Goal: Task Accomplishment & Management: Manage account settings

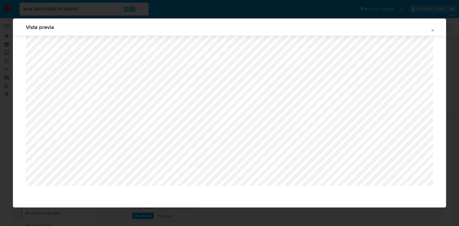
select select "10"
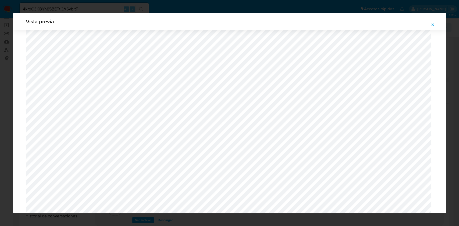
scroll to position [510, 0]
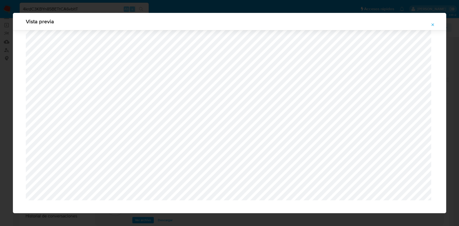
drag, startPoint x: 433, startPoint y: 22, endPoint x: 417, endPoint y: 4, distance: 23.6
click at [432, 22] on span "Attachment preview" at bounding box center [433, 25] width 4 height 8
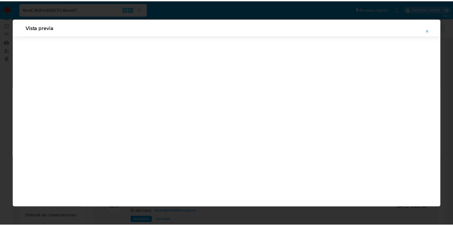
scroll to position [0, 0]
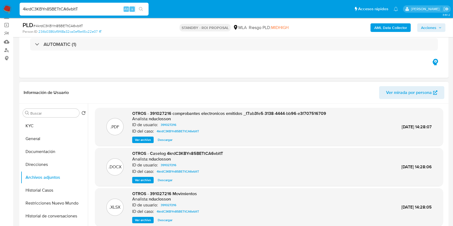
click at [103, 7] on input "4krdC3KBYn85BETtCA6vbltT" at bounding box center [84, 9] width 129 height 7
paste input "xGu3pMgiFXgQjTUwtfNNe5Ea"
type input "xGu3pMgiFXgQjTUwtfNNe5Ea"
click at [140, 8] on icon "search-icon" at bounding box center [141, 9] width 4 height 4
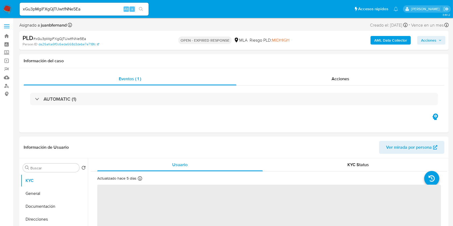
select select "10"
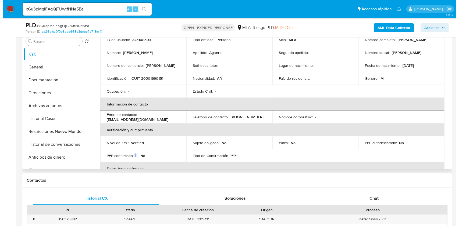
scroll to position [108, 0]
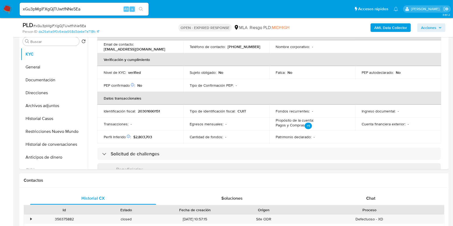
click at [400, 25] on b "AML Data Collector" at bounding box center [391, 27] width 33 height 9
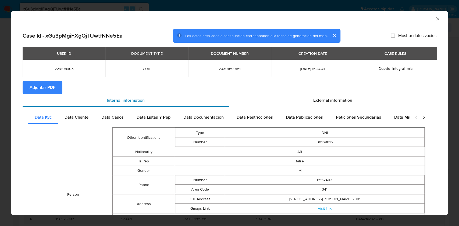
drag, startPoint x: 358, startPoint y: 103, endPoint x: 223, endPoint y: 101, distance: 135.3
click at [358, 103] on div "External information" at bounding box center [333, 100] width 208 height 13
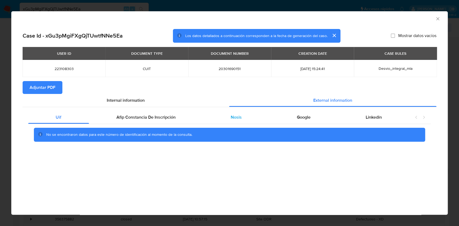
click at [207, 115] on div "Nosis" at bounding box center [236, 117] width 66 height 13
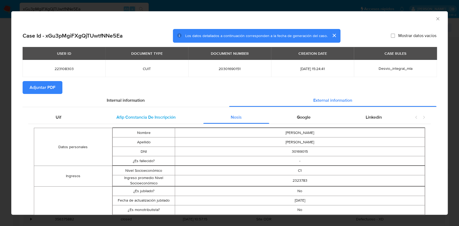
click at [163, 117] on span "Afip Constancia De Inscripción" at bounding box center [145, 117] width 59 height 6
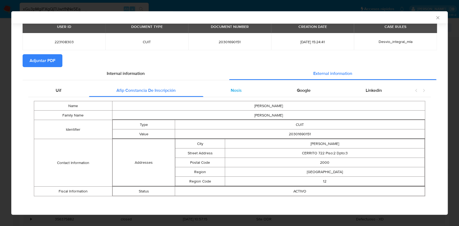
click at [222, 93] on div "Nosis" at bounding box center [236, 90] width 66 height 13
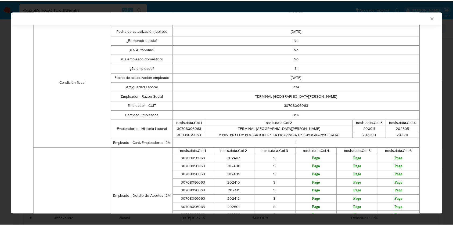
scroll to position [241, 0]
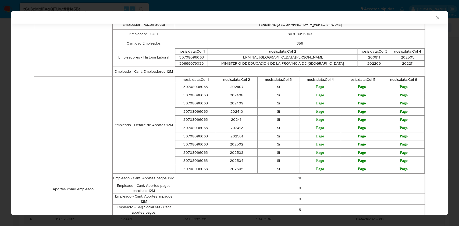
drag, startPoint x: 432, startPoint y: 17, endPoint x: 424, endPoint y: 17, distance: 8.9
click at [435, 17] on icon "Cerrar ventana" at bounding box center [437, 17] width 5 height 5
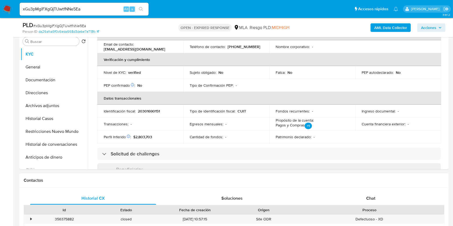
click at [99, 9] on input "xGu3pMgiFXgQjTUwtfNNe5Ea" at bounding box center [84, 9] width 129 height 7
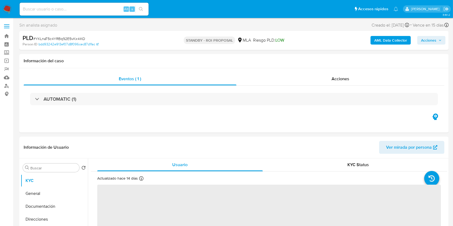
select select "10"
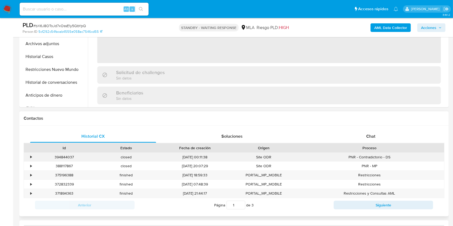
scroll to position [215, 0]
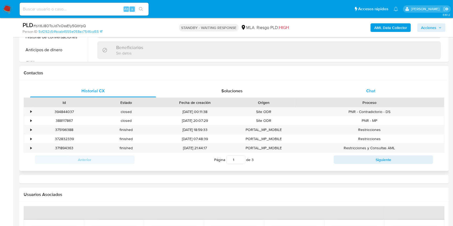
select select "10"
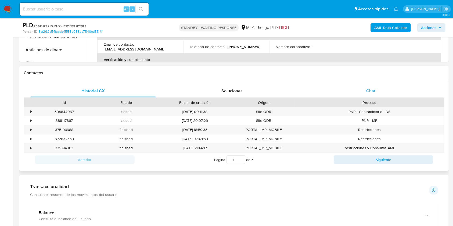
click at [388, 91] on div "Chat" at bounding box center [371, 91] width 126 height 13
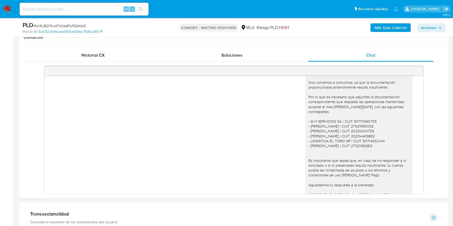
scroll to position [593, 0]
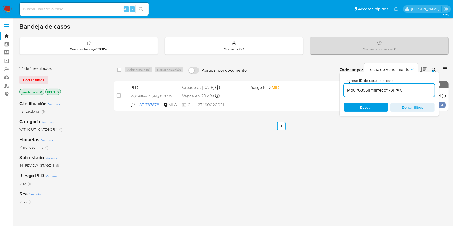
click at [402, 91] on input "MgC76855rPmjrf4gpYk3PrXK" at bounding box center [389, 90] width 91 height 7
paste input "xGu3pMgiFXgQjTUwtfNNe5Ea"
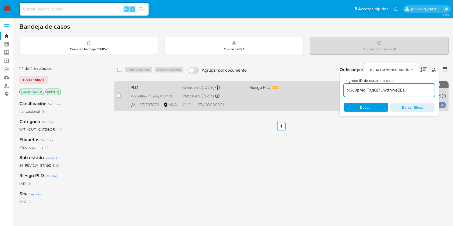
type input "xGu3pMgiFXgQjTUwtfNNe5Ea"
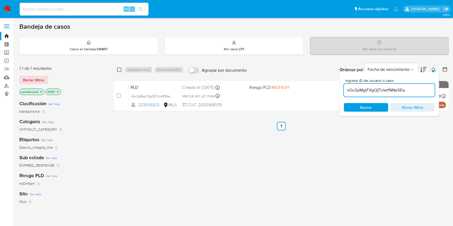
click at [118, 68] on input "checkbox" at bounding box center [119, 70] width 4 height 4
checkbox input "true"
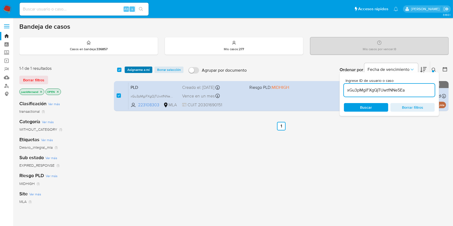
click at [131, 68] on span "Asignarme a mí" at bounding box center [138, 69] width 22 height 5
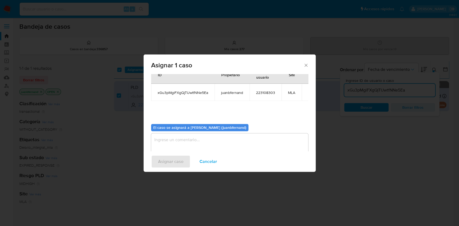
scroll to position [27, 0]
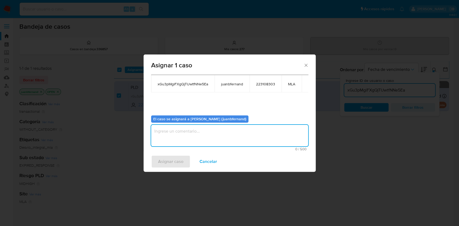
click at [214, 143] on textarea "assign-modal" at bounding box center [229, 136] width 157 height 22
click at [174, 161] on span "Asignar caso" at bounding box center [170, 162] width 25 height 12
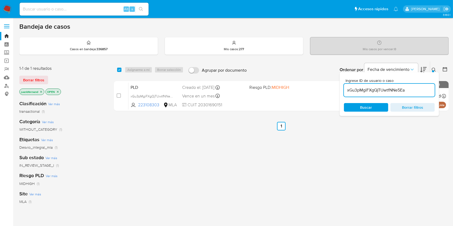
click at [418, 93] on input "xGu3pMgiFXgQjTUwtfNNe5Ea" at bounding box center [389, 90] width 91 height 7
paste input "hms8kGEFekDIfCuDDfWlfH6r"
type input "hms8kGEFekDIfCuDDfWlfH6r"
click at [118, 70] on input "checkbox" at bounding box center [119, 70] width 4 height 4
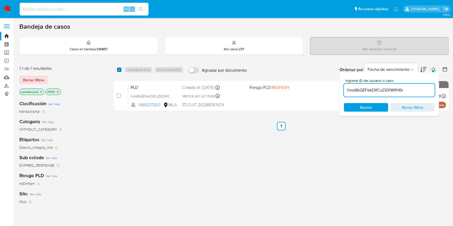
checkbox input "true"
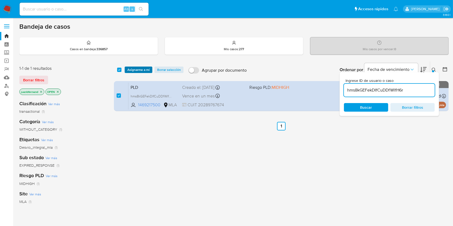
click at [127, 68] on span "Asignarme a mí" at bounding box center [138, 69] width 22 height 5
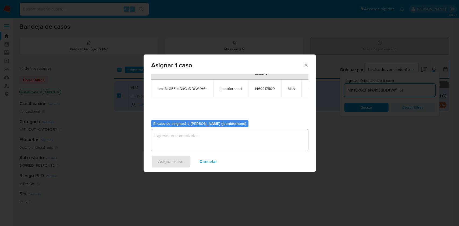
scroll to position [27, 0]
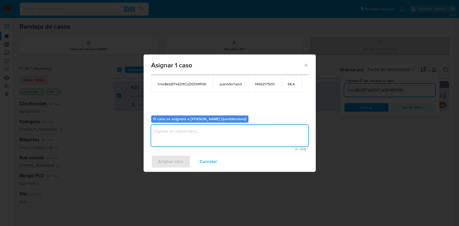
drag, startPoint x: 232, startPoint y: 138, endPoint x: 167, endPoint y: 159, distance: 67.9
click at [232, 138] on textarea "assign-modal" at bounding box center [229, 136] width 157 height 22
click at [164, 161] on span "Asignar caso" at bounding box center [170, 162] width 25 height 12
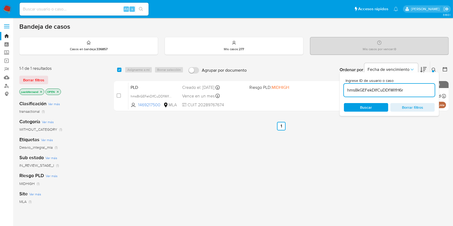
click at [400, 90] on input "hms8kGEFekDIfCuDDfWlfH6r" at bounding box center [389, 90] width 91 height 7
paste input "RqXiLY40AjwhnpO9px95ivcL"
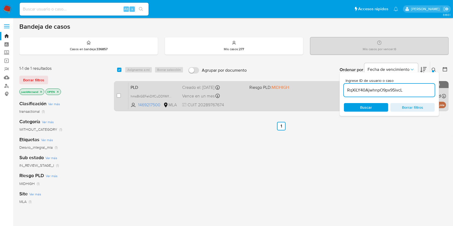
type input "RqXiLY40AjwhnpO9px95ivcL"
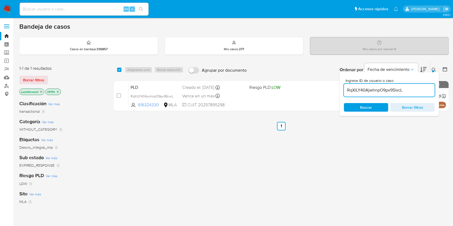
drag, startPoint x: 120, startPoint y: 70, endPoint x: 126, endPoint y: 70, distance: 6.2
click at [120, 70] on input "checkbox" at bounding box center [119, 70] width 4 height 4
checkbox input "true"
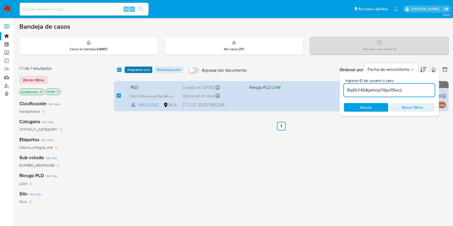
click at [133, 70] on span "Asignarme a mí" at bounding box center [138, 69] width 22 height 5
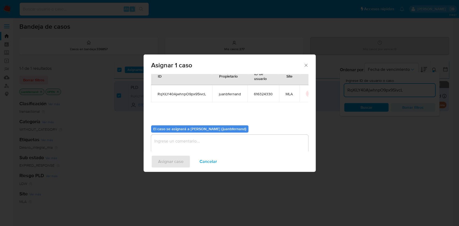
scroll to position [27, 0]
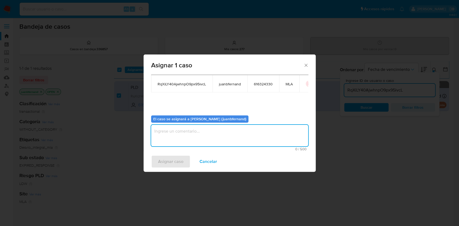
click at [187, 139] on textarea "assign-modal" at bounding box center [229, 136] width 157 height 22
click at [186, 162] on button "Asignar caso" at bounding box center [170, 161] width 39 height 13
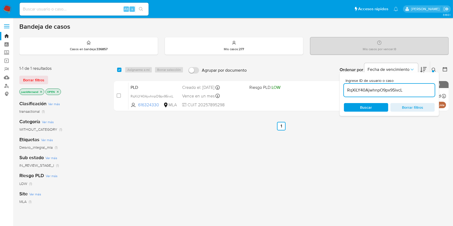
click at [419, 88] on input "RqXiLY40AjwhnpO9px95ivcL" at bounding box center [389, 90] width 91 height 7
paste input "7kUy9pcJ2euAxPdvK42rPwZn"
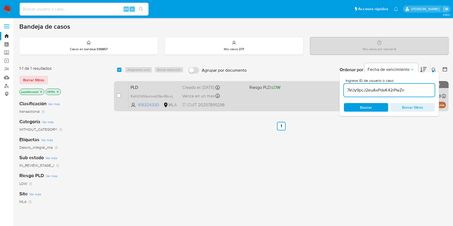
type input "7kUy9pcJ2euAxPdvK42rPwZn"
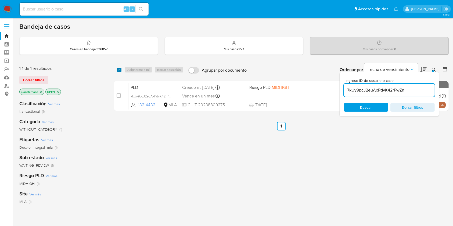
click at [120, 70] on input "checkbox" at bounding box center [119, 70] width 4 height 4
checkbox input "true"
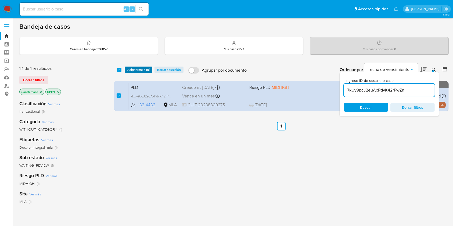
click at [133, 68] on span "Asignarme a mí" at bounding box center [138, 69] width 22 height 5
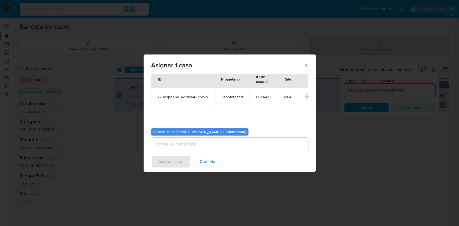
scroll to position [27, 0]
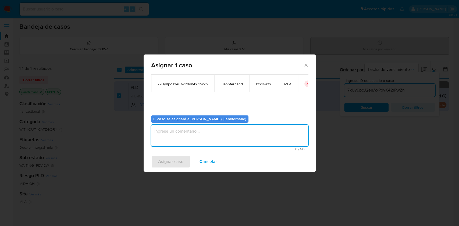
click at [189, 132] on textarea "assign-modal" at bounding box center [229, 136] width 157 height 22
click at [170, 163] on span "Asignar caso" at bounding box center [170, 162] width 25 height 12
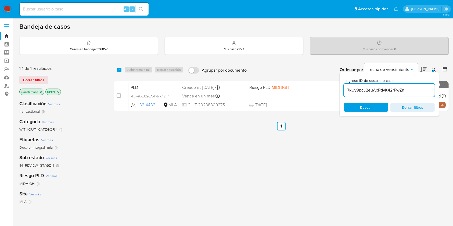
click at [404, 87] on input "7kUy9pcJ2euAxPdvK42rPwZn" at bounding box center [389, 90] width 91 height 7
paste input "hZxxvo8dAZXQs7Ylf5MKI6eW"
type input "hZxxvo8dAZXQs7Ylf5MKI6eW"
drag, startPoint x: 119, startPoint y: 70, endPoint x: 138, endPoint y: 70, distance: 18.6
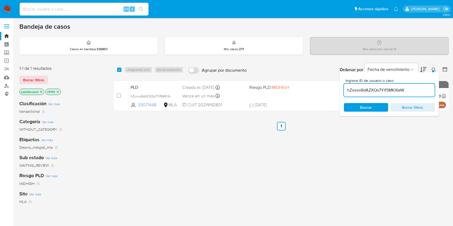
click at [119, 69] on input "checkbox" at bounding box center [119, 70] width 4 height 4
checkbox input "true"
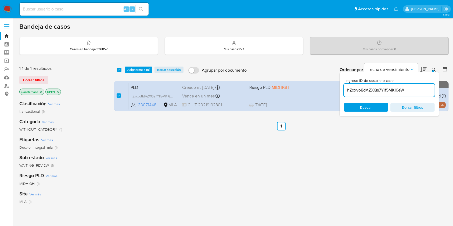
click at [138, 71] on span "Asignarme a mí" at bounding box center [138, 69] width 22 height 5
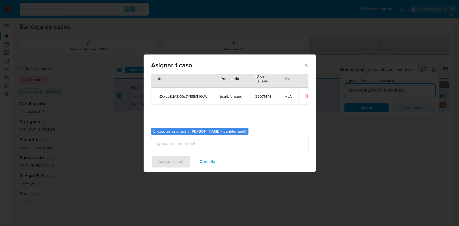
scroll to position [27, 0]
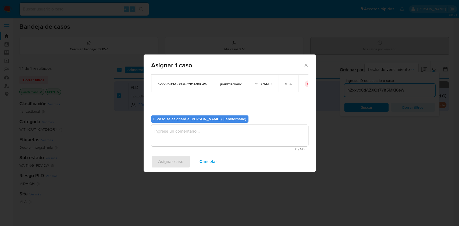
click at [219, 136] on textarea "assign-modal" at bounding box center [229, 136] width 157 height 22
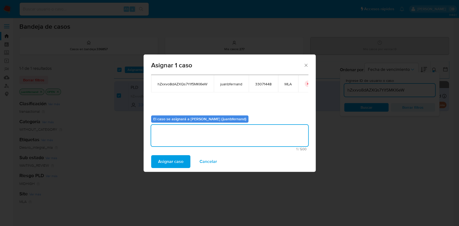
click at [163, 160] on span "Asignar caso" at bounding box center [170, 162] width 25 height 12
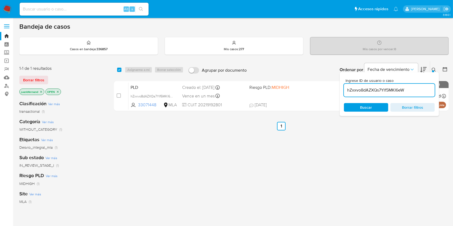
click at [413, 89] on input "hZxxvo8dAZXQs7Ylf5MKI6eW" at bounding box center [389, 90] width 91 height 7
paste input "IenKblfkqWopeQDBLDI7s4Yq"
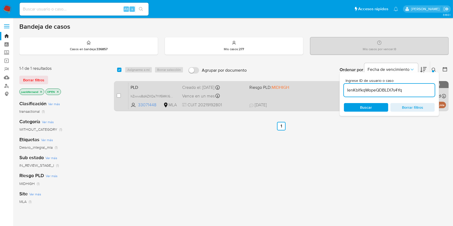
type input "IenKblfkqWopeQDBLDI7s4Yq"
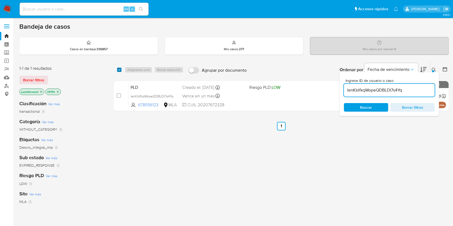
drag, startPoint x: 120, startPoint y: 69, endPoint x: 136, endPoint y: 69, distance: 15.9
click at [120, 69] on input "checkbox" at bounding box center [119, 70] width 4 height 4
checkbox input "true"
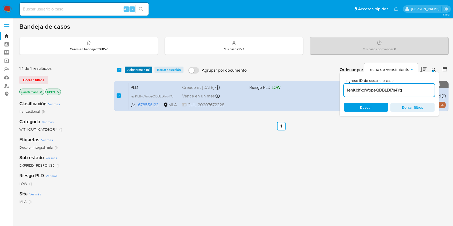
click at [147, 69] on span "Asignarme a mí" at bounding box center [138, 69] width 22 height 5
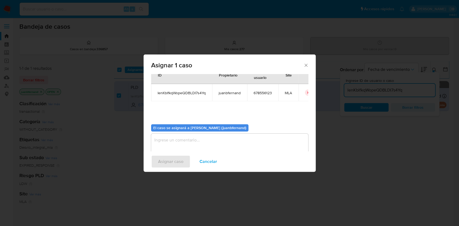
scroll to position [27, 0]
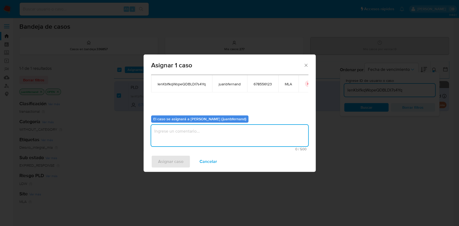
click at [194, 132] on textarea "assign-modal" at bounding box center [229, 136] width 157 height 22
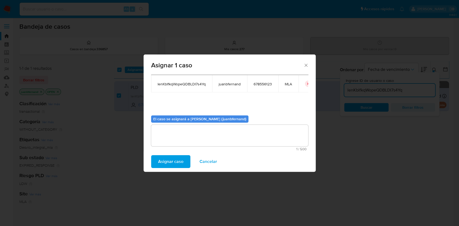
click at [182, 162] on span "Asignar caso" at bounding box center [170, 162] width 25 height 12
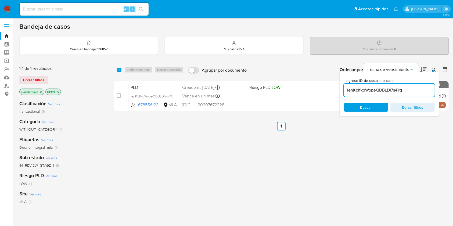
click at [412, 89] on input "IenKblfkqWopeQDBLDI7s4Yq" at bounding box center [389, 90] width 91 height 7
paste input "ksMa8uGEGTCTgjAzpCbISaxW"
type input "ksMa8uGEGTCTgjAzpCbISaxW"
click at [120, 70] on input "checkbox" at bounding box center [119, 70] width 4 height 4
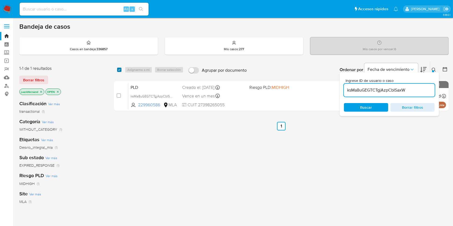
checkbox input "true"
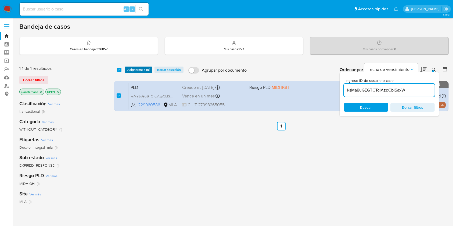
click at [134, 70] on span "Asignarme a mí" at bounding box center [138, 69] width 22 height 5
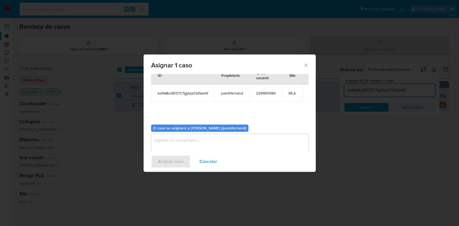
scroll to position [27, 0]
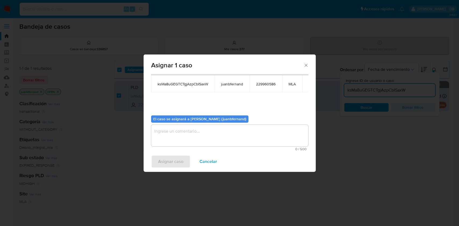
click at [215, 140] on textarea "assign-modal" at bounding box center [229, 136] width 157 height 22
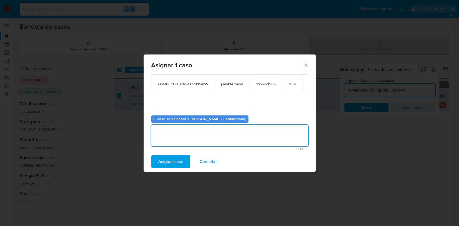
click at [173, 158] on span "Asignar caso" at bounding box center [170, 162] width 25 height 12
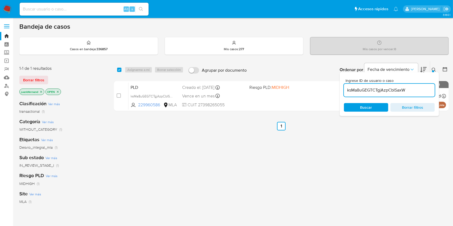
click at [419, 94] on div "ksMa8uGEGTCTgjAzpCbISaxW" at bounding box center [389, 90] width 91 height 13
click at [419, 92] on input "ksMa8uGEGTCTgjAzpCbISaxW" at bounding box center [389, 90] width 91 height 7
paste input "R7RV8ZjWRiRsofTuLhmeQApF"
type input "R7RV8ZjWRiRsofTuLhmeQApF"
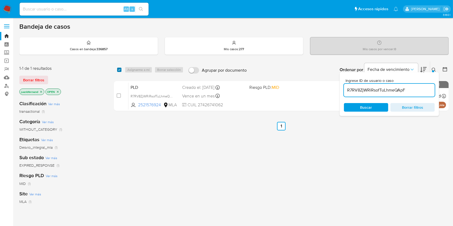
click at [117, 69] on input "checkbox" at bounding box center [119, 70] width 4 height 4
checkbox input "true"
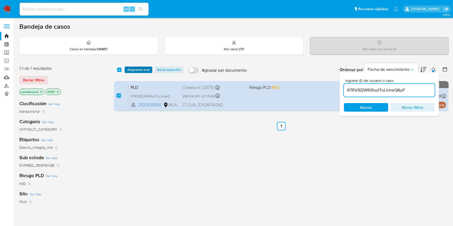
click at [129, 69] on span "Asignarme a mí" at bounding box center [138, 69] width 22 height 5
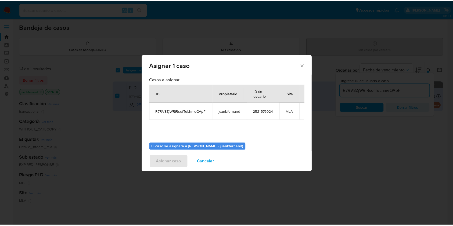
scroll to position [27, 0]
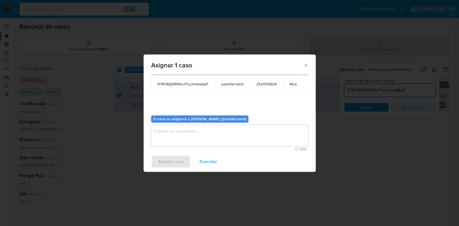
drag, startPoint x: 221, startPoint y: 135, endPoint x: 219, endPoint y: 139, distance: 4.6
click at [221, 135] on textarea "assign-modal" at bounding box center [229, 136] width 157 height 22
click at [162, 161] on span "Asignar caso" at bounding box center [170, 162] width 25 height 12
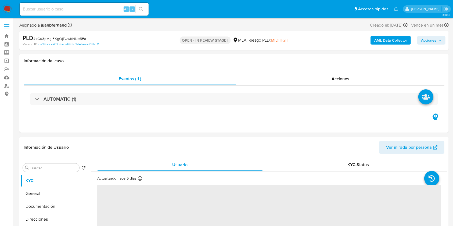
select select "10"
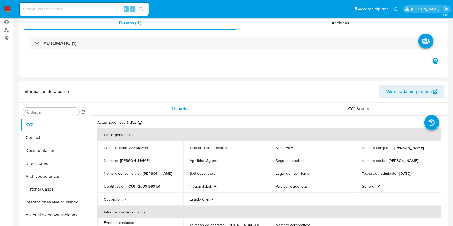
scroll to position [179, 0]
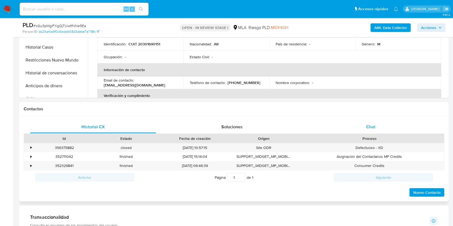
click at [386, 130] on div "Chat" at bounding box center [371, 127] width 126 height 13
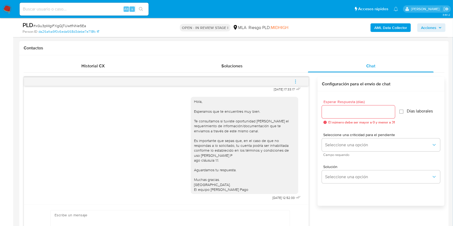
scroll to position [287, 0]
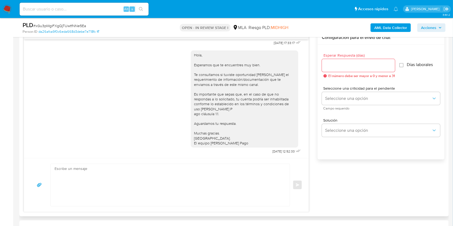
click at [102, 178] on textarea at bounding box center [169, 185] width 229 height 42
paste textarea "Hola. Esperamos que te encuentres muy bien. Te consultamos si tuviste oportunid…"
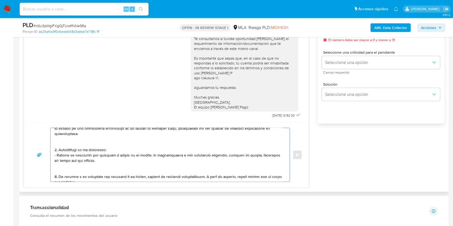
scroll to position [72, 0]
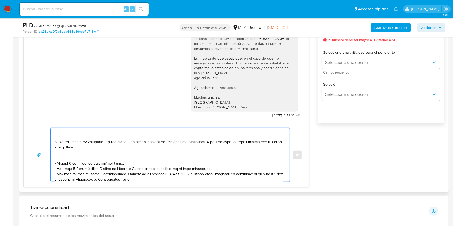
click at [92, 154] on textarea at bounding box center [169, 155] width 229 height 54
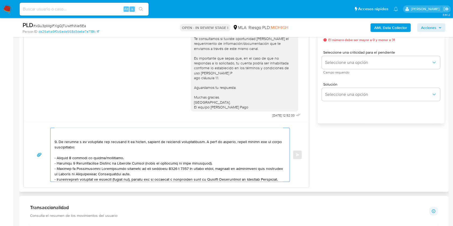
click at [115, 161] on textarea at bounding box center [169, 155] width 229 height 54
drag, startPoint x: 143, startPoint y: 176, endPoint x: 33, endPoint y: 165, distance: 111.0
click at [33, 165] on div "Enviar" at bounding box center [166, 155] width 272 height 54
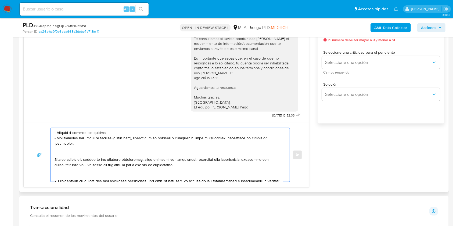
scroll to position [108, 0]
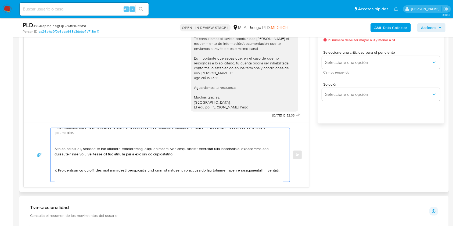
click at [74, 145] on textarea at bounding box center [169, 155] width 229 height 54
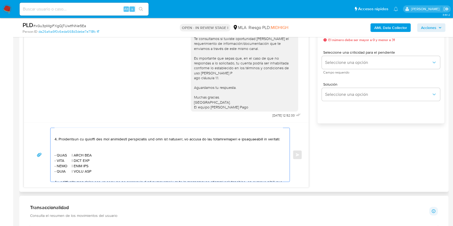
scroll to position [143, 0]
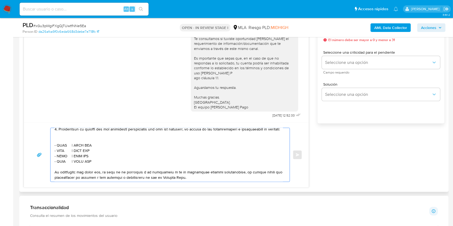
click at [88, 133] on textarea at bounding box center [169, 155] width 229 height 54
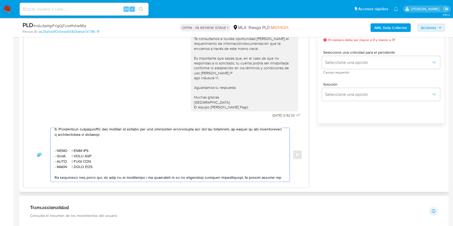
click at [233, 133] on textarea at bounding box center [169, 155] width 229 height 54
click at [120, 137] on textarea at bounding box center [169, 155] width 229 height 54
drag, startPoint x: 120, startPoint y: 137, endPoint x: 90, endPoint y: 138, distance: 30.4
click at [90, 138] on textarea at bounding box center [169, 155] width 229 height 54
click at [105, 147] on textarea at bounding box center [169, 155] width 229 height 54
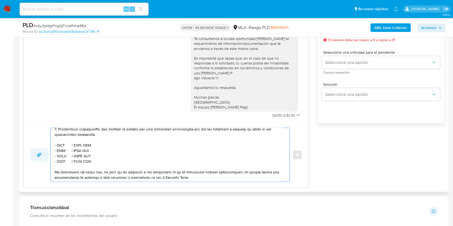
drag, startPoint x: 98, startPoint y: 165, endPoint x: 38, endPoint y: 154, distance: 60.5
click at [38, 154] on div "Enviar" at bounding box center [166, 155] width 272 height 54
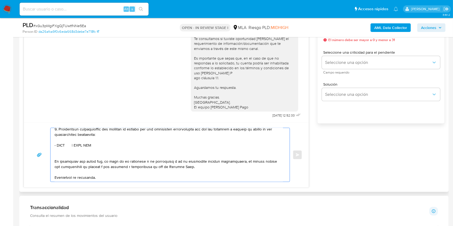
click at [58, 148] on textarea at bounding box center [169, 155] width 229 height 54
paste textarea "Ondiss SA Binbaires SA - UTE"
click at [122, 147] on textarea at bounding box center [169, 155] width 229 height 54
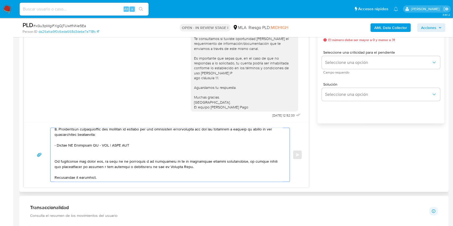
paste textarea "30717204871"
click at [125, 157] on textarea at bounding box center [169, 155] width 229 height 54
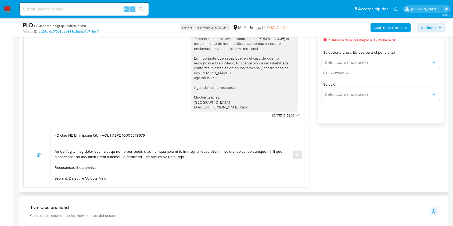
scroll to position [159, 0]
click at [112, 165] on textarea at bounding box center [169, 155] width 229 height 54
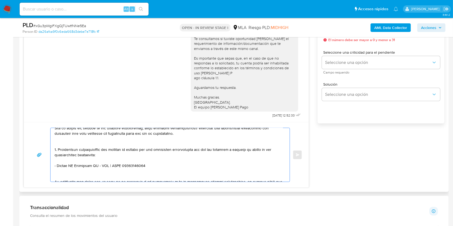
click at [93, 153] on textarea at bounding box center [169, 155] width 229 height 54
click at [0, 0] on lt-span "documentaci ó n" at bounding box center [0, 0] width 0 height 0
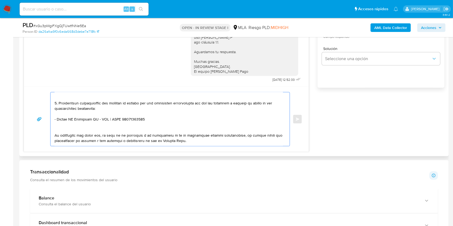
scroll to position [143, 0]
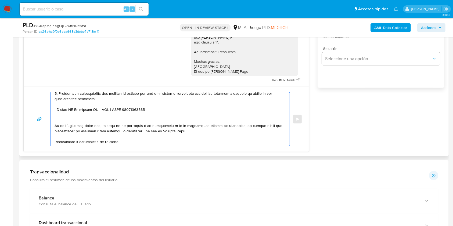
drag, startPoint x: 127, startPoint y: 96, endPoint x: 143, endPoint y: 130, distance: 36.9
click at [127, 97] on textarea at bounding box center [169, 120] width 229 height 54
click at [160, 97] on textarea at bounding box center [169, 120] width 229 height 54
click at [163, 97] on textarea at bounding box center [169, 120] width 229 height 54
drag, startPoint x: 168, startPoint y: 98, endPoint x: 185, endPoint y: 122, distance: 29.3
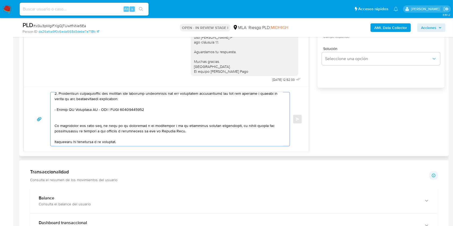
click at [168, 98] on textarea at bounding box center [169, 120] width 229 height 54
click at [255, 96] on textarea at bounding box center [169, 120] width 229 height 54
click at [166, 102] on textarea at bounding box center [169, 120] width 229 height 54
click at [176, 104] on textarea at bounding box center [169, 120] width 229 height 54
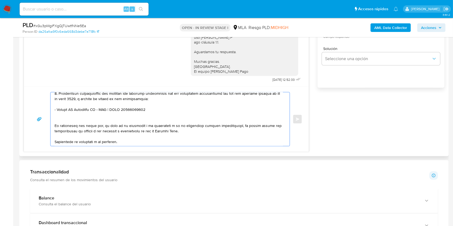
click at [167, 115] on textarea at bounding box center [169, 120] width 229 height 54
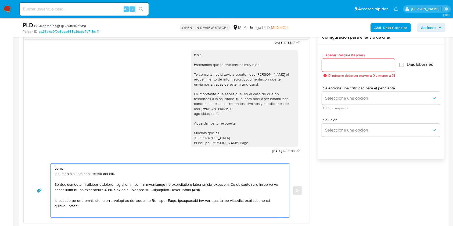
scroll to position [287, 0]
type textarea "Hola. Esperamos que te encuentres muy bien. Te consultamos si tuviste oportunid…"
click at [347, 62] on input "Esperar Respuesta (días)" at bounding box center [358, 65] width 73 height 7
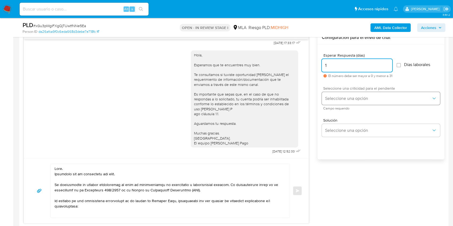
type input "1"
click at [334, 102] on button "Seleccione una opción" at bounding box center [381, 98] width 118 height 13
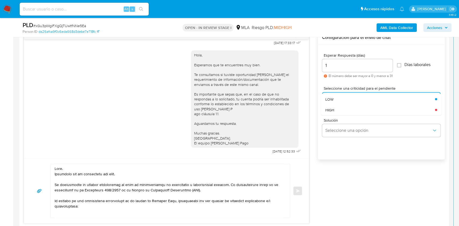
drag, startPoint x: 329, startPoint y: 111, endPoint x: 232, endPoint y: 163, distance: 109.8
click at [329, 112] on span "HIGH" at bounding box center [329, 110] width 9 height 5
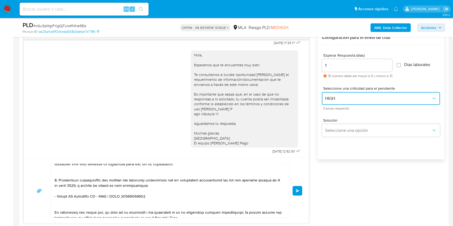
scroll to position [159, 0]
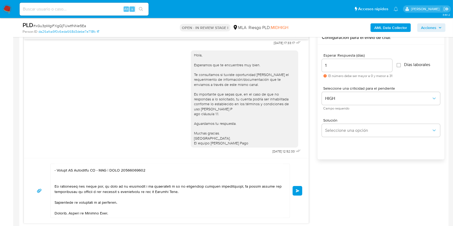
drag, startPoint x: 299, startPoint y: 193, endPoint x: 322, endPoint y: 176, distance: 28.4
click at [326, 179] on div "18/08/2025 17:33:17 Hola, Esperamos que te encuentres muy bien. Te consultamos …" at bounding box center [234, 127] width 421 height 193
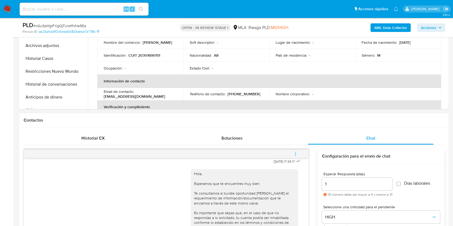
scroll to position [287, 0]
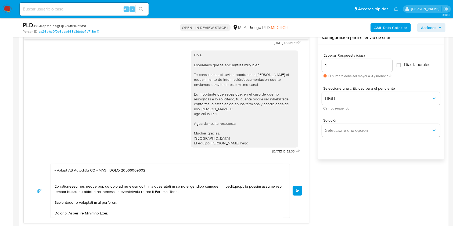
click at [301, 192] on button "Enviar" at bounding box center [298, 191] width 10 height 10
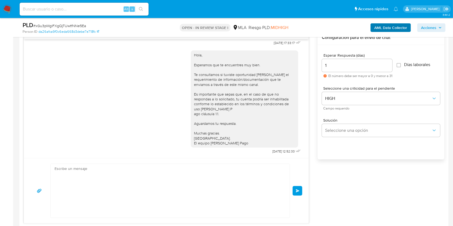
scroll to position [564, 0]
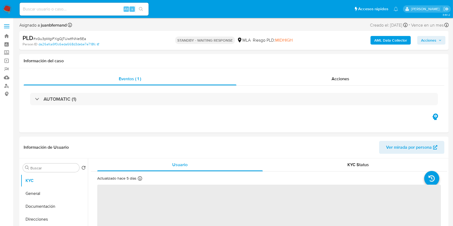
select select "10"
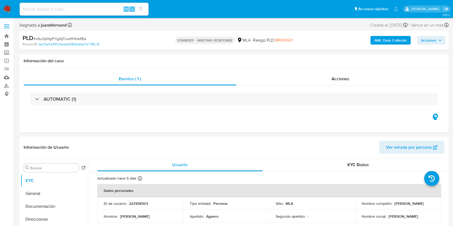
click at [111, 12] on input at bounding box center [84, 9] width 129 height 7
paste input "hms8kGEFekDIfCuDDfWlfH6r"
type input "hms8kGEFekDIfCuDDfWlfH6r"
click at [139, 10] on icon "search-icon" at bounding box center [141, 9] width 4 height 4
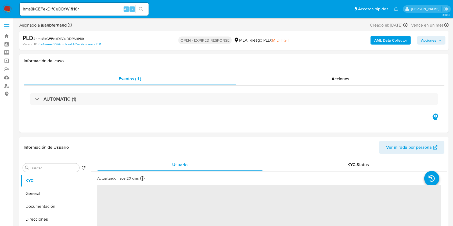
select select "10"
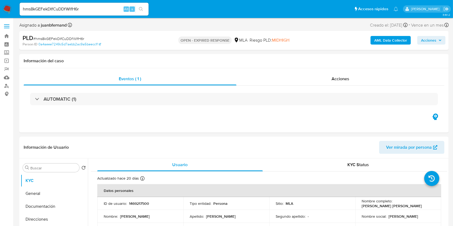
click at [396, 40] on b "AML Data Collector" at bounding box center [391, 40] width 33 height 9
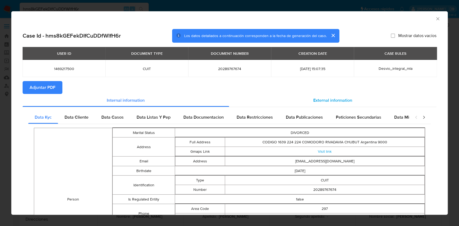
click at [301, 99] on div "External information" at bounding box center [333, 100] width 208 height 13
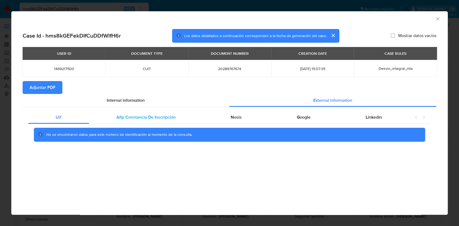
click at [144, 116] on span "Afip Constancia De Inscripción" at bounding box center [145, 117] width 59 height 6
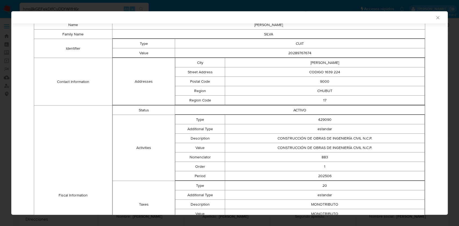
scroll to position [196, 0]
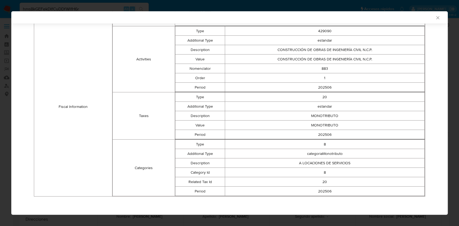
click at [277, 49] on td "CONSTRUCCIÓN DE OBRAS DE INGENIERÍA CIVIL N.C.P." at bounding box center [325, 49] width 200 height 9
drag, startPoint x: 277, startPoint y: 49, endPoint x: 374, endPoint y: 50, distance: 97.3
click at [374, 50] on td "CONSTRUCCIÓN DE OBRAS DE INGENIERÍA CIVIL N.C.P." at bounding box center [325, 49] width 200 height 9
copy td "CONSTRUCCIÓN DE OBRAS DE INGENIERÍA CIVIL N.C.P."
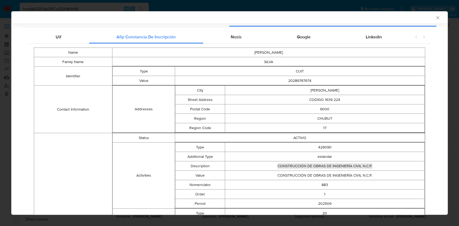
scroll to position [0, 0]
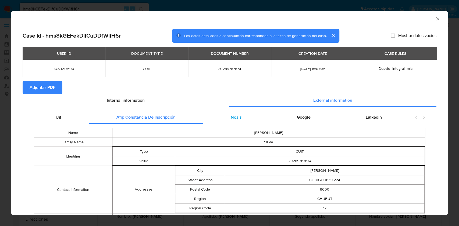
drag, startPoint x: 242, startPoint y: 116, endPoint x: 238, endPoint y: 117, distance: 4.1
click at [242, 116] on div "Nosis" at bounding box center [236, 117] width 66 height 13
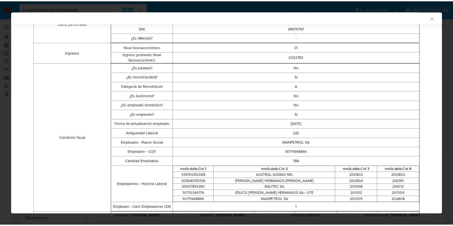
scroll to position [34, 0]
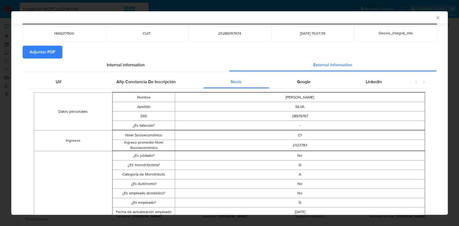
click at [436, 18] on icon "Cerrar ventana" at bounding box center [437, 17] width 3 height 3
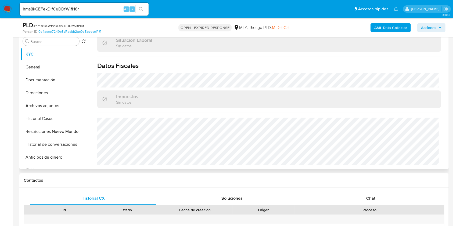
scroll to position [0, 0]
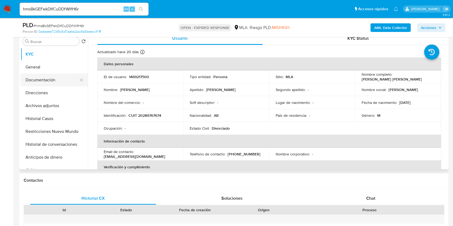
click at [32, 89] on button "Direcciones" at bounding box center [54, 93] width 67 height 13
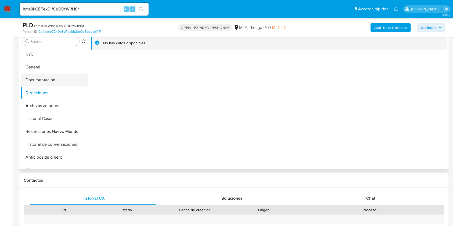
click at [48, 81] on button "Documentación" at bounding box center [52, 80] width 63 height 13
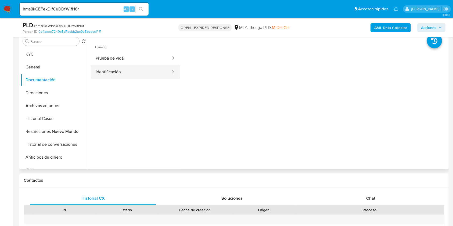
click at [106, 76] on button "Identificación" at bounding box center [131, 72] width 81 height 14
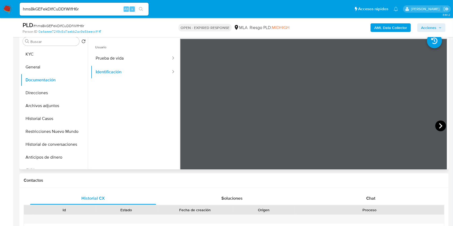
click at [438, 126] on icon at bounding box center [441, 126] width 11 height 11
click at [51, 55] on button "KYC" at bounding box center [52, 54] width 63 height 13
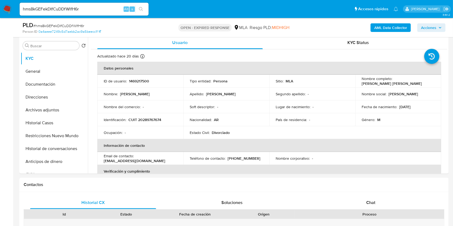
click at [399, 28] on b "AML Data Collector" at bounding box center [391, 27] width 33 height 9
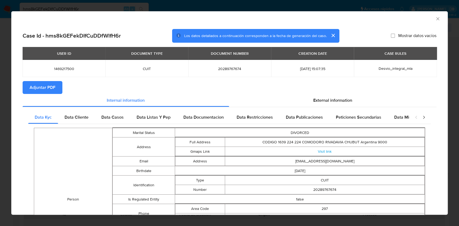
drag, startPoint x: 432, startPoint y: 19, endPoint x: 355, endPoint y: 59, distance: 87.3
click at [436, 19] on icon "Cerrar ventana" at bounding box center [437, 18] width 3 height 3
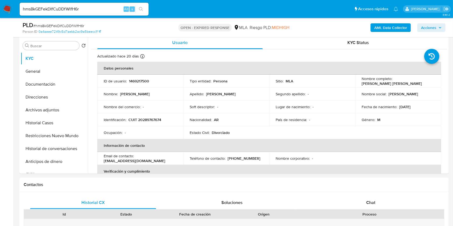
click at [101, 9] on input "hms8kGEFekDIfCuDDfWlfH6r" at bounding box center [84, 9] width 129 height 7
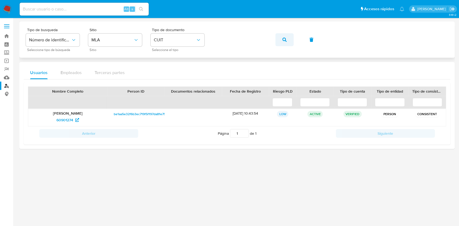
click at [275, 38] on button "button" at bounding box center [284, 39] width 18 height 13
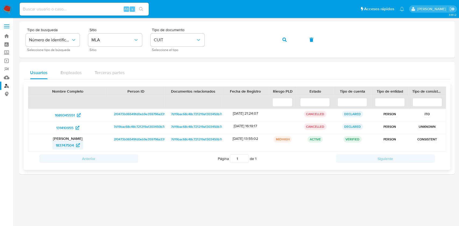
click at [67, 145] on span "183747504" at bounding box center [65, 145] width 18 height 9
click at [283, 41] on icon "button" at bounding box center [284, 40] width 4 height 4
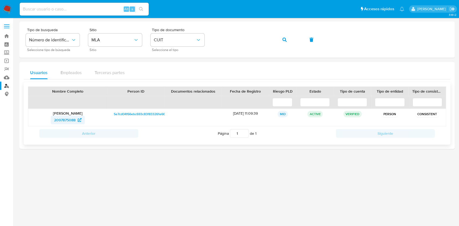
click at [79, 118] on span "2097875088" at bounding box center [67, 120] width 27 height 9
click at [278, 38] on button "button" at bounding box center [284, 39] width 18 height 13
click at [76, 120] on span "522452813" at bounding box center [67, 120] width 24 height 9
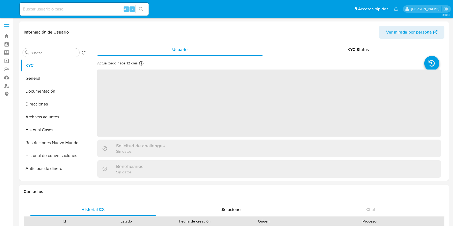
select select "10"
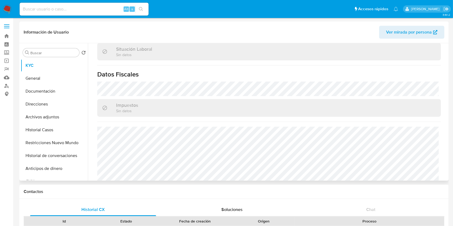
scroll to position [287, 0]
click at [46, 107] on button "Direcciones" at bounding box center [52, 104] width 63 height 13
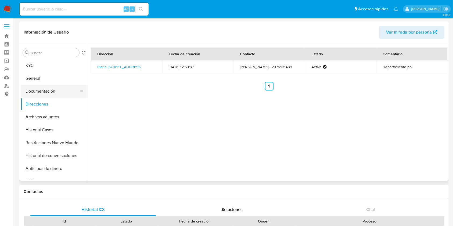
click at [54, 93] on button "Documentación" at bounding box center [52, 91] width 63 height 13
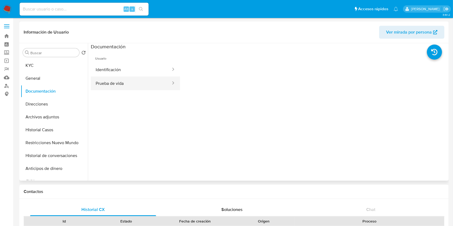
click at [111, 80] on button "Prueba de vida" at bounding box center [131, 84] width 81 height 14
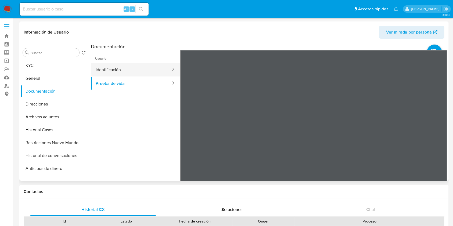
click at [119, 68] on button "Identificación" at bounding box center [131, 70] width 81 height 14
click at [437, 134] on icon at bounding box center [441, 137] width 11 height 11
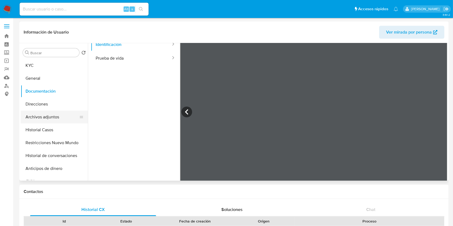
scroll to position [36, 0]
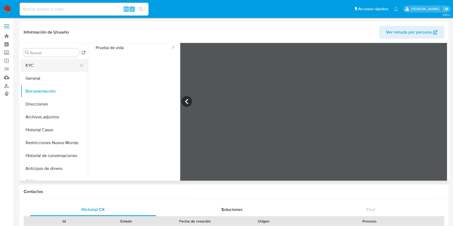
click at [46, 69] on button "KYC" at bounding box center [52, 65] width 63 height 13
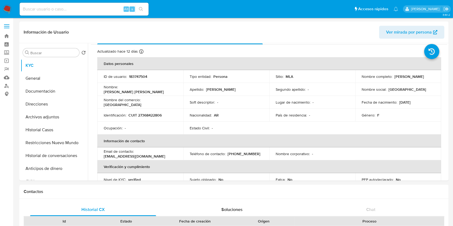
scroll to position [0, 0]
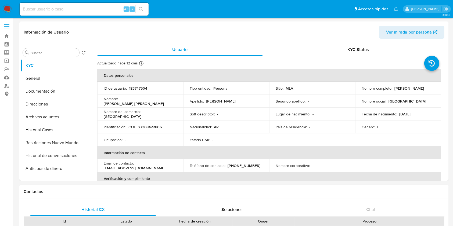
click at [191, 26] on header "Información de Usuario Ver mirada por persona" at bounding box center [234, 32] width 421 height 13
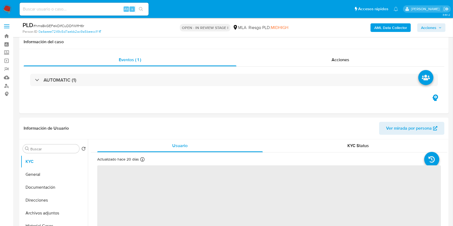
scroll to position [179, 0]
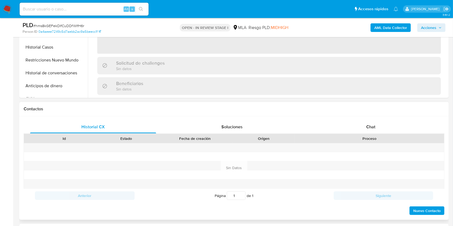
select select "10"
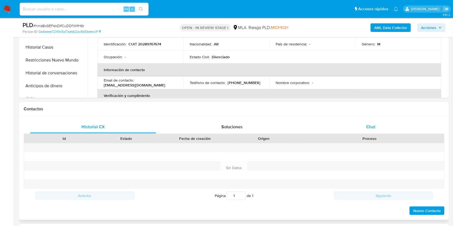
click at [390, 129] on div "Chat" at bounding box center [371, 127] width 126 height 13
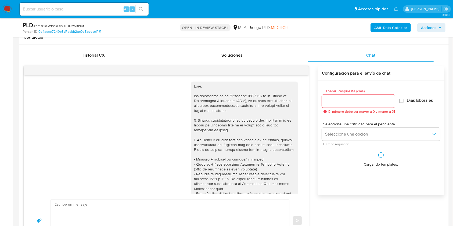
scroll to position [304, 0]
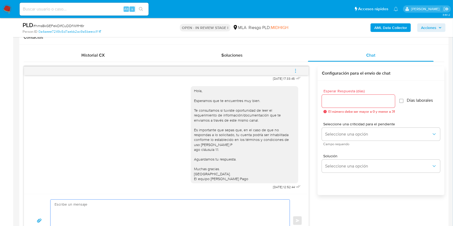
click at [96, 202] on textarea at bounding box center [169, 221] width 229 height 42
paste textarea "Lore. Ipsumdolo sit am consectetu adi elit. Se doeiusmodte in utlabor etdolorem…"
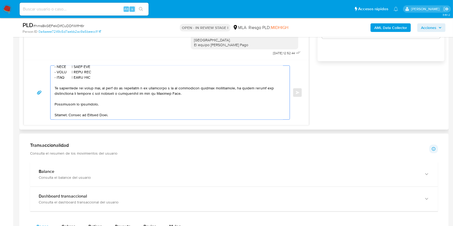
scroll to position [385, 0]
click at [113, 105] on textarea at bounding box center [169, 93] width 229 height 54
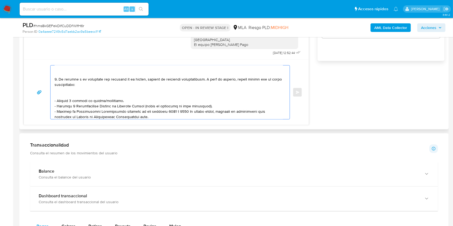
scroll to position [36, 0]
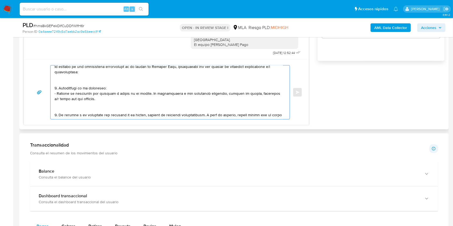
click at [80, 111] on textarea at bounding box center [169, 93] width 229 height 54
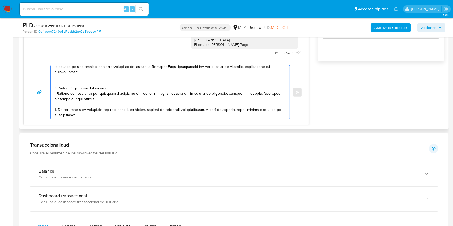
drag, startPoint x: 94, startPoint y: 99, endPoint x: 149, endPoint y: 97, distance: 55.1
click at [148, 95] on textarea at bounding box center [169, 93] width 229 height 54
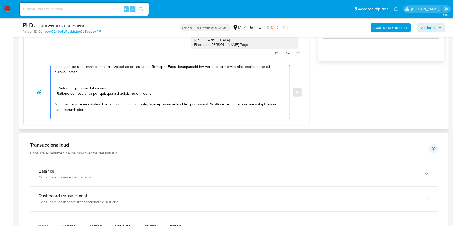
drag, startPoint x: 61, startPoint y: 105, endPoint x: 179, endPoint y: 105, distance: 118.1
click at [179, 105] on textarea at bounding box center [169, 93] width 229 height 54
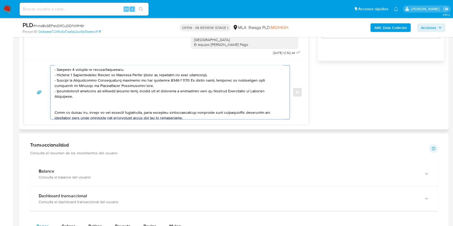
scroll to position [72, 0]
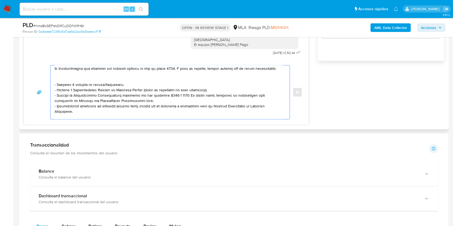
drag, startPoint x: 118, startPoint y: 91, endPoint x: 114, endPoint y: 91, distance: 4.0
click at [116, 91] on textarea at bounding box center [169, 93] width 229 height 54
click at [114, 91] on textarea at bounding box center [169, 93] width 229 height 54
click at [105, 81] on textarea at bounding box center [169, 93] width 229 height 54
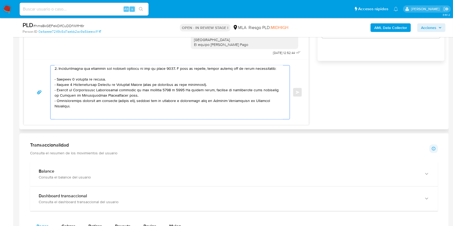
scroll to position [66, 0]
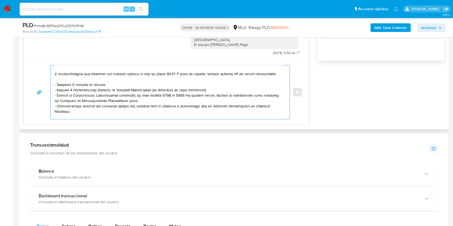
drag, startPoint x: 147, startPoint y: 107, endPoint x: 142, endPoint y: 107, distance: 5.1
click at [147, 107] on textarea at bounding box center [169, 93] width 229 height 54
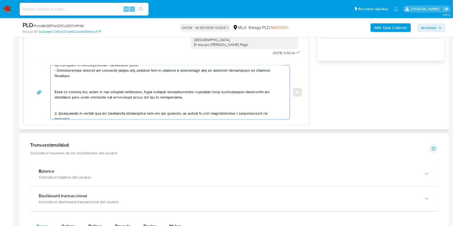
click at [92, 94] on textarea at bounding box center [169, 93] width 229 height 54
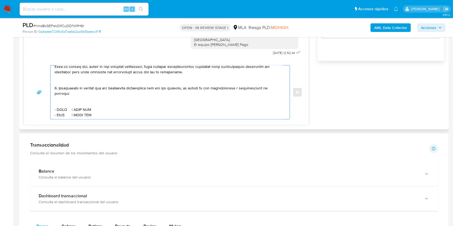
scroll to position [138, 0]
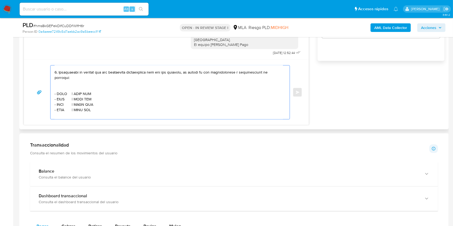
click at [67, 96] on textarea at bounding box center [169, 93] width 229 height 54
click at [61, 95] on textarea at bounding box center [169, 93] width 229 height 54
paste textarea "Florencia Yanina Rodriguez"
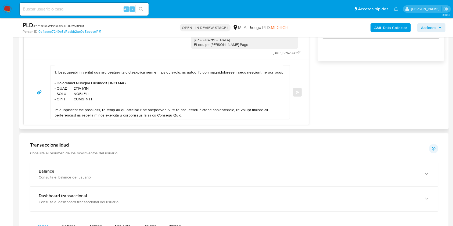
click at [116, 97] on textarea at bounding box center [169, 93] width 229 height 54
paste textarea "27368422806"
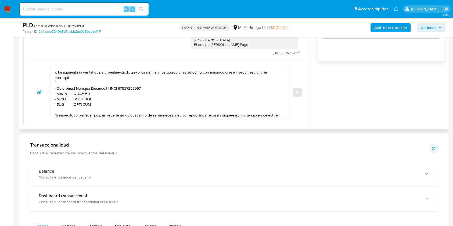
click at [61, 102] on textarea at bounding box center [169, 93] width 229 height 54
paste textarea "Mariela Beatriz Gallegos"
click at [112, 103] on textarea at bounding box center [169, 93] width 229 height 54
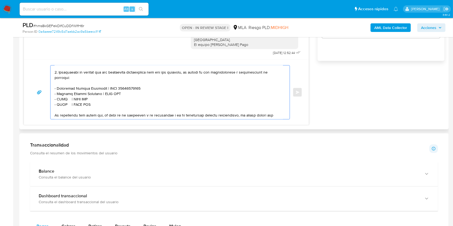
paste textarea "27295482287"
click at [61, 106] on textarea at bounding box center [169, 93] width 229 height 54
paste textarea "Luz Rocio Carballo"
click at [104, 106] on textarea at bounding box center [169, 93] width 229 height 54
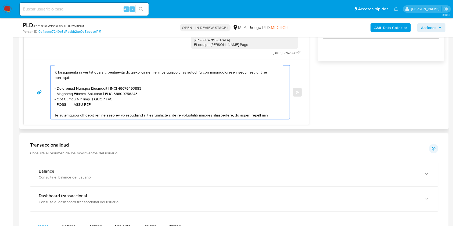
click at [104, 106] on textarea at bounding box center [169, 93] width 229 height 54
paste textarea "27397234660"
click at [61, 113] on textarea at bounding box center [169, 93] width 229 height 54
paste textarea "Lucas Fernando Candia"
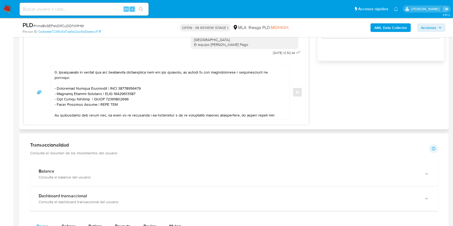
click at [109, 116] on textarea at bounding box center [169, 93] width 229 height 54
click at [112, 111] on textarea at bounding box center [169, 93] width 229 height 54
paste textarea "20318921416"
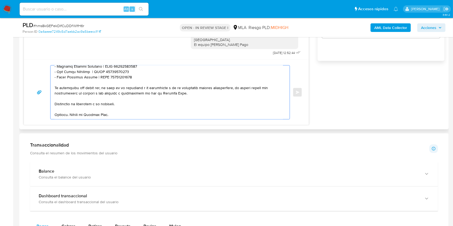
click at [147, 77] on textarea at bounding box center [169, 93] width 229 height 54
click at [67, 81] on textarea at bounding box center [169, 93] width 229 height 54
paste textarea "Alejandro Maximiliano Guerello"
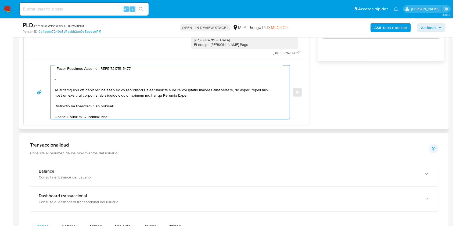
paste textarea "Alejandro Maximiliano Guerello"
click at [134, 81] on textarea at bounding box center [169, 93] width 229 height 54
paste textarea "20317942495"
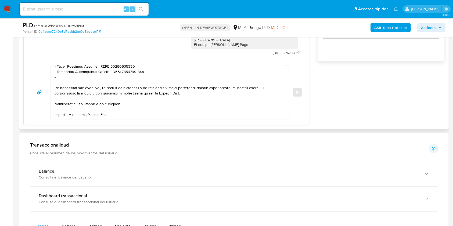
click at [80, 89] on textarea at bounding box center [169, 93] width 229 height 54
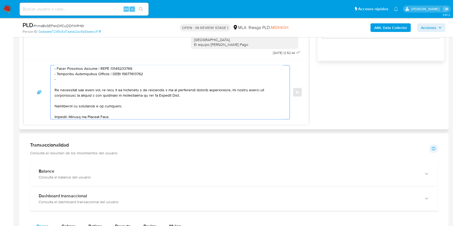
paste textarea "Juan Valencia Tango"
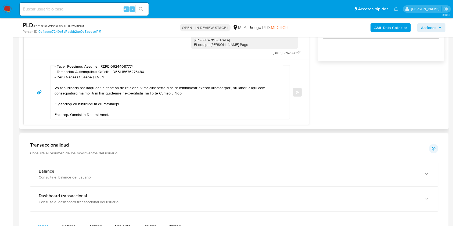
click at [121, 87] on textarea at bounding box center [169, 93] width 229 height 54
paste textarea "20190806864"
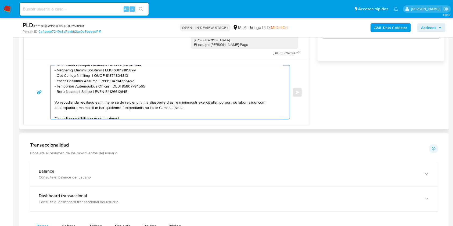
scroll to position [151, 0]
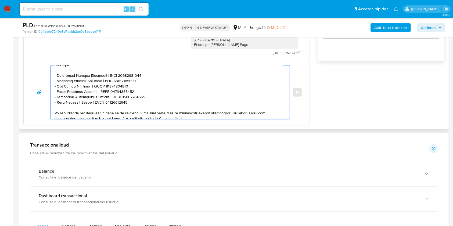
click at [154, 109] on textarea at bounding box center [169, 93] width 229 height 54
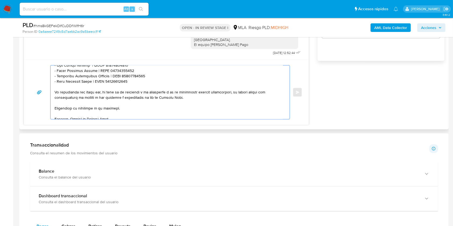
scroll to position [186, 0]
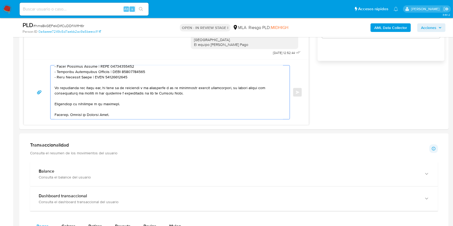
type textarea "Hola. Esperamos que te encuentres muy bien. Te consultamos si tuviste oportunid…"
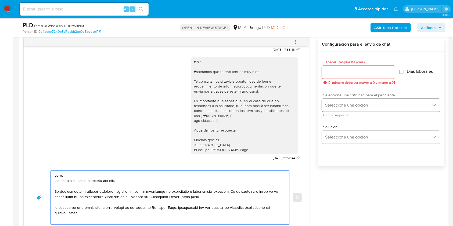
scroll to position [278, 0]
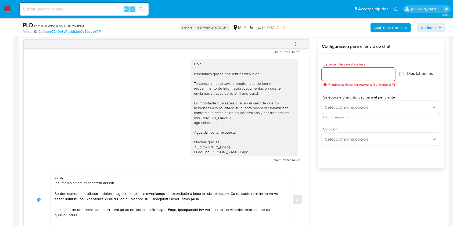
click at [340, 72] on input "Esperar Respuesta (días)" at bounding box center [358, 74] width 73 height 7
type input "1"
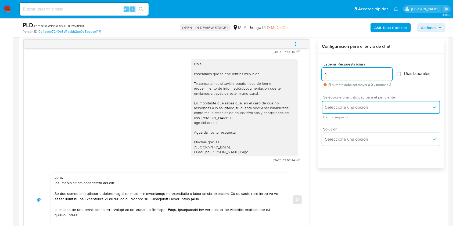
click at [331, 107] on span "Seleccione una opción" at bounding box center [378, 107] width 106 height 5
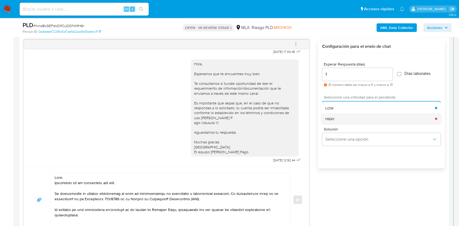
click at [333, 121] on div "HIGH" at bounding box center [380, 118] width 110 height 11
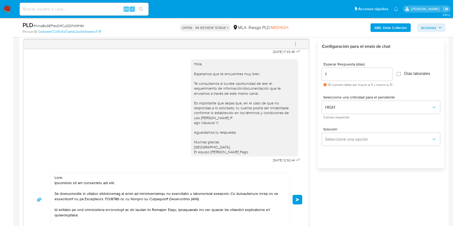
click at [297, 201] on button "Enviar" at bounding box center [298, 200] width 10 height 10
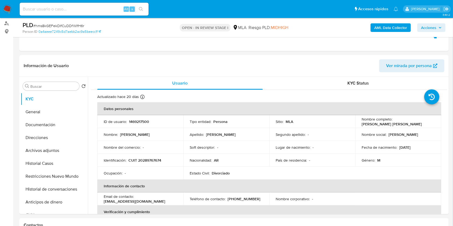
scroll to position [594, 0]
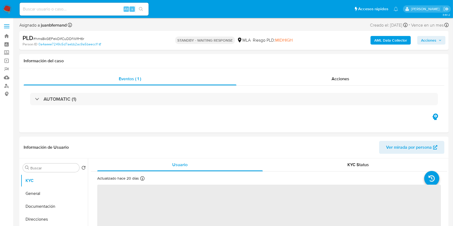
select select "10"
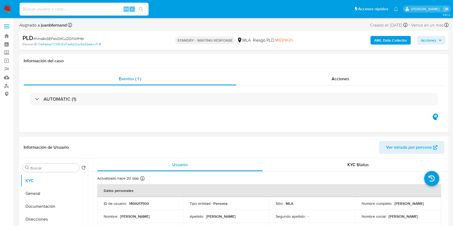
click at [104, 8] on input at bounding box center [84, 9] width 129 height 7
paste input "RqXiLY40AjwhnpO9px95ivcL"
type input "RqXiLY40AjwhnpO9px95ivcL"
click at [142, 10] on icon "search-icon" at bounding box center [141, 9] width 4 height 4
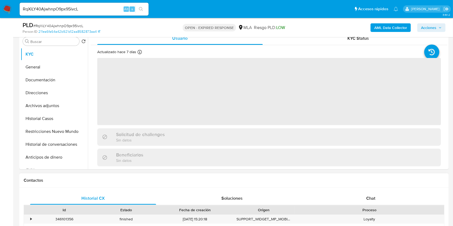
drag, startPoint x: 377, startPoint y: 198, endPoint x: 366, endPoint y: 187, distance: 16.0
click at [376, 198] on div "Chat" at bounding box center [371, 198] width 126 height 13
select select "10"
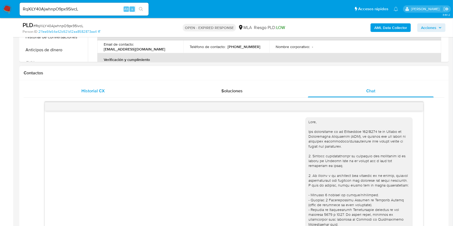
scroll to position [304, 0]
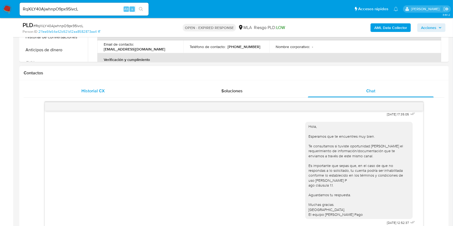
click at [106, 94] on div "Historial CX" at bounding box center [93, 91] width 126 height 13
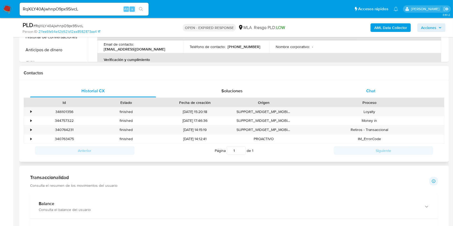
click at [387, 87] on div "Chat" at bounding box center [371, 91] width 126 height 13
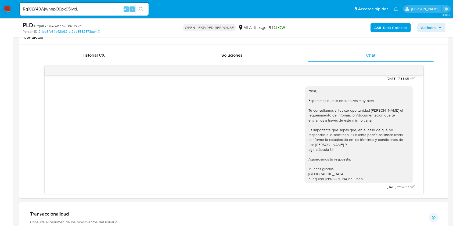
click at [384, 26] on b "AML Data Collector" at bounding box center [391, 27] width 33 height 9
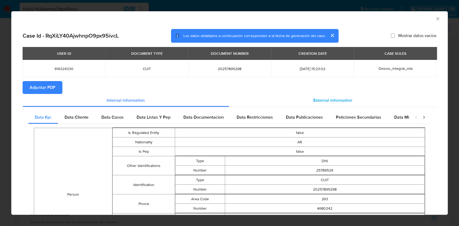
click at [322, 106] on div "External information" at bounding box center [333, 100] width 208 height 13
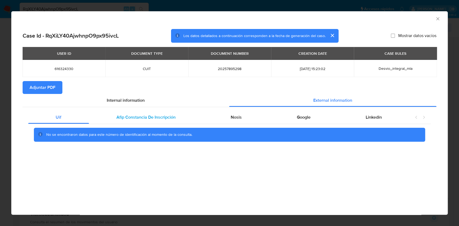
click at [159, 115] on span "Afip Constancia De Inscripción" at bounding box center [145, 117] width 59 height 6
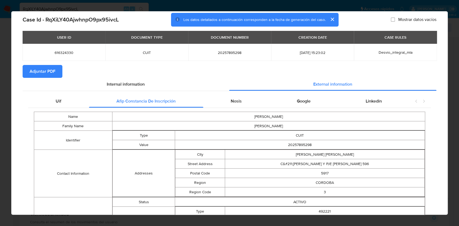
scroll to position [0, 0]
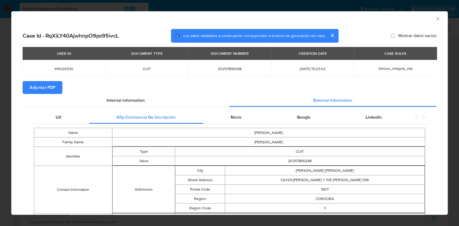
click at [224, 68] on span "20257895298" at bounding box center [230, 68] width 70 height 5
copy span "20257895298"
drag, startPoint x: 432, startPoint y: 19, endPoint x: 373, endPoint y: 127, distance: 123.8
click at [404, 122] on div "AML Data Collector Case Id - RqXiLY40AjwhnpO9px95ivcL Los datos detallados a co…" at bounding box center [229, 113] width 436 height 204
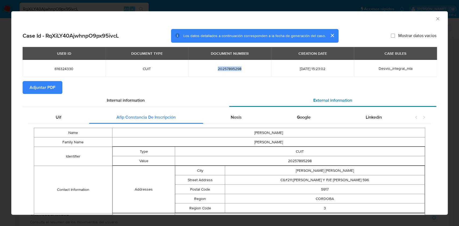
click at [330, 105] on div "External information" at bounding box center [333, 100] width 208 height 13
click at [230, 121] on div "Nosis" at bounding box center [236, 117] width 66 height 13
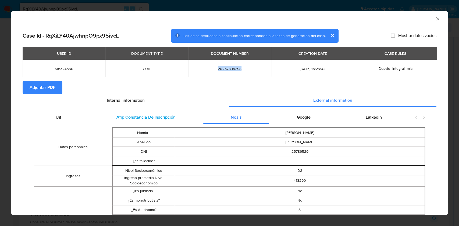
click at [179, 119] on div "Afip Constancia De Inscripción" at bounding box center [146, 117] width 114 height 13
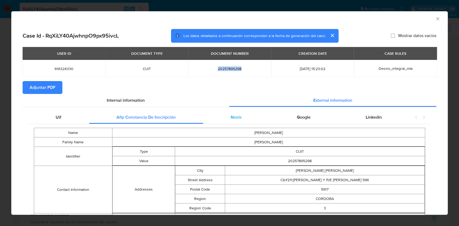
click at [221, 119] on div "Nosis" at bounding box center [236, 117] width 66 height 13
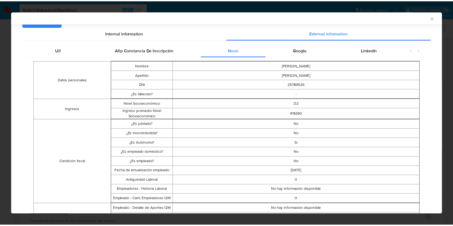
scroll to position [106, 0]
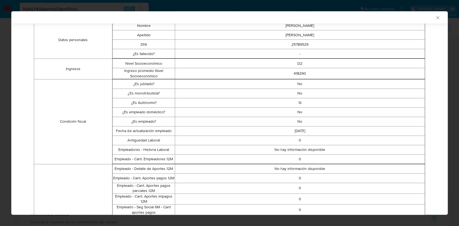
click at [435, 18] on icon "Cerrar ventana" at bounding box center [437, 17] width 5 height 5
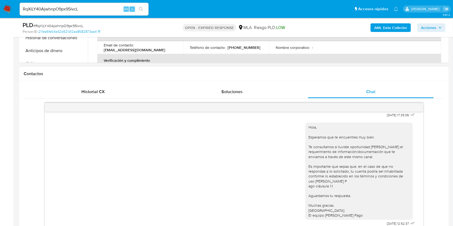
scroll to position [179, 0]
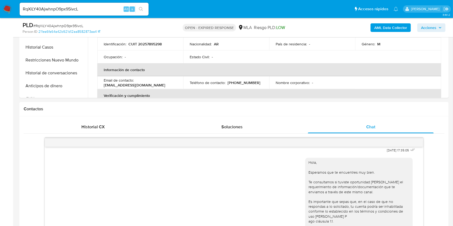
click at [101, 10] on input "RqXiLY40AjwhnpO9px95ivcL" at bounding box center [84, 9] width 129 height 7
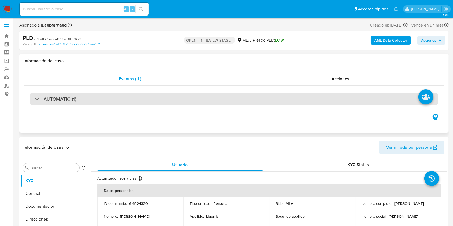
select select "10"
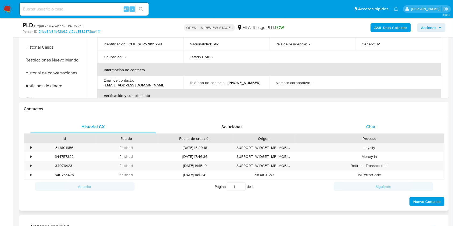
click at [384, 129] on div "Chat" at bounding box center [371, 127] width 126 height 13
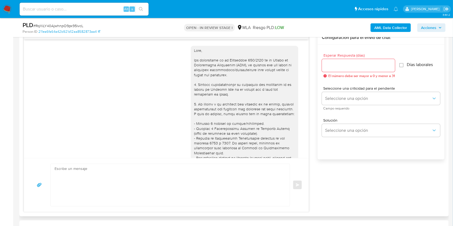
scroll to position [304, 0]
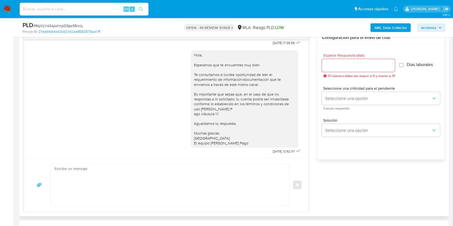
click at [137, 194] on textarea at bounding box center [169, 185] width 229 height 42
paste textarea "Hola. Esperamos que te encuentres muy bien. Te consultamos si tuviste oportunid…"
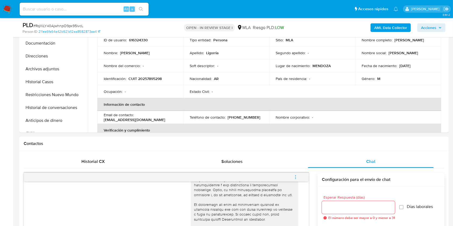
scroll to position [143, 0]
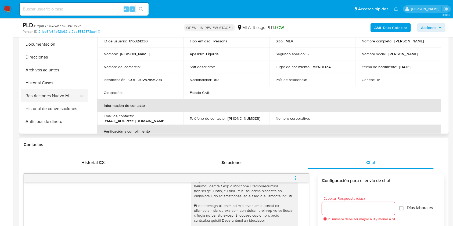
click at [58, 97] on button "Restricciones Nuevo Mundo" at bounding box center [52, 96] width 63 height 13
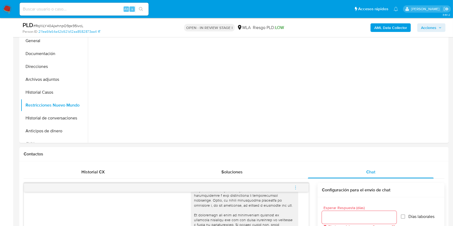
scroll to position [72, 0]
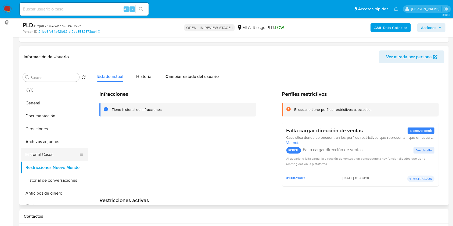
click at [50, 157] on button "Historial Casos" at bounding box center [52, 154] width 63 height 13
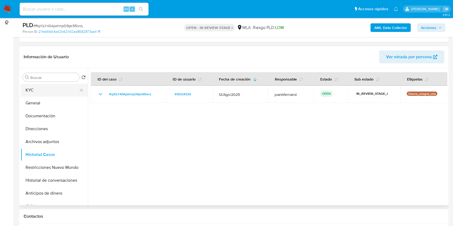
click at [59, 90] on button "KYC" at bounding box center [52, 90] width 63 height 13
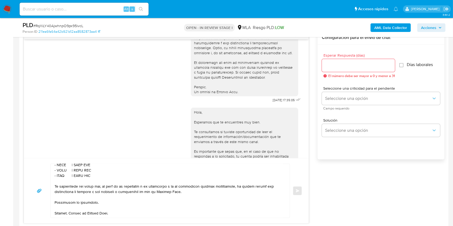
scroll to position [358, 0]
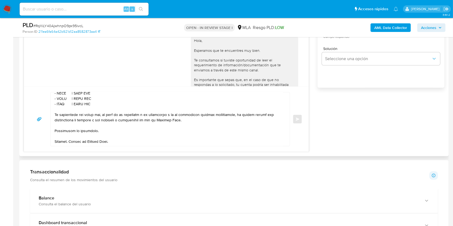
click at [112, 131] on textarea at bounding box center [169, 120] width 229 height 54
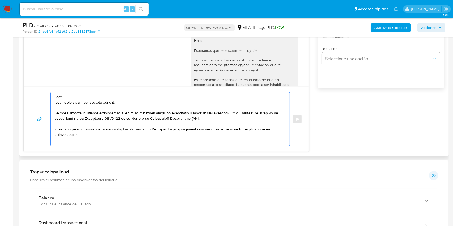
scroll to position [36, 0]
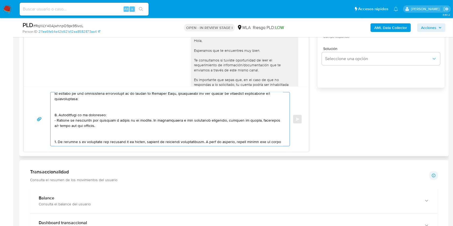
click at [83, 109] on textarea at bounding box center [169, 120] width 229 height 54
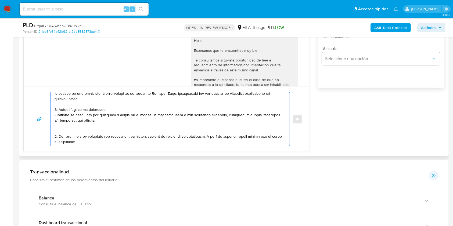
click at [67, 129] on textarea at bounding box center [169, 120] width 229 height 54
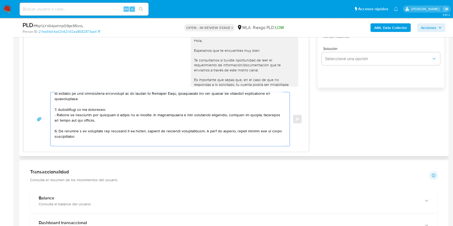
drag, startPoint x: 60, startPoint y: 133, endPoint x: 181, endPoint y: 130, distance: 120.5
click at [181, 130] on textarea at bounding box center [169, 120] width 229 height 54
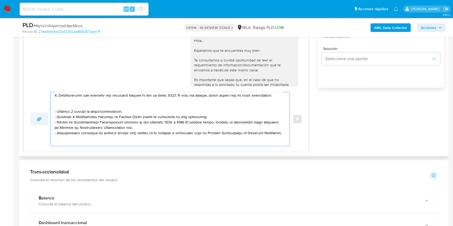
drag, startPoint x: 125, startPoint y: 119, endPoint x: 47, endPoint y: 117, distance: 78.3
click at [47, 117] on div "Enviar" at bounding box center [166, 119] width 272 height 54
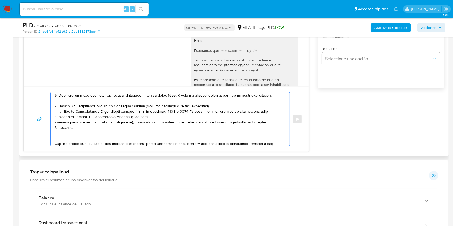
click at [144, 123] on textarea at bounding box center [169, 120] width 229 height 54
click at [94, 132] on textarea at bounding box center [169, 120] width 229 height 54
click at [90, 141] on textarea at bounding box center [169, 120] width 229 height 54
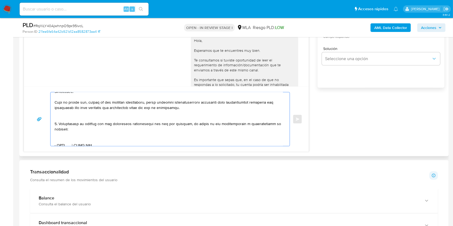
click at [90, 122] on textarea at bounding box center [169, 120] width 229 height 54
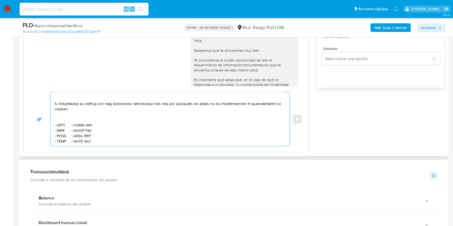
scroll to position [143, 0]
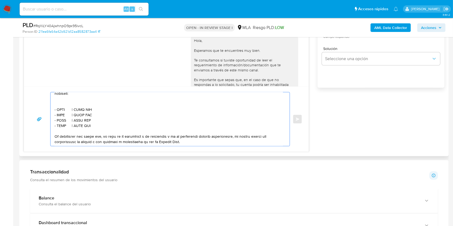
click at [72, 111] on textarea at bounding box center [169, 120] width 229 height 54
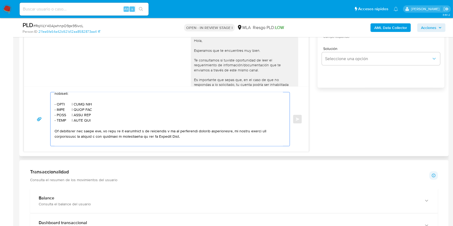
drag, startPoint x: 94, startPoint y: 129, endPoint x: 52, endPoint y: 112, distance: 45.5
click at [52, 112] on div at bounding box center [169, 120] width 237 height 54
click at [104, 129] on textarea at bounding box center [169, 120] width 229 height 54
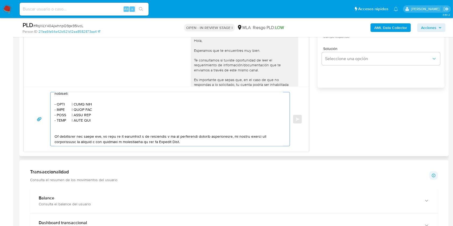
paste textarea "- XXXX | CUIT XXX - XXXX | CUIT XXX - XXXX | CUIT XXX - XXXX | CUIT XXX"
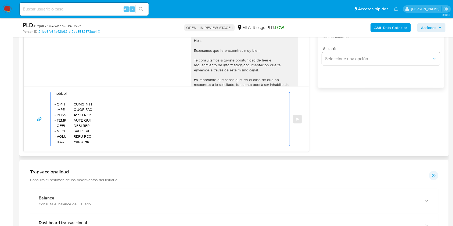
scroll to position [151, 0]
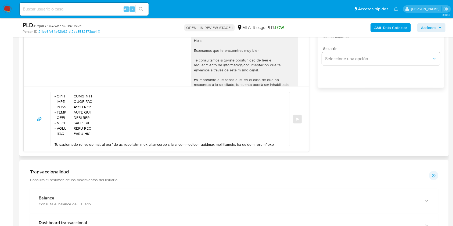
click at [62, 103] on textarea at bounding box center [169, 120] width 229 height 54
paste textarea "Alexander Agustin Salva"
click at [113, 104] on textarea at bounding box center [169, 120] width 229 height 54
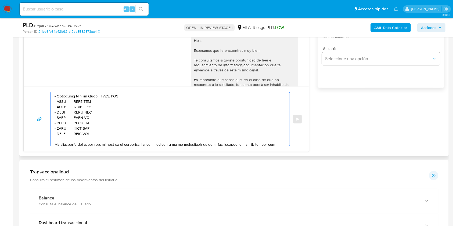
paste textarea "23423161809"
click at [63, 111] on textarea at bounding box center [169, 120] width 229 height 54
paste textarea "Nicolas Ezequiel Delgado"
click at [115, 111] on textarea at bounding box center [169, 120] width 229 height 54
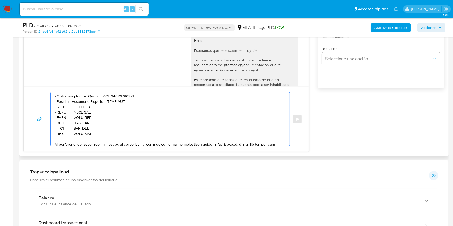
click at [115, 111] on textarea at bounding box center [169, 120] width 229 height 54
paste textarea "20402334011"
click at [64, 113] on textarea at bounding box center [169, 120] width 229 height 54
paste textarea "Ramiro Javier Sarmiento"
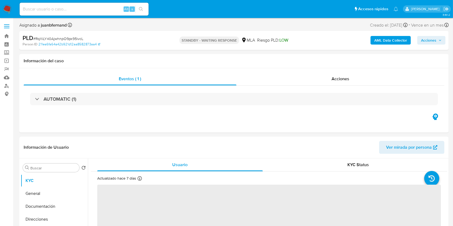
select select "10"
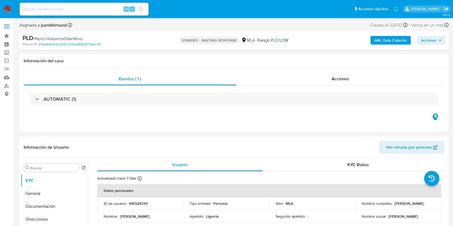
click at [103, 5] on div "Alt s" at bounding box center [84, 9] width 129 height 13
click at [112, 7] on input at bounding box center [84, 9] width 129 height 7
paste input "7kUy9pcJ2euAxPdvK42rPwZn"
type input "7kUy9pcJ2euAxPdvK42rPwZn"
click at [139, 10] on icon "search-icon" at bounding box center [141, 9] width 4 height 4
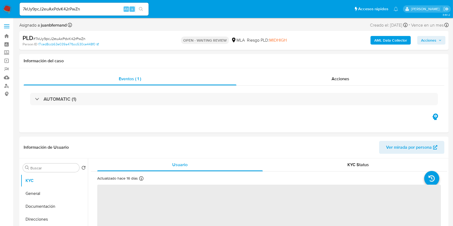
select select "10"
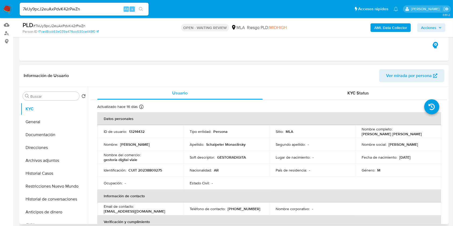
scroll to position [108, 0]
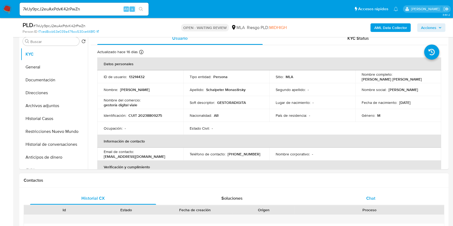
click at [395, 193] on div "Chat" at bounding box center [371, 198] width 126 height 13
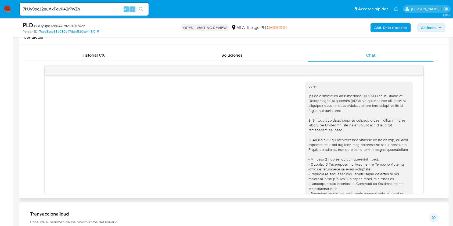
scroll to position [242, 0]
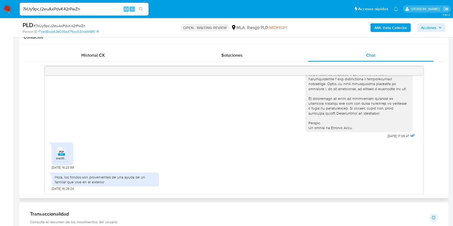
click at [61, 154] on rect at bounding box center [61, 155] width 7 height 2
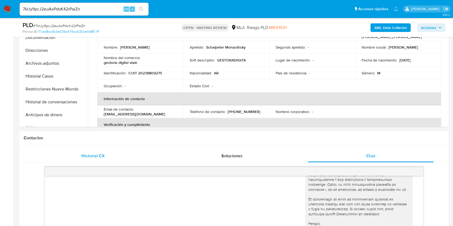
scroll to position [143, 0]
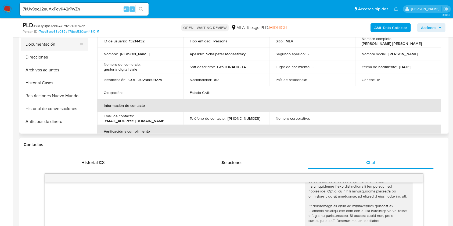
drag, startPoint x: 51, startPoint y: 44, endPoint x: 47, endPoint y: 44, distance: 3.5
click at [51, 44] on button "Documentación" at bounding box center [52, 44] width 63 height 13
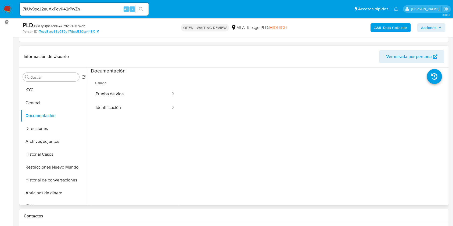
scroll to position [72, 0]
click at [167, 112] on div at bounding box center [171, 108] width 9 height 14
click at [152, 106] on button "Identificación" at bounding box center [131, 108] width 81 height 14
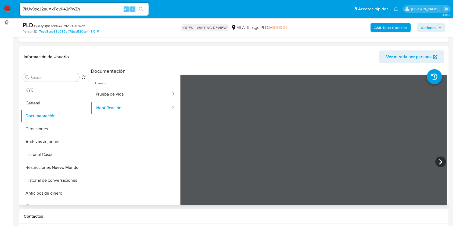
click at [443, 160] on icon at bounding box center [441, 162] width 11 height 11
click at [118, 89] on button "Prueba de vida" at bounding box center [131, 95] width 81 height 14
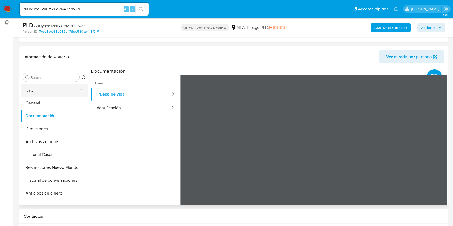
click at [49, 90] on button "KYC" at bounding box center [52, 90] width 63 height 13
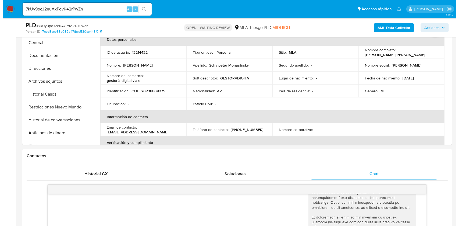
scroll to position [143, 0]
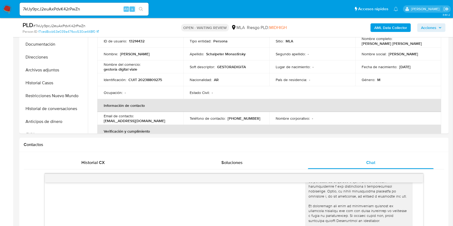
click at [393, 29] on b "AML Data Collector" at bounding box center [391, 27] width 33 height 9
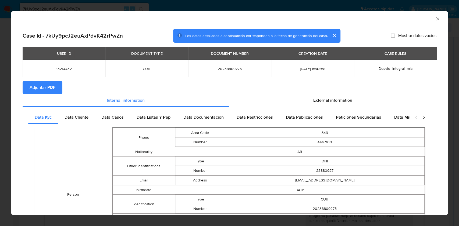
click at [231, 67] on span "20238809275" at bounding box center [230, 68] width 70 height 5
copy span "20238809275"
click at [340, 100] on span "External information" at bounding box center [332, 100] width 39 height 6
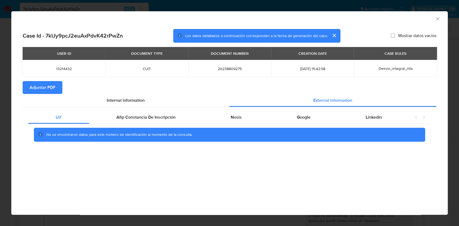
click at [158, 111] on div "Uif Afip Constancia De Inscripción Nosis Google Linkedin No se encontraron dato…" at bounding box center [230, 128] width 414 height 42
click at [161, 116] on span "Afip Constancia De Inscripción" at bounding box center [145, 117] width 59 height 6
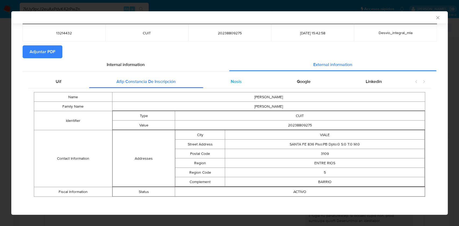
scroll to position [35, 0]
click at [217, 78] on div "Nosis" at bounding box center [236, 81] width 66 height 13
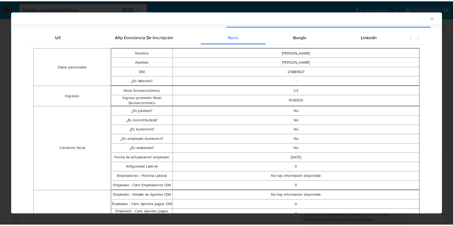
scroll to position [0, 0]
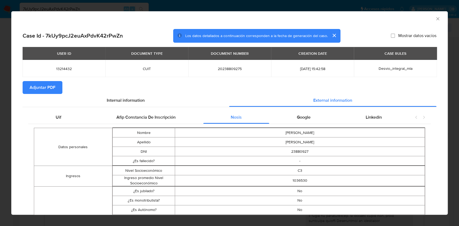
click at [435, 19] on icon "Cerrar ventana" at bounding box center [437, 18] width 5 height 5
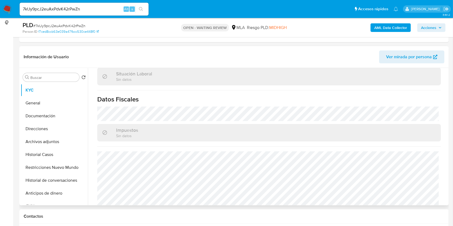
scroll to position [287, 0]
click at [48, 129] on button "Direcciones" at bounding box center [52, 129] width 63 height 13
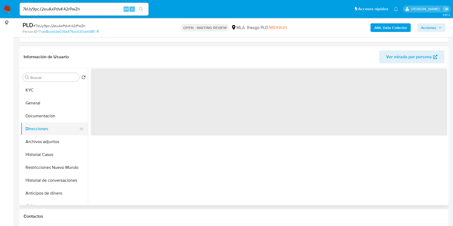
scroll to position [0, 0]
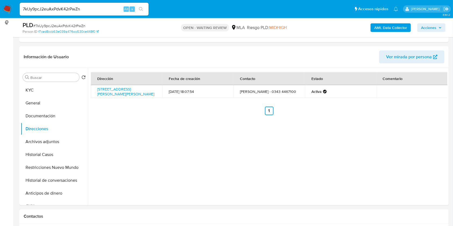
click at [97, 13] on div "7kUy9pcJ2euAxPdvK42rPwZn Alt s" at bounding box center [84, 9] width 129 height 13
click at [98, 8] on input "7kUy9pcJ2euAxPdvK42rPwZn" at bounding box center [84, 9] width 129 height 7
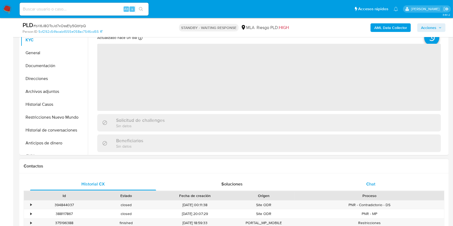
scroll to position [179, 0]
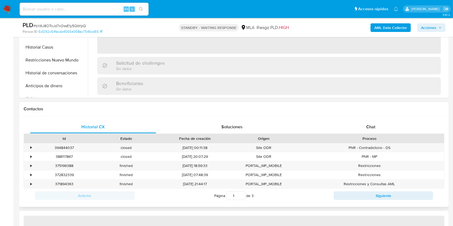
click at [380, 140] on div "Proceso" at bounding box center [370, 138] width 142 height 5
select select "10"
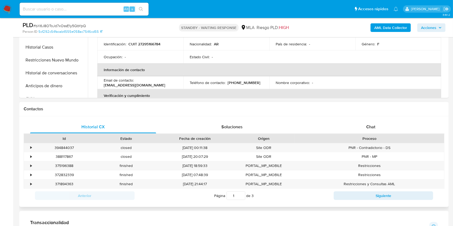
drag, startPoint x: 380, startPoint y: 134, endPoint x: 364, endPoint y: 130, distance: 16.0
click at [380, 134] on div "Id Estado Fecha de creación Origen Proceso" at bounding box center [234, 138] width 421 height 9
drag, startPoint x: 369, startPoint y: 127, endPoint x: 335, endPoint y: 127, distance: 34.4
click at [369, 127] on span "Chat" at bounding box center [371, 127] width 9 height 6
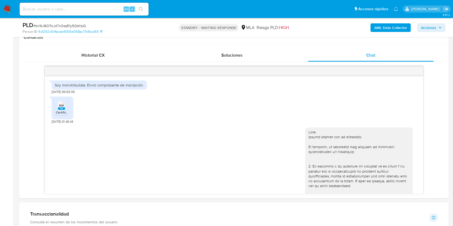
scroll to position [593, 0]
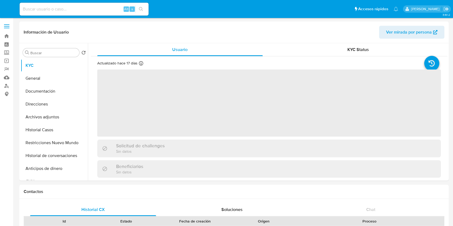
select select "10"
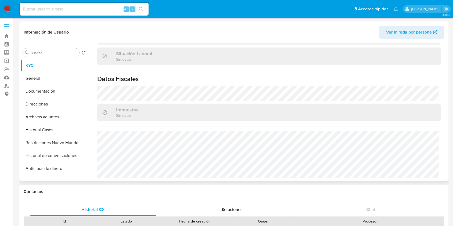
scroll to position [283, 0]
click at [58, 106] on button "Direcciones" at bounding box center [52, 104] width 63 height 13
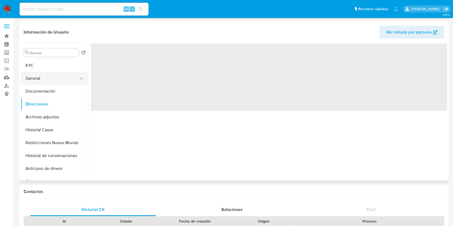
scroll to position [0, 0]
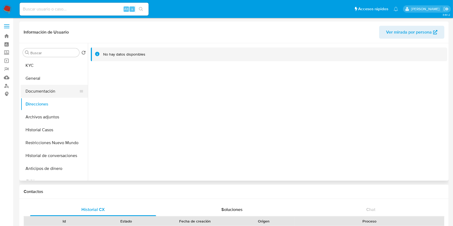
click at [57, 89] on button "Documentación" at bounding box center [52, 91] width 63 height 13
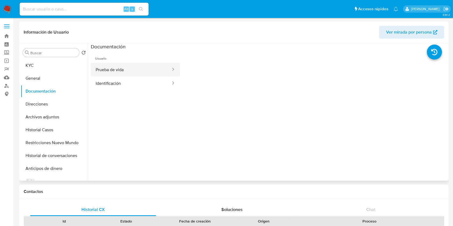
click at [158, 73] on button "Prueba de vida" at bounding box center [131, 70] width 81 height 14
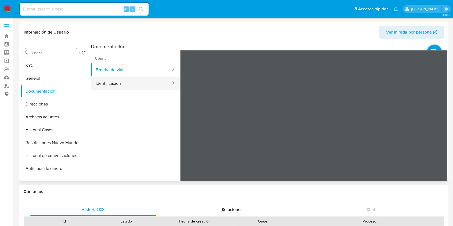
click at [145, 80] on button "Identificación" at bounding box center [131, 84] width 81 height 14
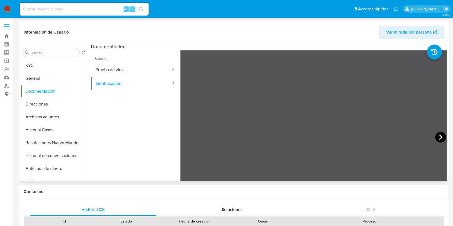
click at [436, 136] on icon at bounding box center [441, 137] width 11 height 11
click at [188, 136] on icon at bounding box center [187, 137] width 11 height 11
click at [439, 136] on icon at bounding box center [440, 137] width 3 height 5
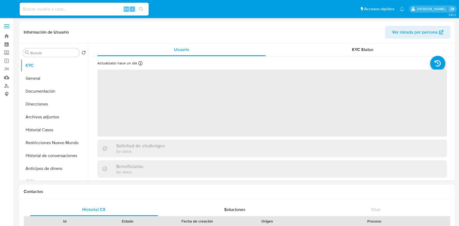
select select "10"
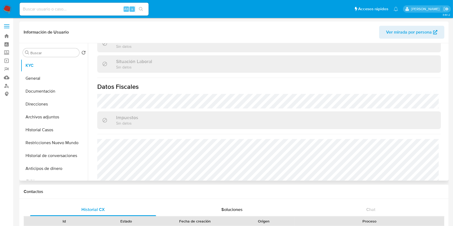
scroll to position [283, 0]
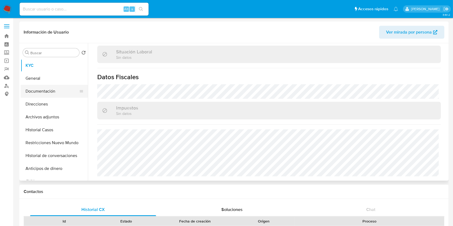
click at [48, 91] on button "Documentación" at bounding box center [52, 91] width 63 height 13
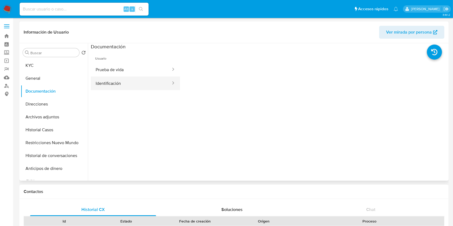
click at [145, 86] on button "Identificación" at bounding box center [131, 84] width 81 height 14
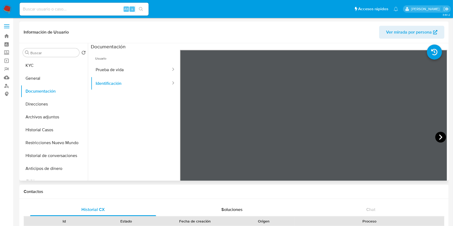
click at [439, 136] on icon at bounding box center [441, 137] width 11 height 11
click at [179, 95] on div "Usuario Prueba de vida Identificación" at bounding box center [269, 136] width 357 height 172
click at [49, 102] on button "Direcciones" at bounding box center [52, 104] width 63 height 13
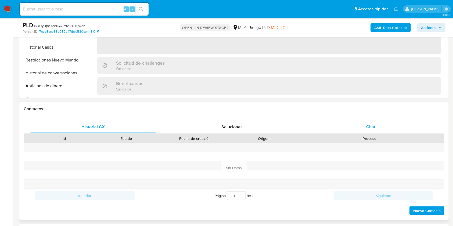
drag, startPoint x: 374, startPoint y: 126, endPoint x: 47, endPoint y: 126, distance: 327.0
click at [374, 126] on span "Chat" at bounding box center [371, 127] width 9 height 6
select select "10"
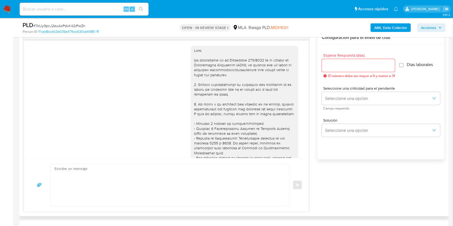
scroll to position [242, 0]
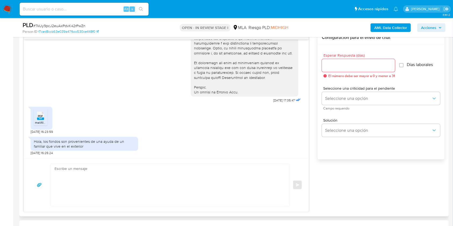
click at [88, 178] on textarea at bounding box center [169, 185] width 229 height 42
paste textarea "7kUy9pcJ2euAxPdvK42rPwZn"
click at [97, 171] on textarea "7kUy9pcJ2euAxPdvK42rPwZn" at bounding box center [169, 185] width 229 height 42
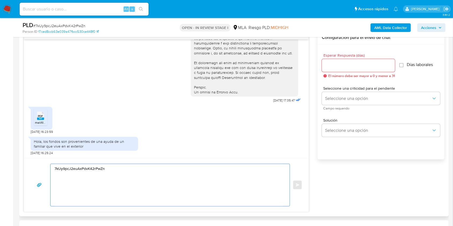
paste textarea "Lore. Ipsumdolo sit am consectetu adi elit. Se doeiusmodte in utlabor etdolorem…"
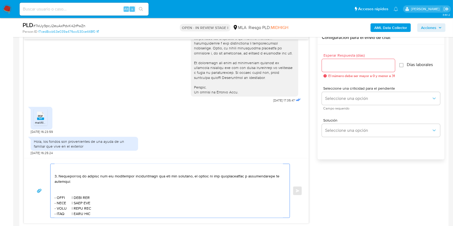
scroll to position [0, 0]
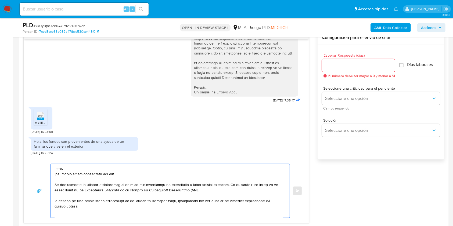
click at [115, 175] on textarea at bounding box center [169, 191] width 229 height 54
click at [63, 177] on textarea at bounding box center [169, 191] width 229 height 54
click at [65, 174] on textarea at bounding box center [169, 191] width 229 height 54
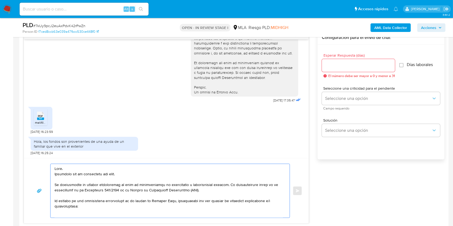
paste textarea "Muchas gracias por tu respuesta"
click at [109, 191] on textarea at bounding box center [169, 191] width 229 height 54
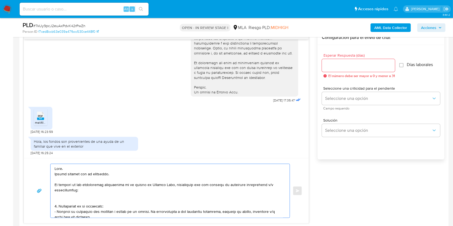
drag, startPoint x: 63, startPoint y: 184, endPoint x: 41, endPoint y: 182, distance: 22.7
click at [41, 182] on div "Enviar" at bounding box center [166, 191] width 272 height 54
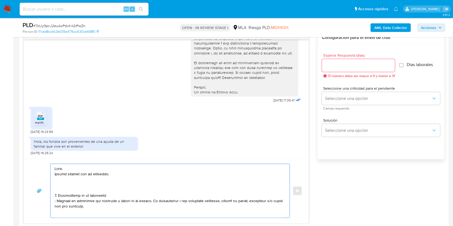
click at [67, 184] on textarea at bounding box center [169, 191] width 229 height 54
drag, startPoint x: 99, startPoint y: 207, endPoint x: 147, endPoint y: 201, distance: 47.4
click at [147, 201] on textarea at bounding box center [169, 191] width 229 height 54
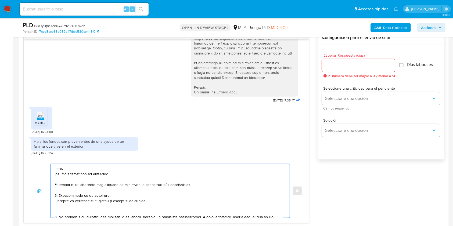
scroll to position [36, 0]
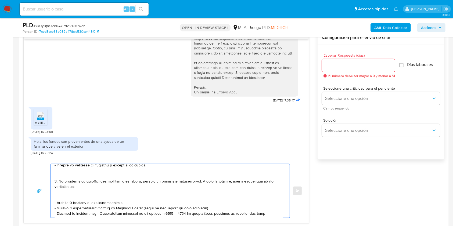
click at [90, 193] on textarea at bounding box center [169, 191] width 229 height 54
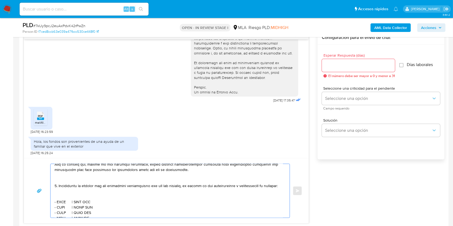
drag, startPoint x: 59, startPoint y: 183, endPoint x: 56, endPoint y: 194, distance: 11.7
click at [56, 193] on textarea at bounding box center [169, 191] width 229 height 54
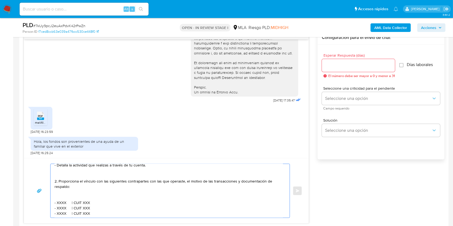
click at [78, 182] on textarea "Hola. Muchas gracias por tu respuesta. No obstante, es necesario que adjuntes l…" at bounding box center [169, 191] width 229 height 54
click at [234, 183] on textarea "Hola. Muchas gracias por tu respuesta. No obstante, es necesario que adjuntes l…" at bounding box center [169, 191] width 229 height 54
click at [124, 188] on textarea "Hola. Muchas gracias por tu respuesta. No obstante, es necesario que adjuntes l…" at bounding box center [169, 191] width 229 height 54
drag, startPoint x: 91, startPoint y: 190, endPoint x: 86, endPoint y: 190, distance: 5.6
click at [86, 190] on textarea "Hola. Muchas gracias por tu respuesta. No obstante, es necesario que adjuntes l…" at bounding box center [169, 191] width 229 height 54
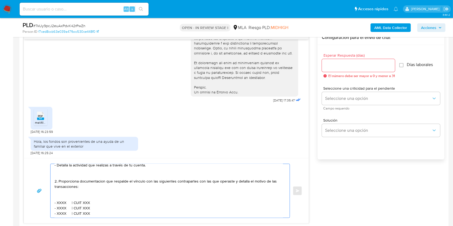
click at [97, 183] on textarea "Hola. Muchas gracias por tu respuesta. No obstante, es necesario que adjuntes l…" at bounding box center [169, 191] width 229 height 54
click at [99, 181] on textarea "Hola. Muchas gracias por tu respuesta. No obstante, es necesario que adjuntes l…" at bounding box center [169, 191] width 229 height 54
click at [0, 0] on lt-span "documentaci ó n" at bounding box center [0, 0] width 0 height 0
click at [80, 196] on textarea "Hola. Muchas gracias por tu respuesta. No obstante, es necesario que adjuntes l…" at bounding box center [169, 191] width 229 height 54
click at [62, 196] on textarea "Hola. Muchas gracias por tu respuesta. No obstante, es necesario que adjuntes l…" at bounding box center [169, 191] width 229 height 54
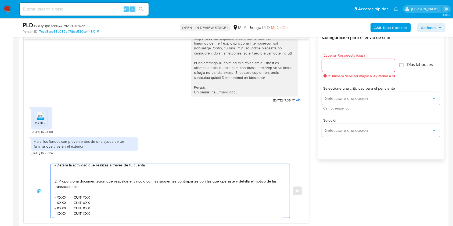
click at [62, 196] on textarea "Hola. Muchas gracias por tu respuesta. No obstante, es necesario que adjuntes l…" at bounding box center [169, 191] width 229 height 54
paste textarea "SCHALPETER CARLOS ALADINO"
drag, startPoint x: 119, startPoint y: 195, endPoint x: 125, endPoint y: 198, distance: 7.1
click at [119, 195] on textarea "Hola. Muchas gracias por tu respuesta. No obstante, es necesario que adjuntes l…" at bounding box center [169, 191] width 229 height 54
click at [127, 199] on textarea "Hola. Muchas gracias por tu respuesta. No obstante, es necesario que adjuntes l…" at bounding box center [169, 191] width 229 height 54
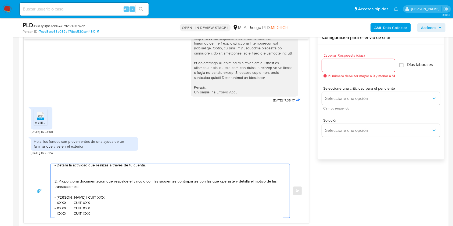
click at [127, 199] on textarea "Hola. Muchas gracias por tu respuesta. No obstante, es necesario que adjuntes l…" at bounding box center [169, 191] width 229 height 54
paste textarea "20059539133"
click at [62, 205] on textarea "Hola. Muchas gracias por tu respuesta. No obstante, es necesario que adjuntes l…" at bounding box center [169, 191] width 229 height 54
paste textarea "Roberto Damian Barattero"
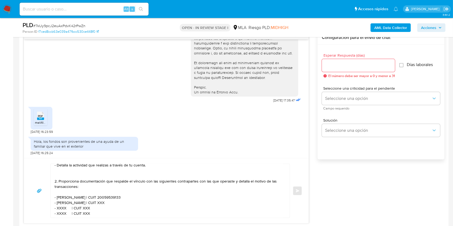
click at [115, 204] on textarea "Hola. Muchas gracias por tu respuesta. No obstante, es necesario que adjuntes l…" at bounding box center [169, 191] width 229 height 54
paste textarea "20367755807"
click at [64, 210] on textarea "Hola. Muchas gracias por tu respuesta. No obstante, es necesario que adjuntes l…" at bounding box center [169, 191] width 229 height 54
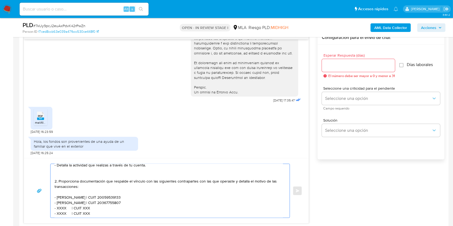
paste textarea "Salcedo Anali Maria"
click at [104, 211] on textarea "Hola. Muchas gracias por tu respuesta. No obstante, es necesario que adjuntes l…" at bounding box center [169, 191] width 229 height 54
paste textarea "27348089051"
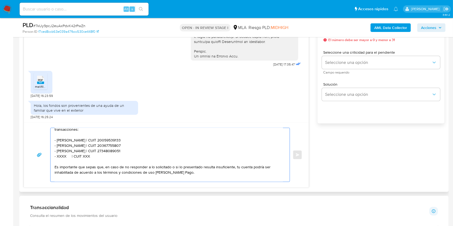
scroll to position [72, 0]
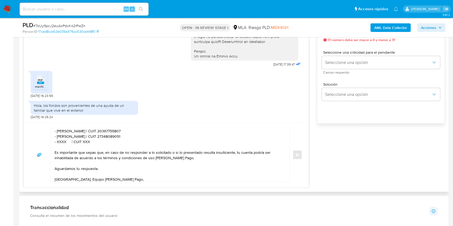
click at [60, 143] on textarea "Hola. Muchas gracias por tu respuesta. No obstante, es necesario que adjuntes l…" at bounding box center [169, 155] width 229 height 54
paste textarea "Bertolami Leandro"
click at [104, 143] on textarea "Hola. Muchas gracias por tu respuesta. No obstante, es necesario que adjuntes l…" at bounding box center [169, 155] width 229 height 54
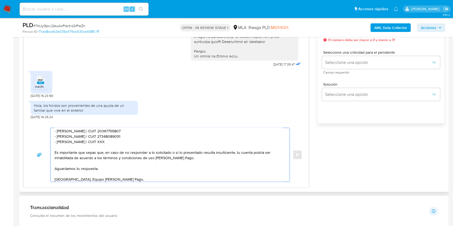
paste textarea "20284007566"
click at [107, 175] on textarea "Hola. Muchas gracias por tu respuesta. No obstante, es necesario que adjuntes l…" at bounding box center [169, 155] width 229 height 54
click at [110, 171] on textarea "Hola. Muchas gracias por tu respuesta. No obstante, es necesario que adjuntes l…" at bounding box center [169, 155] width 229 height 54
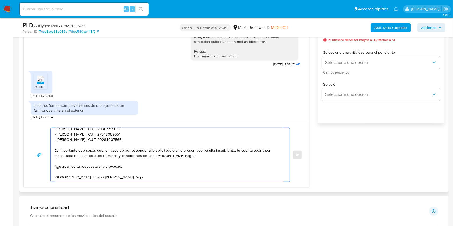
click at [149, 180] on textarea "Hola. Muchas gracias por tu respuesta. No obstante, es necesario que adjuntes l…" at bounding box center [169, 155] width 229 height 54
click at [45, 105] on div "Hola, los fondos son provenientes de una ayuda de un familiar que vive en el ex…" at bounding box center [84, 108] width 101 height 10
drag, startPoint x: 45, startPoint y: 105, endPoint x: 80, endPoint y: 111, distance: 35.6
click at [80, 111] on div "Hola, los fondos son provenientes de una ayuda de un familiar que vive en el ex…" at bounding box center [84, 108] width 101 height 10
click at [76, 110] on div "Hola, los fondos son provenientes de una ayuda de un familiar que vive en el ex…" at bounding box center [84, 108] width 101 height 10
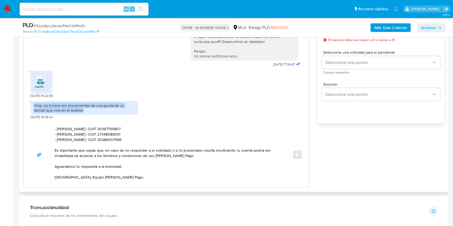
drag, startPoint x: 76, startPoint y: 110, endPoint x: 30, endPoint y: 106, distance: 46.7
click at [31, 106] on div "Hola, los fondos son provenientes de una ayuda de un familiar que vive en el ex…" at bounding box center [85, 108] width 108 height 14
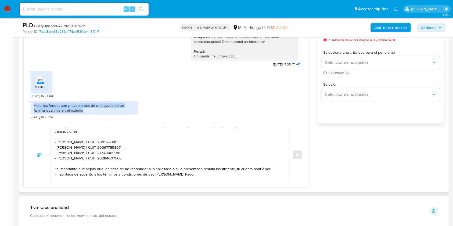
scroll to position [41, 0]
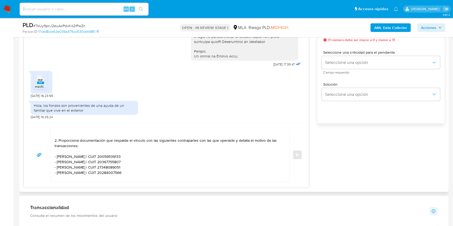
click at [97, 153] on textarea "Hola. Muchas gracias por tu respuesta. No obstante, es necesario que adjuntes l…" at bounding box center [169, 155] width 229 height 54
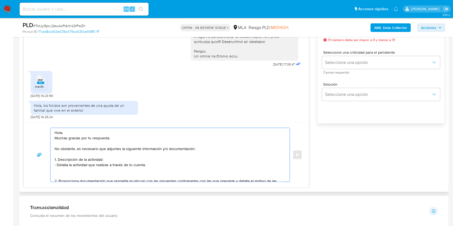
scroll to position [36, 0]
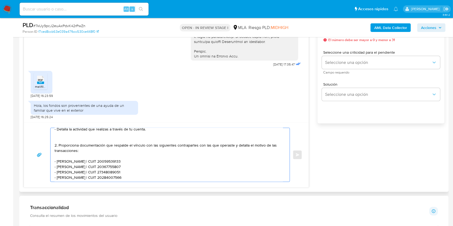
click at [85, 139] on textarea "Hola. Muchas gracias por tu respuesta. No obstante, es necesario que adjuntes l…" at bounding box center [169, 155] width 229 height 54
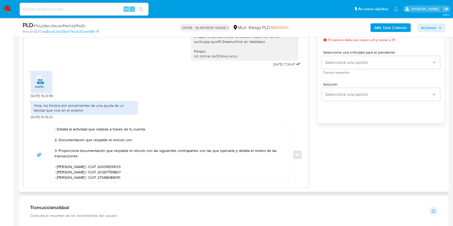
click at [155, 139] on textarea "Hola. Muchas gracias por tu respuesta. No obstante, es necesario que adjuntes l…" at bounding box center [169, 155] width 229 height 54
paste textarea "DONNA MARIE YONKOSKY SOTO"
click at [79, 143] on textarea "Hola. Muchas gracias por tu respuesta. No obstante, es necesario que adjuntes l…" at bounding box center [169, 155] width 229 height 54
click at [74, 141] on textarea "Hola. Muchas gracias por tu respuesta. No obstante, es necesario que adjuntes l…" at bounding box center [169, 155] width 229 height 54
click at [0, 0] on lt-span "Documentaci ó n" at bounding box center [0, 0] width 0 height 0
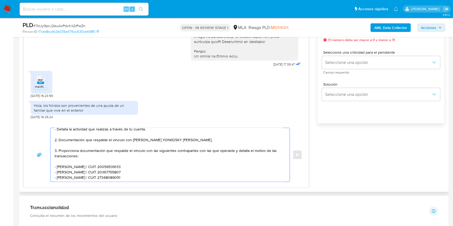
click at [119, 140] on textarea "Hola. Muchas gracias por tu respuesta. No obstante, es necesario que adjuntes l…" at bounding box center [169, 155] width 229 height 54
click at [122, 141] on textarea "Hola. Muchas gracias por tu respuesta. No obstante, es necesario que adjuntes l…" at bounding box center [169, 155] width 229 height 54
click at [0, 0] on lt-span "el v í nculo" at bounding box center [0, 0] width 0 height 0
click at [209, 143] on textarea "Hola. Muchas gracias por tu respuesta. No obstante, es necesario que adjuntes l…" at bounding box center [169, 155] width 229 height 54
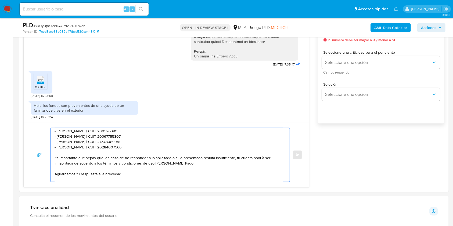
type textarea "Hola. Muchas gracias por tu respuesta. No obstante, es necesario que adjuntes l…"
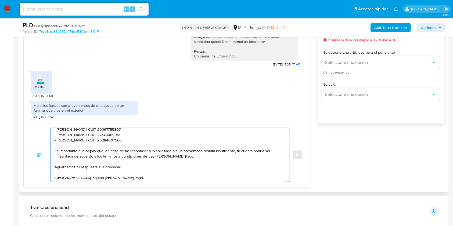
scroll to position [82, 0]
click at [145, 165] on textarea "Hola. Muchas gracias por tu respuesta. No obstante, es necesario que adjuntes l…" at bounding box center [169, 155] width 229 height 54
click at [160, 141] on textarea "Hola. Muchas gracias por tu respuesta. No obstante, es necesario que adjuntes l…" at bounding box center [169, 155] width 229 height 54
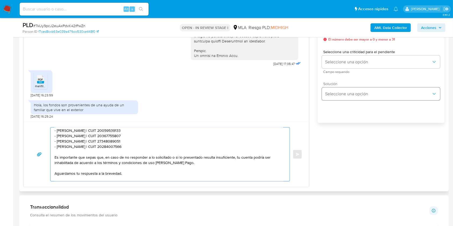
scroll to position [323, 0]
click at [344, 64] on span "Seleccione una opción" at bounding box center [378, 62] width 106 height 5
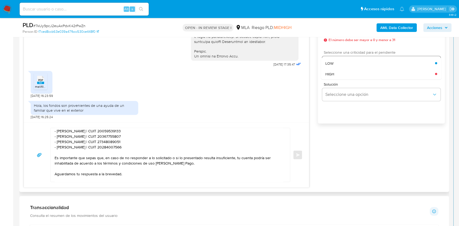
click at [342, 77] on div "HIGH" at bounding box center [380, 74] width 110 height 11
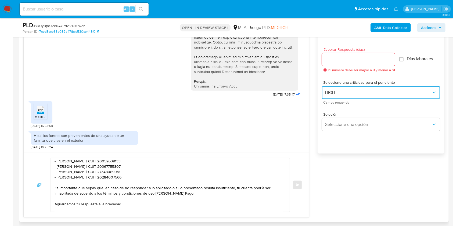
scroll to position [251, 0]
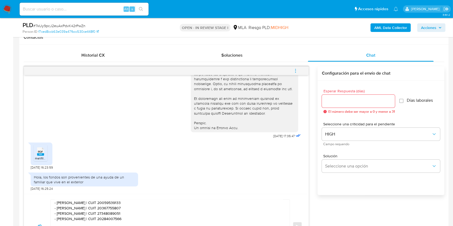
click at [341, 103] on input "Esperar Respuesta (días)" at bounding box center [358, 101] width 73 height 7
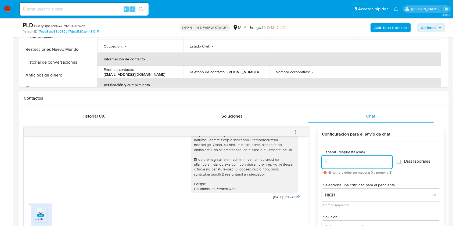
scroll to position [287, 0]
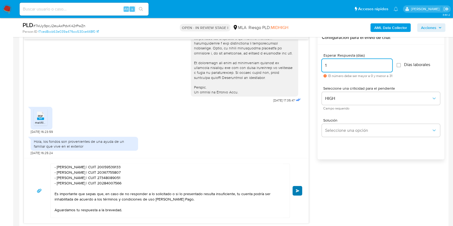
type input "1"
click at [301, 189] on button "Enviar" at bounding box center [298, 191] width 10 height 10
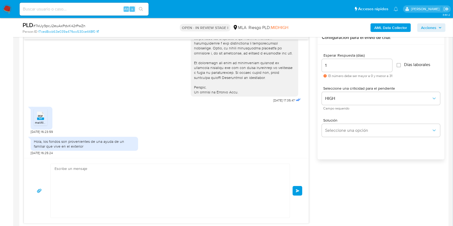
scroll to position [399, 0]
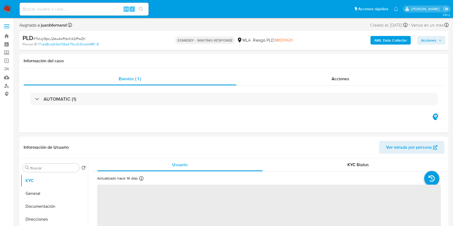
select select "10"
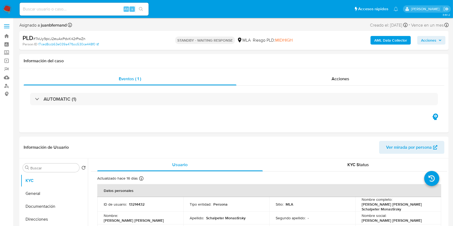
click at [100, 7] on input at bounding box center [84, 9] width 129 height 7
paste input "hZxxvo8dAZXQs7Ylf5MKI6eW"
type input "hZxxvo8dAZXQs7Ylf5MKI6eW"
click at [140, 12] on button "search-icon" at bounding box center [141, 9] width 11 height 8
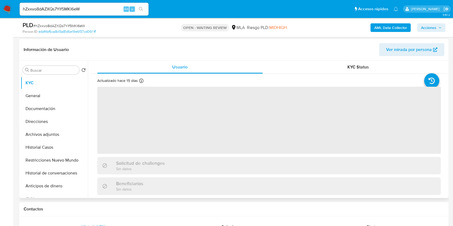
scroll to position [143, 0]
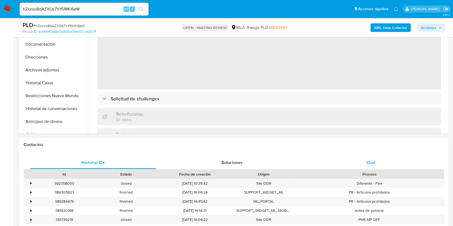
click at [389, 166] on div "Chat" at bounding box center [371, 163] width 126 height 13
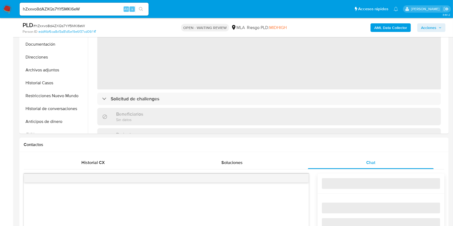
select select "10"
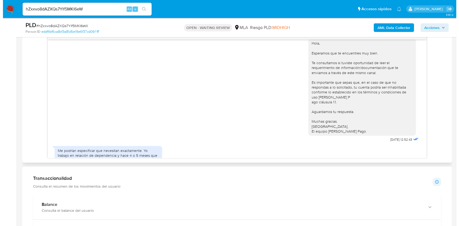
scroll to position [345, 0]
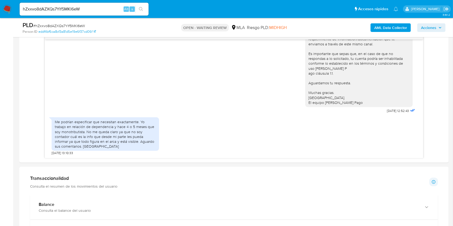
click at [393, 27] on b "AML Data Collector" at bounding box center [391, 27] width 33 height 9
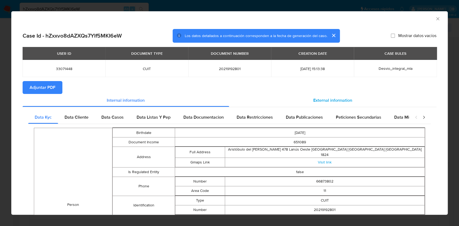
click at [330, 106] on div "External information" at bounding box center [333, 100] width 208 height 13
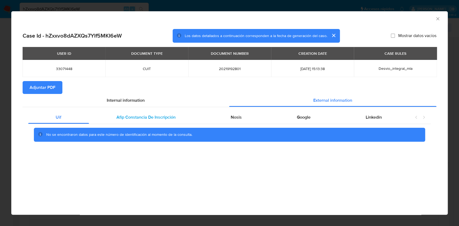
click at [166, 120] on span "Afip Constancia De Inscripción" at bounding box center [145, 117] width 59 height 6
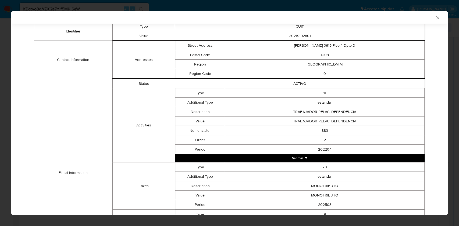
scroll to position [87, 0]
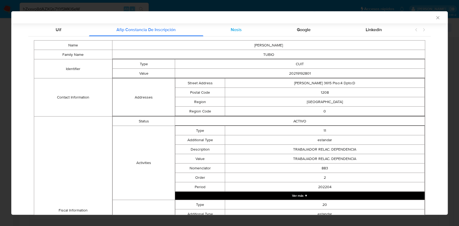
click at [231, 32] on span "Nosis" at bounding box center [236, 30] width 11 height 6
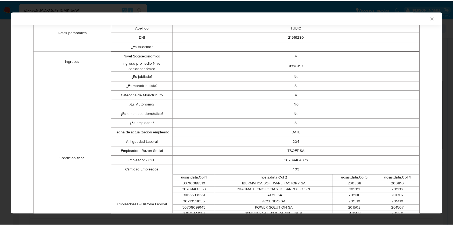
scroll to position [0, 0]
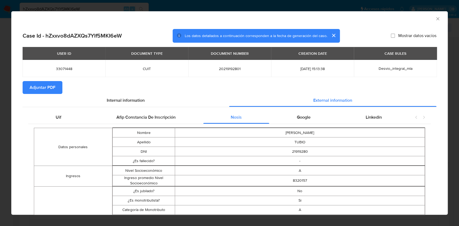
click at [435, 20] on icon "Cerrar ventana" at bounding box center [437, 18] width 5 height 5
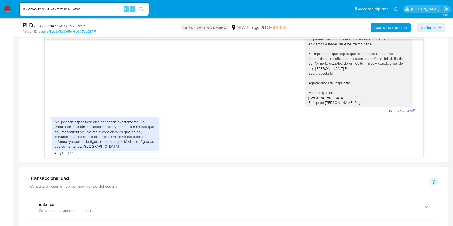
click at [112, 8] on input "hZxxvo8dAZXQs7Ylf5MKI6eW" at bounding box center [84, 9] width 129 height 7
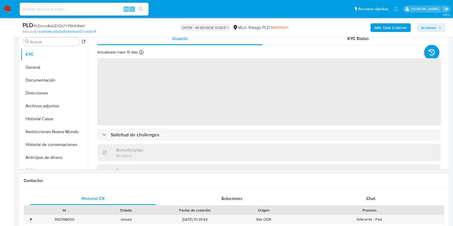
scroll to position [251, 0]
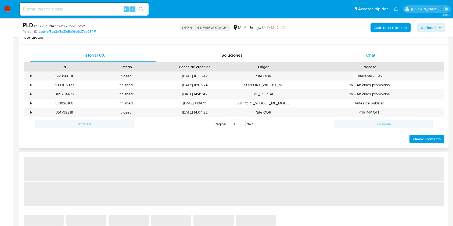
select select "10"
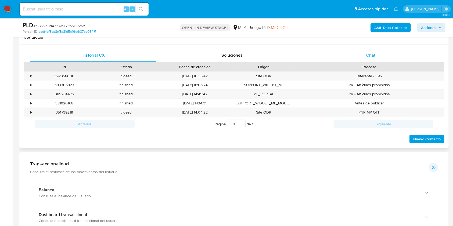
click at [374, 51] on div "Chat" at bounding box center [371, 55] width 126 height 13
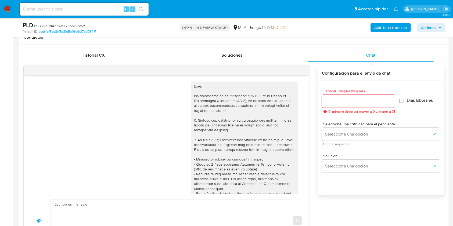
scroll to position [345, 0]
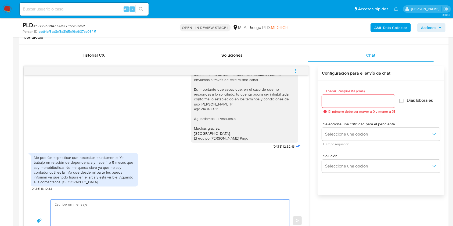
click at [160, 204] on textarea at bounding box center [169, 221] width 229 height 42
paste textarea "Lore. Ipsumdolo sit am consectetu adi elit. Se doeiusmodte in utlabor etdolorem…"
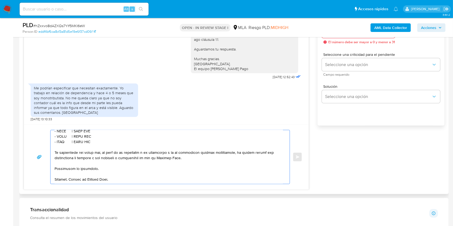
scroll to position [350, 0]
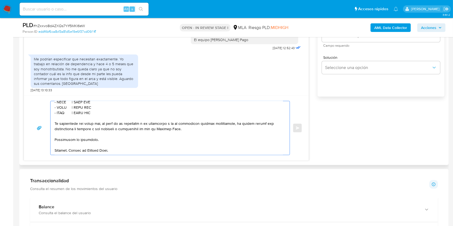
click at [126, 141] on textarea at bounding box center [169, 128] width 229 height 54
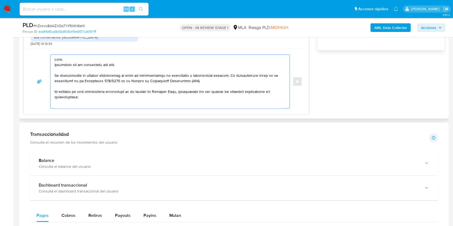
scroll to position [385, 0]
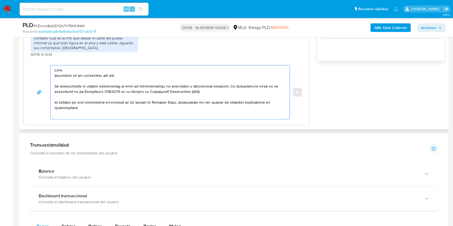
click at [118, 76] on textarea at bounding box center [169, 93] width 229 height 54
drag, startPoint x: 118, startPoint y: 76, endPoint x: 57, endPoint y: 77, distance: 61.0
click at [57, 77] on textarea at bounding box center [169, 93] width 229 height 54
drag, startPoint x: 94, startPoint y: 109, endPoint x: 46, endPoint y: 84, distance: 54.0
click at [46, 84] on div "Enviar" at bounding box center [166, 92] width 272 height 54
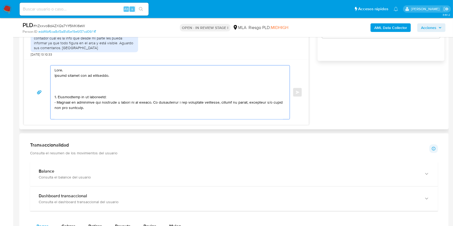
click at [69, 81] on textarea at bounding box center [169, 93] width 229 height 54
click at [69, 85] on textarea at bounding box center [169, 93] width 229 height 54
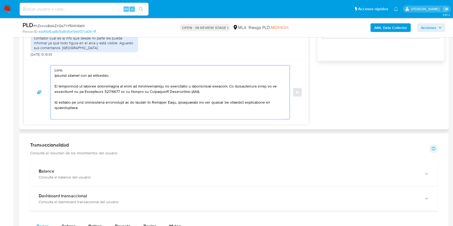
click at [221, 88] on textarea at bounding box center [169, 93] width 229 height 54
drag, startPoint x: 228, startPoint y: 86, endPoint x: 28, endPoint y: 86, distance: 199.8
click at [28, 86] on div "Enviar" at bounding box center [166, 92] width 285 height 65
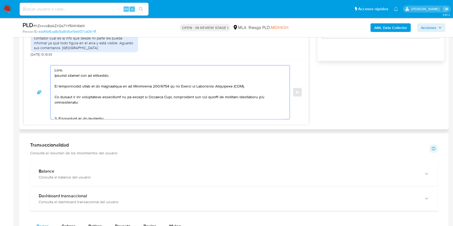
click at [88, 102] on textarea at bounding box center [169, 93] width 229 height 54
click at [84, 109] on textarea at bounding box center [169, 93] width 229 height 54
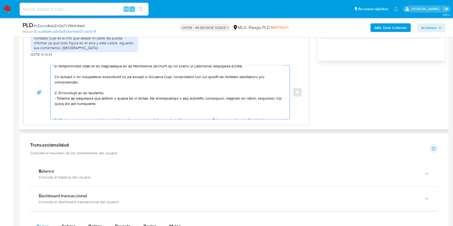
scroll to position [36, 0]
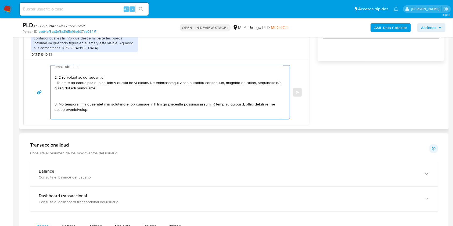
drag, startPoint x: 105, startPoint y: 88, endPoint x: 148, endPoint y: 88, distance: 43.3
click at [148, 88] on textarea at bounding box center [169, 93] width 229 height 54
click at [99, 99] on textarea at bounding box center [169, 93] width 229 height 54
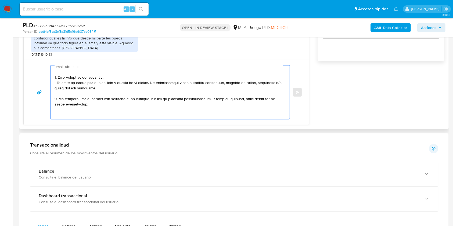
drag, startPoint x: 61, startPoint y: 99, endPoint x: 179, endPoint y: 99, distance: 117.8
click at [179, 99] on textarea at bounding box center [169, 93] width 229 height 54
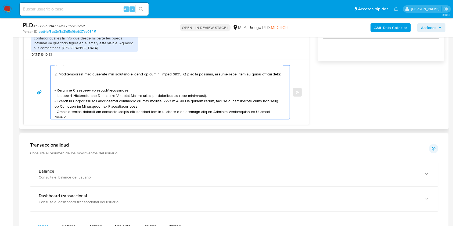
scroll to position [72, 0]
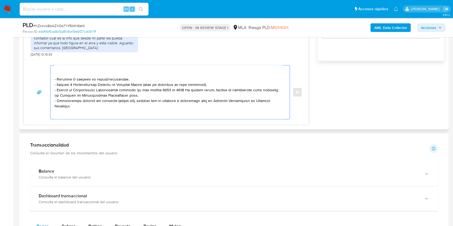
click at [112, 83] on textarea at bounding box center [169, 93] width 229 height 54
click at [113, 81] on textarea at bounding box center [169, 93] width 229 height 54
click at [105, 95] on textarea at bounding box center [169, 93] width 229 height 54
click at [112, 84] on textarea at bounding box center [169, 93] width 229 height 54
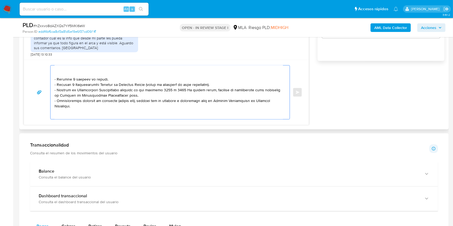
click at [99, 79] on textarea at bounding box center [169, 93] width 229 height 54
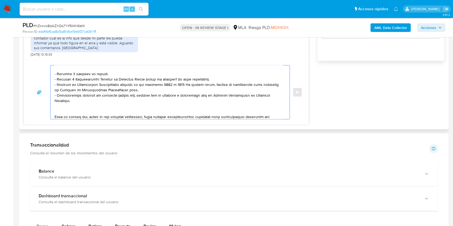
click at [139, 96] on textarea at bounding box center [169, 93] width 229 height 54
click at [208, 85] on textarea at bounding box center [169, 93] width 229 height 54
click at [138, 97] on textarea at bounding box center [169, 93] width 229 height 54
click at [99, 112] on textarea at bounding box center [169, 93] width 229 height 54
click at [170, 92] on textarea at bounding box center [169, 93] width 229 height 54
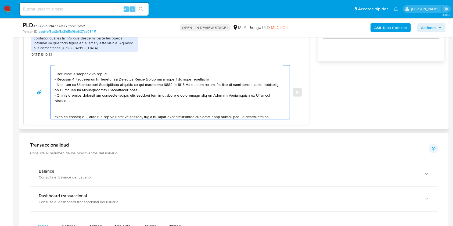
click at [170, 92] on textarea at bounding box center [169, 93] width 229 height 54
click at [148, 92] on textarea at bounding box center [169, 93] width 229 height 54
click at [159, 93] on textarea at bounding box center [169, 93] width 229 height 54
click at [168, 93] on textarea at bounding box center [169, 93] width 229 height 54
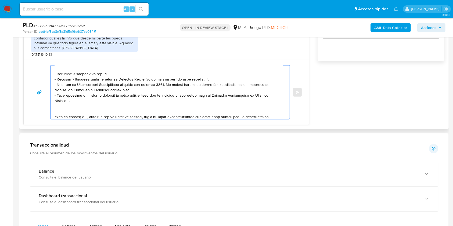
click at [160, 98] on textarea at bounding box center [169, 93] width 229 height 54
click at [143, 110] on textarea at bounding box center [169, 93] width 229 height 54
click at [129, 113] on textarea at bounding box center [169, 93] width 229 height 54
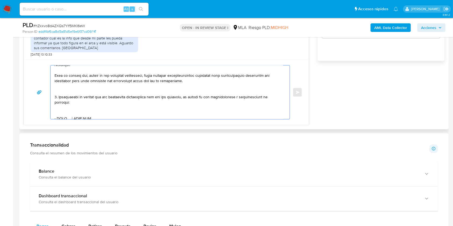
scroll to position [143, 0]
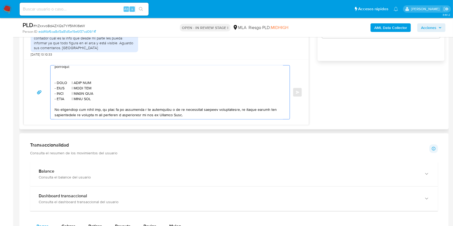
drag, startPoint x: 94, startPoint y: 109, endPoint x: 51, endPoint y: 71, distance: 57.1
click at [51, 71] on div at bounding box center [169, 93] width 237 height 54
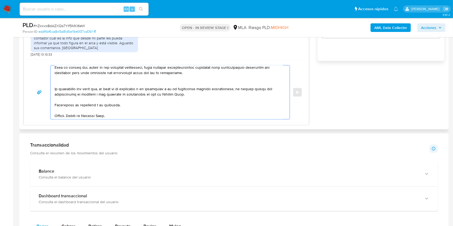
scroll to position [126, 0]
click at [128, 111] on textarea at bounding box center [169, 93] width 229 height 54
click at [131, 113] on textarea at bounding box center [169, 93] width 229 height 54
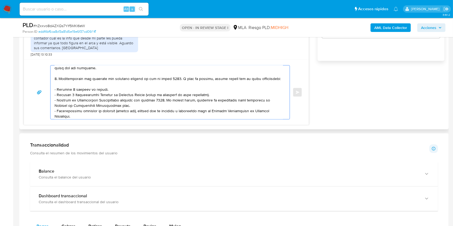
scroll to position [36, 0]
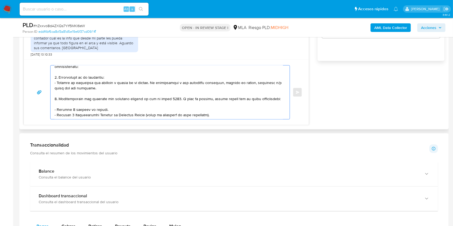
click at [112, 93] on textarea at bounding box center [169, 93] width 229 height 54
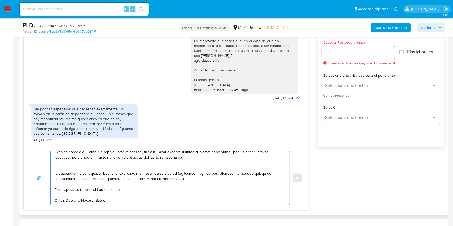
scroll to position [242, 0]
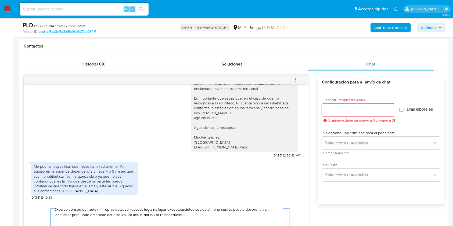
type textarea "Lore. Ipsumd sitamet con ad elitseddo. Ei temporincidid utlab et do magnaaliqua…"
click at [334, 104] on div at bounding box center [358, 110] width 73 height 13
click at [334, 105] on div at bounding box center [358, 110] width 73 height 13
drag, startPoint x: 334, startPoint y: 107, endPoint x: 340, endPoint y: 115, distance: 10.1
click at [334, 107] on input "Esperar Respuesta (días)" at bounding box center [358, 110] width 73 height 7
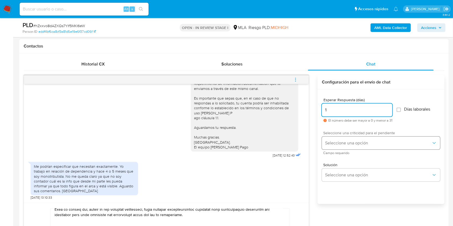
type input "1"
click at [341, 137] on button "Seleccione una opción" at bounding box center [381, 143] width 118 height 13
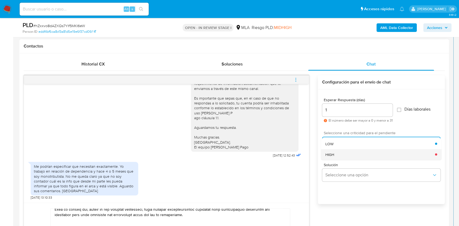
click at [341, 150] on div "HIGH" at bounding box center [380, 154] width 110 height 11
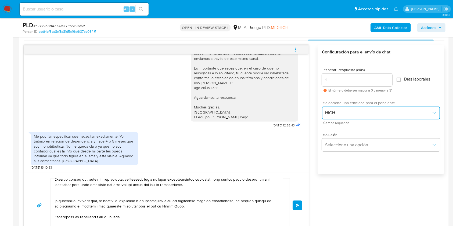
scroll to position [314, 0]
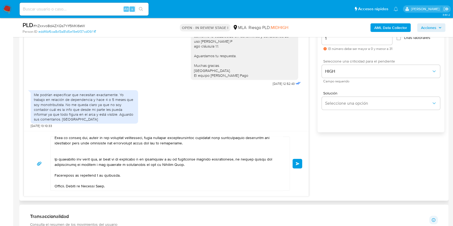
click at [299, 164] on span "Enviar" at bounding box center [298, 163] width 4 height 3
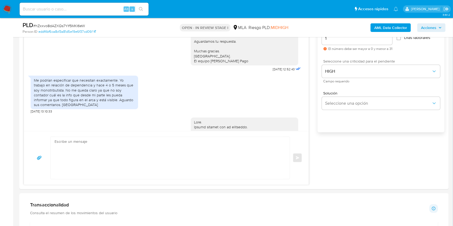
scroll to position [575, 0]
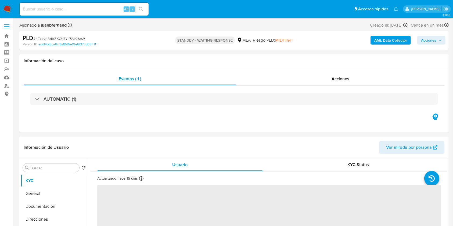
select select "10"
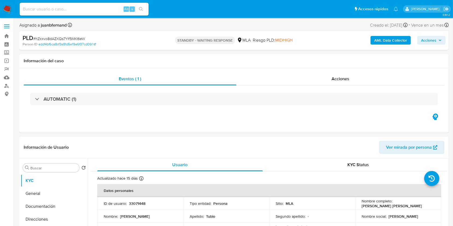
click at [118, 9] on input at bounding box center [84, 9] width 129 height 7
paste input "IenKblfkqWopeQDBLDI7s4Yq"
type input "IenKblfkqWopeQDBLDI7s4Yq"
click at [137, 7] on button "search-icon" at bounding box center [141, 9] width 11 height 8
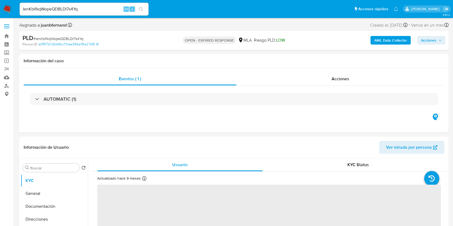
select select "10"
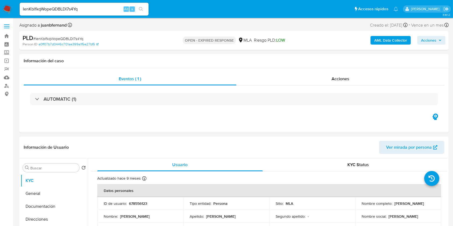
click at [387, 40] on b "AML Data Collector" at bounding box center [391, 40] width 33 height 9
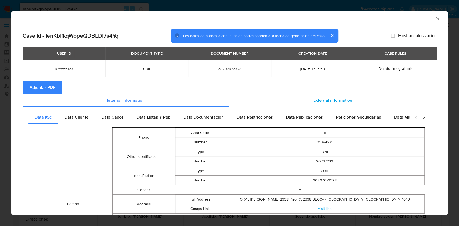
click at [342, 99] on span "External information" at bounding box center [332, 100] width 39 height 6
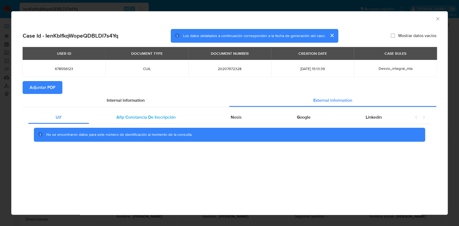
click at [148, 119] on span "Afip Constancia De Inscripción" at bounding box center [145, 117] width 59 height 6
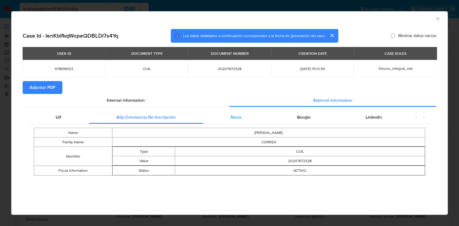
click at [251, 112] on div "Nosis" at bounding box center [236, 117] width 66 height 13
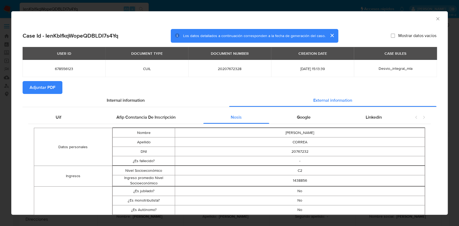
click at [230, 69] on span "20207672328" at bounding box center [230, 68] width 70 height 5
copy span "20207672328"
drag, startPoint x: 432, startPoint y: 17, endPoint x: 413, endPoint y: 30, distance: 23.1
click at [435, 17] on icon "Cerrar ventana" at bounding box center [437, 18] width 5 height 5
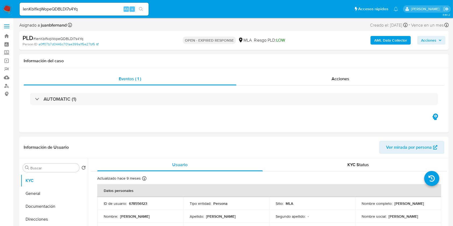
click at [88, 7] on input "IenKblfkqWopeQDBLDI7s4Yq" at bounding box center [84, 9] width 129 height 7
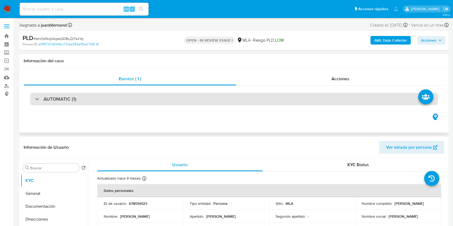
select select "10"
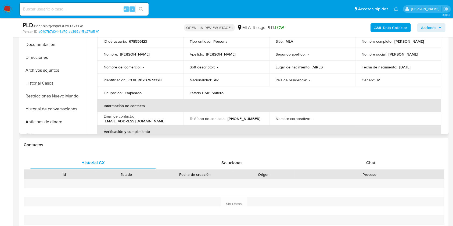
scroll to position [143, 0]
drag, startPoint x: 389, startPoint y: 161, endPoint x: 368, endPoint y: 160, distance: 21.0
click at [389, 161] on div "Chat" at bounding box center [371, 163] width 126 height 13
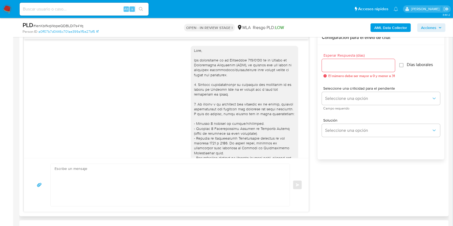
scroll to position [304, 0]
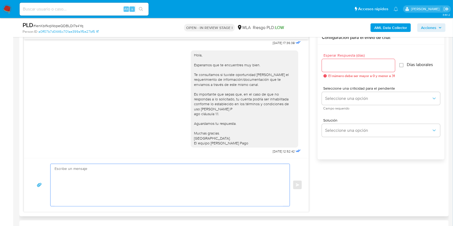
click at [85, 180] on textarea at bounding box center [169, 185] width 229 height 42
paste textarea "Lore. Ipsumdolo sit am consectetu adi elit. Se doeiusmodte in utlabor etdolorem…"
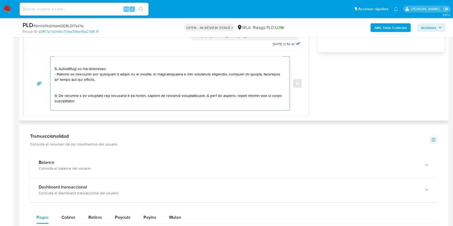
scroll to position [36, 0]
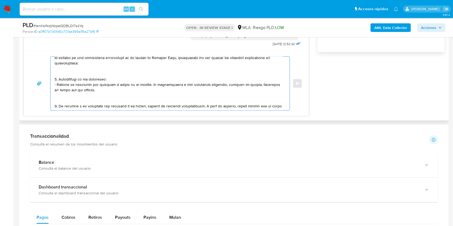
click at [95, 102] on textarea at bounding box center [169, 84] width 229 height 54
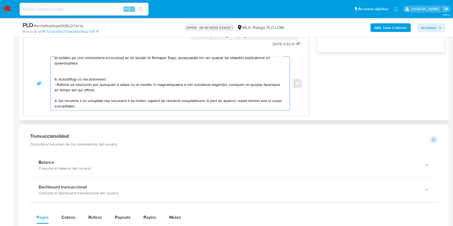
drag, startPoint x: 96, startPoint y: 91, endPoint x: 146, endPoint y: 86, distance: 50.8
click at [146, 86] on textarea at bounding box center [169, 84] width 229 height 54
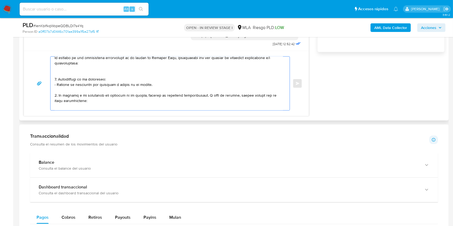
drag, startPoint x: 61, startPoint y: 97, endPoint x: 179, endPoint y: 96, distance: 118.6
click at [180, 95] on textarea at bounding box center [169, 84] width 229 height 54
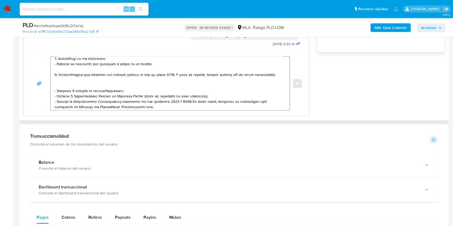
scroll to position [72, 0]
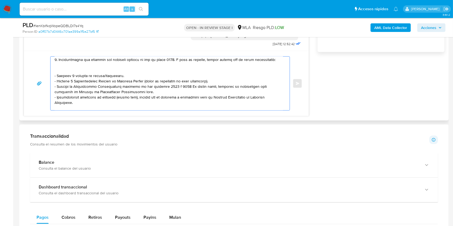
click at [113, 81] on textarea at bounding box center [169, 84] width 229 height 54
click at [94, 76] on textarea at bounding box center [169, 84] width 229 height 54
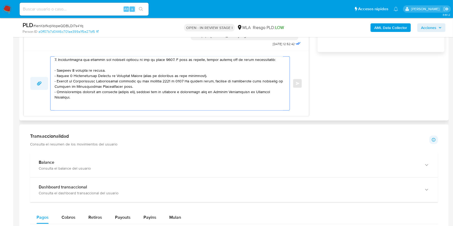
drag, startPoint x: 139, startPoint y: 93, endPoint x: 47, endPoint y: 83, distance: 92.7
click at [47, 83] on div "Enviar" at bounding box center [166, 83] width 272 height 54
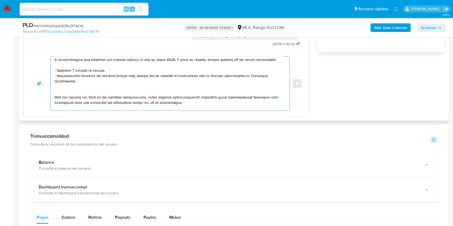
drag, startPoint x: 84, startPoint y: 94, endPoint x: 88, endPoint y: 95, distance: 5.0
click at [83, 94] on textarea at bounding box center [169, 84] width 229 height 54
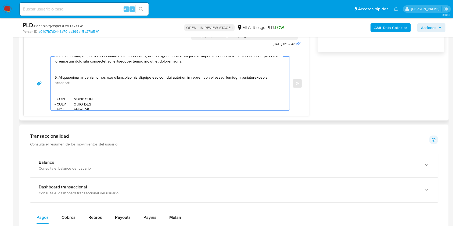
click at [76, 79] on textarea at bounding box center [169, 84] width 229 height 54
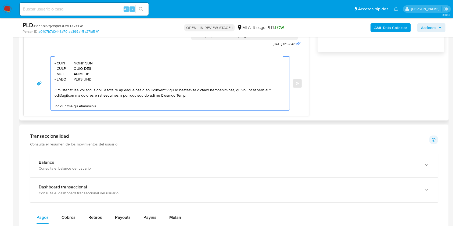
click at [60, 65] on textarea at bounding box center [169, 84] width 229 height 54
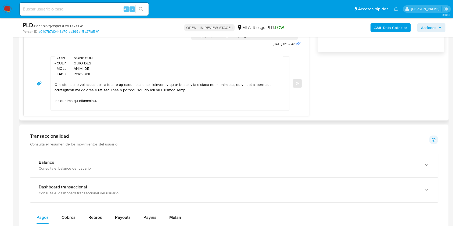
click at [62, 66] on textarea at bounding box center [169, 84] width 229 height 54
paste textarea "Rocio Belen Dures"
click at [104, 66] on textarea at bounding box center [169, 84] width 229 height 54
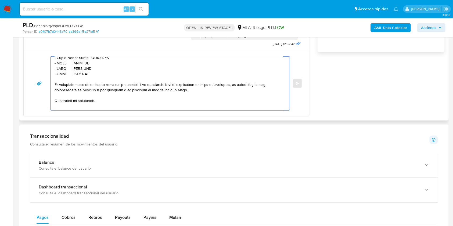
paste textarea "27407439649"
click at [62, 72] on textarea at bounding box center [169, 84] width 229 height 54
paste textarea "Gustavo Alberto Lettieri"
click at [113, 72] on textarea at bounding box center [169, 84] width 229 height 54
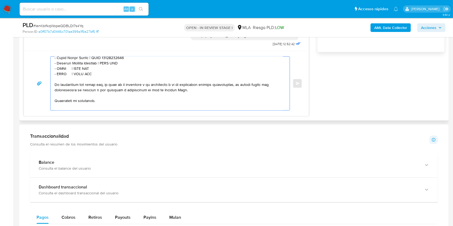
click at [113, 72] on textarea at bounding box center [169, 84] width 229 height 54
paste textarea "20295791439"
click at [64, 78] on textarea at bounding box center [169, 84] width 229 height 54
click at [64, 77] on textarea at bounding box center [169, 84] width 229 height 54
paste textarea "Nestor Omar Colombo"
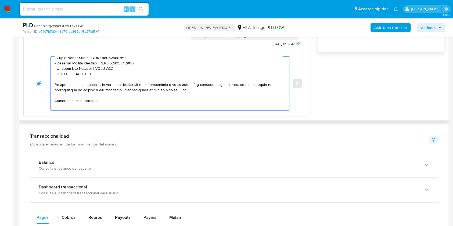
click at [109, 79] on textarea at bounding box center [169, 84] width 229 height 54
paste textarea "20331580520"
drag, startPoint x: 100, startPoint y: 80, endPoint x: 51, endPoint y: 80, distance: 48.7
click at [51, 80] on div at bounding box center [169, 84] width 237 height 54
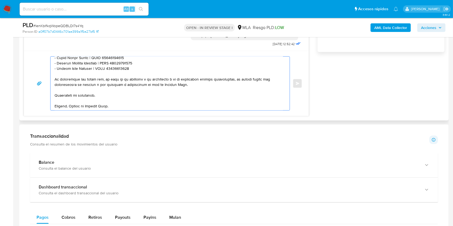
click at [109, 104] on textarea at bounding box center [169, 84] width 229 height 54
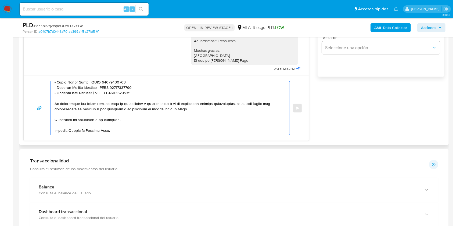
scroll to position [358, 0]
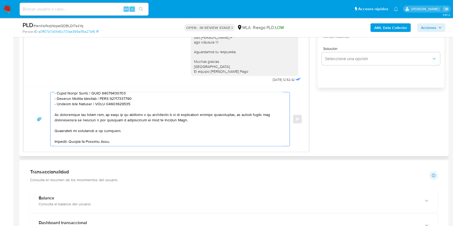
click at [147, 144] on textarea at bounding box center [169, 120] width 229 height 54
type textarea "Hola. Esperamos que te encuentres muy bien. Te consultamos si tuviste oportunid…"
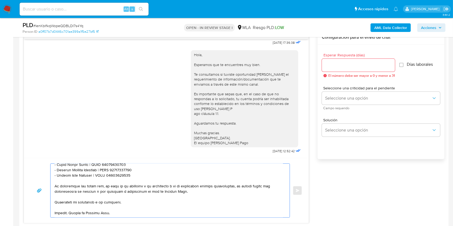
scroll to position [287, 0]
click at [346, 62] on input "Esperar Respuesta (días)" at bounding box center [358, 65] width 73 height 7
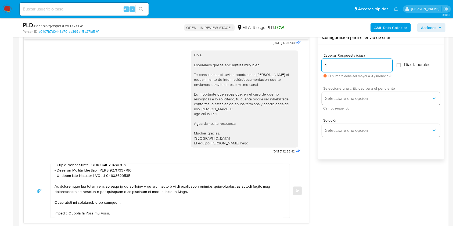
type input "1"
click at [337, 94] on button "Seleccione una opción" at bounding box center [381, 98] width 118 height 13
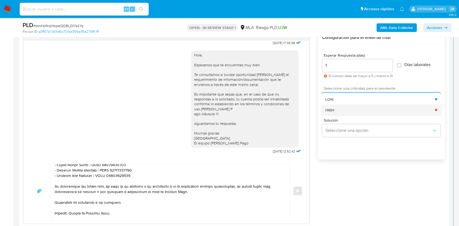
click at [332, 110] on span "HIGH" at bounding box center [329, 110] width 9 height 5
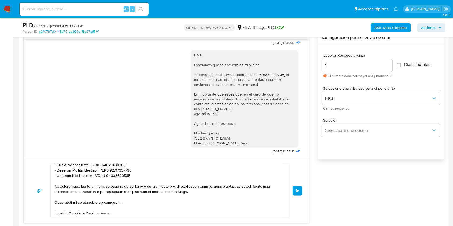
click at [299, 191] on span "Enviar" at bounding box center [298, 191] width 4 height 3
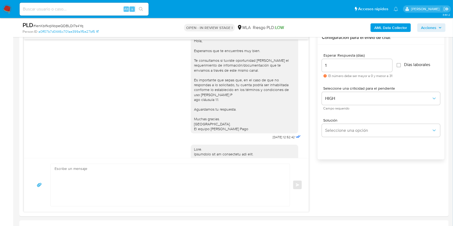
scroll to position [549, 0]
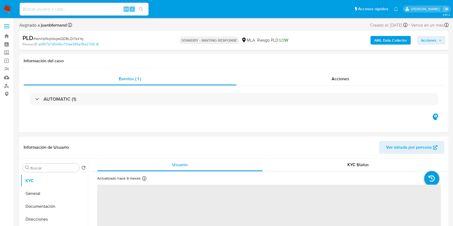
select select "10"
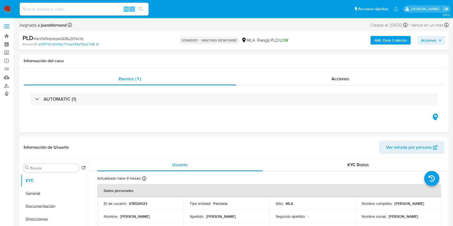
click at [80, 10] on input at bounding box center [84, 9] width 129 height 7
paste input "QkFSuibFA0bX9tXSmZFh9jOf"
type input "QkFSuibFA0bX9tXSmZFh9jOf"
click at [142, 10] on icon "search-icon" at bounding box center [141, 9] width 4 height 4
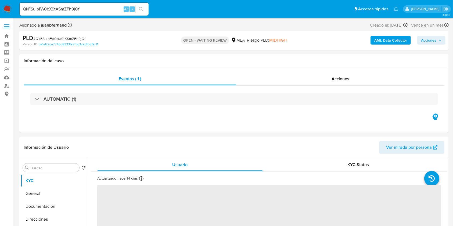
select select "10"
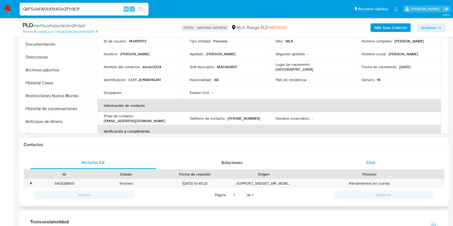
click at [381, 168] on div "Chat" at bounding box center [371, 163] width 126 height 13
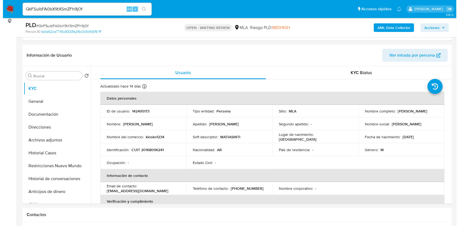
scroll to position [72, 0]
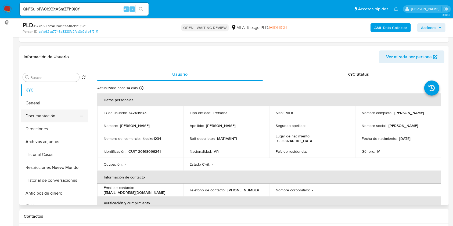
drag, startPoint x: 45, startPoint y: 122, endPoint x: 41, endPoint y: 121, distance: 4.3
click at [45, 122] on button "Documentación" at bounding box center [52, 116] width 63 height 13
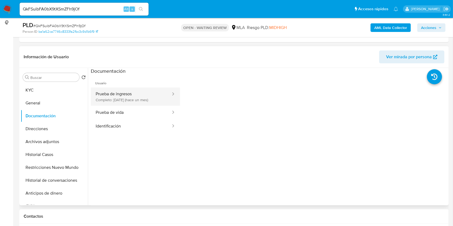
click at [156, 99] on button "Prueba de ingresos Completo: 18/08/2025 (hace un mes)" at bounding box center [131, 97] width 81 height 18
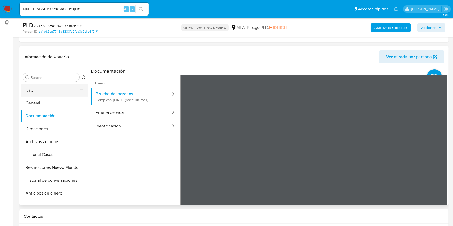
click at [41, 85] on button "KYC" at bounding box center [52, 90] width 63 height 13
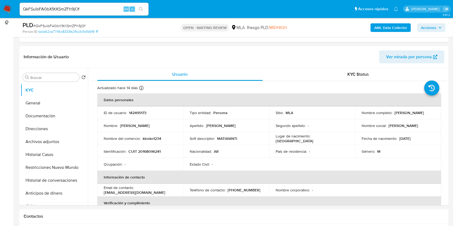
click at [396, 30] on b "AML Data Collector" at bounding box center [391, 27] width 33 height 9
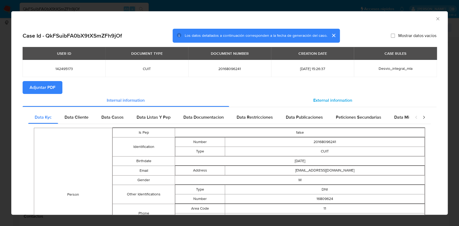
click at [315, 101] on span "External information" at bounding box center [332, 100] width 39 height 6
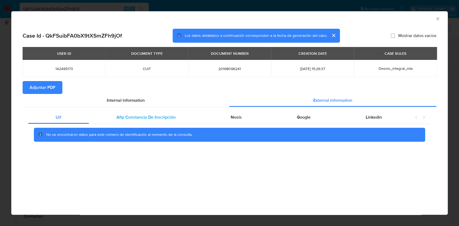
click at [143, 115] on span "Afip Constancia De Inscripción" at bounding box center [145, 117] width 59 height 6
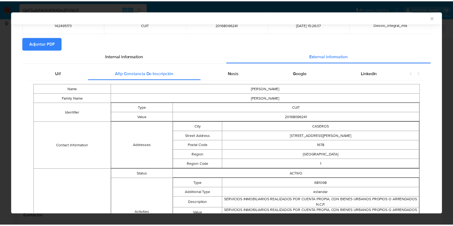
scroll to position [0, 0]
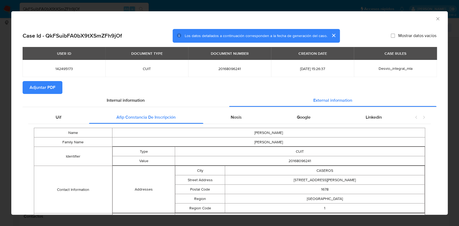
click at [228, 69] on span "20168096241" at bounding box center [230, 68] width 70 height 5
copy span "20168096241"
click at [435, 18] on icon "Cerrar ventana" at bounding box center [437, 18] width 5 height 5
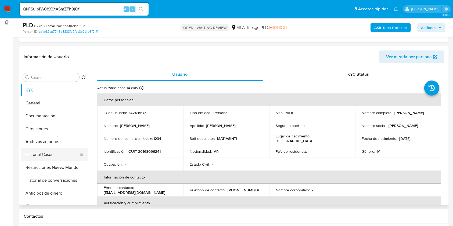
click at [63, 158] on button "Historial Casos" at bounding box center [52, 154] width 63 height 13
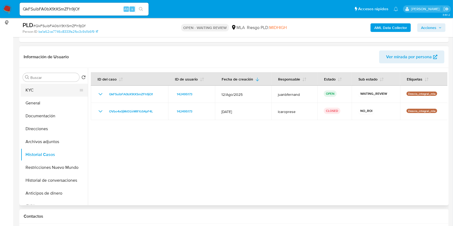
click at [62, 90] on button "KYC" at bounding box center [52, 90] width 63 height 13
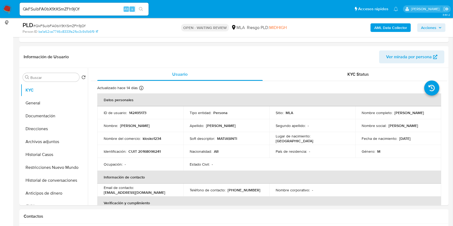
click at [117, 10] on input "QkFSuibFA0bX9tXSmZFh9jOf" at bounding box center [84, 9] width 129 height 7
paste input "R7RV8ZjWRiRsofTuLhmeQApF"
type input "R7RV8ZjWRiRsofTuLhmeQApF"
click at [138, 8] on button "search-icon" at bounding box center [141, 9] width 11 height 8
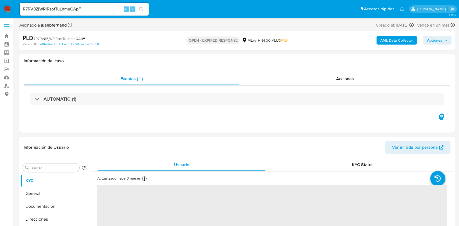
select select "10"
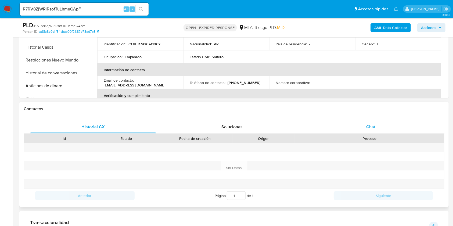
click at [372, 124] on span "Chat" at bounding box center [371, 127] width 9 height 6
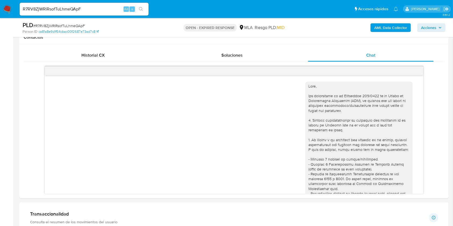
scroll to position [108, 0]
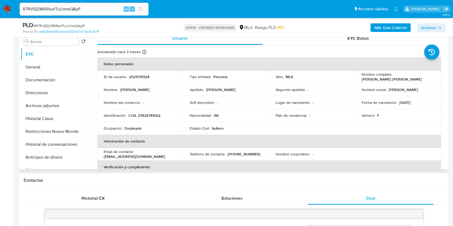
click at [151, 116] on p "CUIL 27426741062" at bounding box center [145, 115] width 32 height 5
copy p "27426741062"
click at [114, 6] on input "R7RV8ZjWRiRsofTuLhmeQApF" at bounding box center [84, 9] width 129 height 7
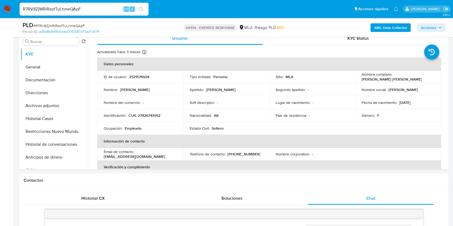
paste input "ksMa8uGEGTCTgjAzpCbISaxW"
type input "ksMa8uGEGTCTgjAzpCbISaxW"
click at [142, 9] on icon "search-icon" at bounding box center [141, 9] width 4 height 4
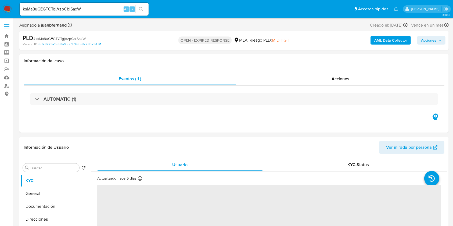
select select "10"
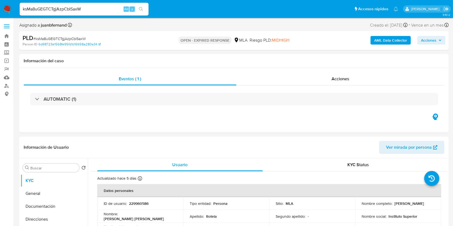
click at [392, 37] on b "AML Data Collector" at bounding box center [391, 40] width 33 height 9
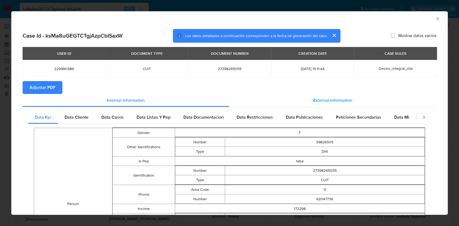
click at [303, 101] on div "External information" at bounding box center [333, 100] width 208 height 13
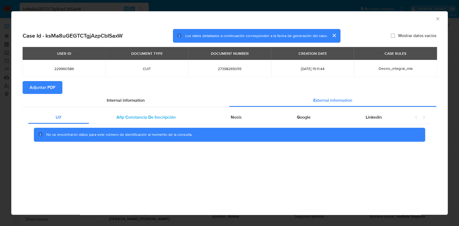
click at [145, 115] on span "Afip Constancia De Inscripción" at bounding box center [145, 117] width 59 height 6
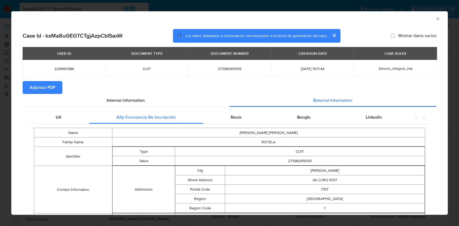
click at [226, 68] on span "27398265055" at bounding box center [230, 68] width 70 height 5
copy span "27398265055"
click at [435, 18] on icon "Cerrar ventana" at bounding box center [437, 18] width 5 height 5
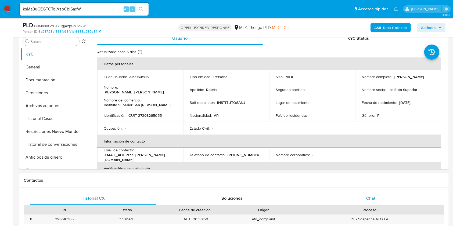
click at [388, 202] on div "Chat" at bounding box center [371, 198] width 126 height 13
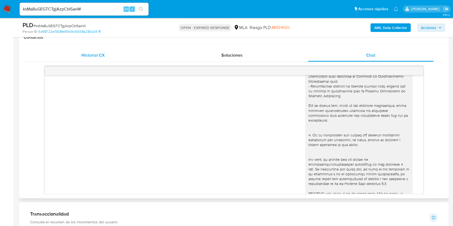
scroll to position [89, 0]
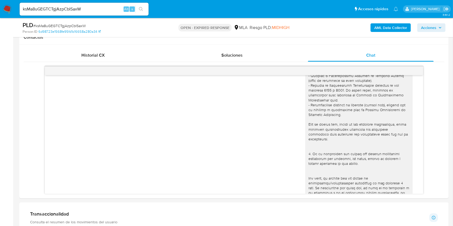
click at [106, 10] on input "ksMa8uGEGTCTgjAzpCbISaxW" at bounding box center [84, 9] width 129 height 7
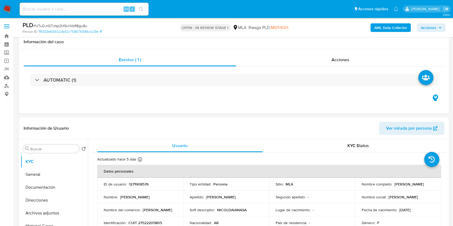
select select "10"
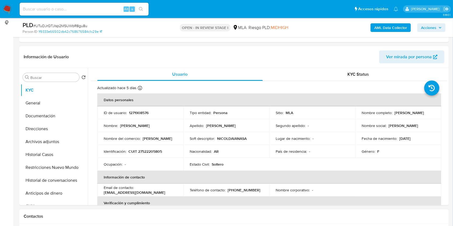
scroll to position [721, 0]
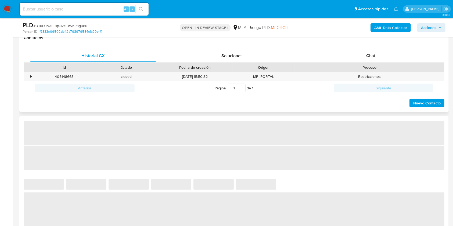
scroll to position [251, 0]
select select "10"
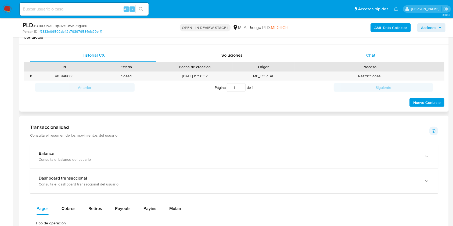
click at [377, 58] on div "Chat" at bounding box center [371, 55] width 126 height 13
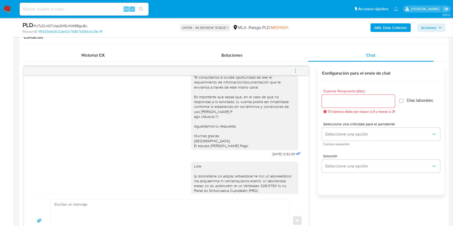
scroll to position [394, 0]
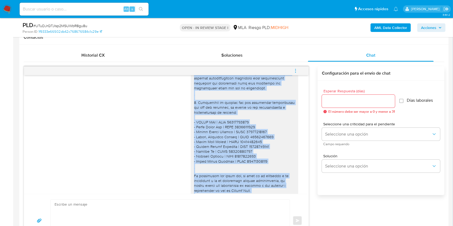
scroll to position [645, 0]
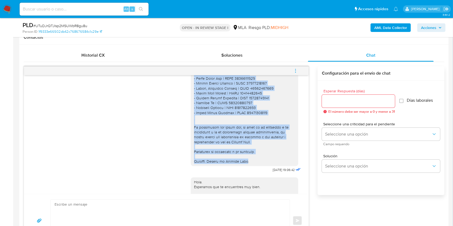
drag, startPoint x: 192, startPoint y: 109, endPoint x: 241, endPoint y: 171, distance: 79.5
click at [241, 164] on div at bounding box center [244, 2] width 101 height 323
copy div "Lore. Ip dolorsitame co adipisc elitseddoei te inci ut laboreetdolor ma aliquae…"
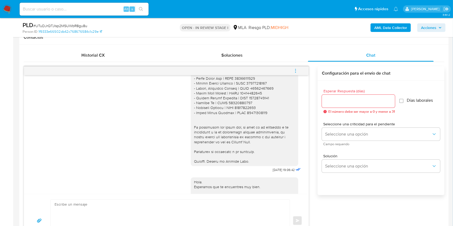
click at [95, 201] on textarea at bounding box center [169, 221] width 229 height 42
paste textarea "Lore. Ip dolorsitame co adipisc elitseddoei te inci ut laboreetdolor ma aliquae…"
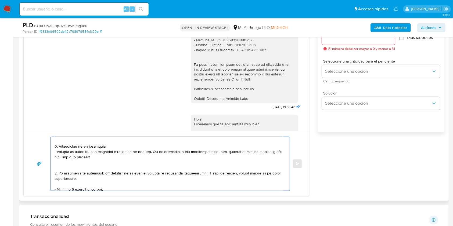
scroll to position [0, 0]
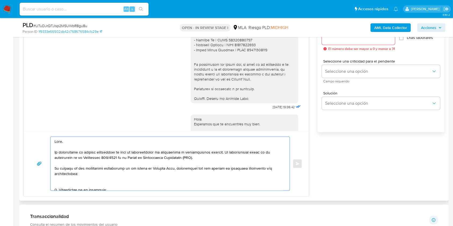
click at [207, 157] on textarea at bounding box center [169, 164] width 229 height 54
click at [228, 153] on textarea at bounding box center [169, 164] width 229 height 54
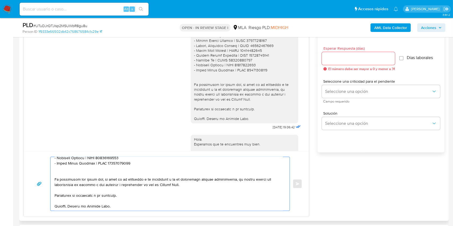
scroll to position [278, 0]
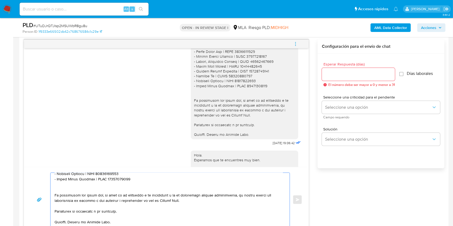
type textarea "Lore. Ip dolorsitame co adipisc elitseddoei te inci ut laboreetdolor ma aliquae…"
click at [349, 77] on input "Esperar Respuesta (días)" at bounding box center [358, 74] width 73 height 7
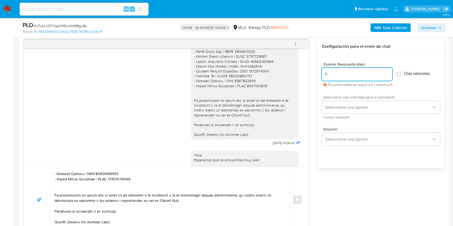
type input "1"
click at [344, 100] on div "Seleccione una criticidad para el pendiente Seleccione una opción Campo requeri…" at bounding box center [381, 106] width 118 height 23
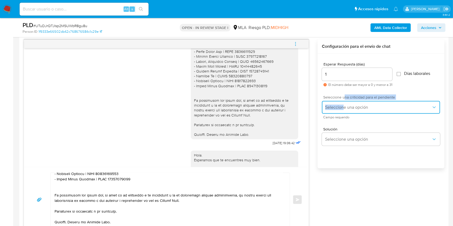
click at [342, 105] on span "Seleccione una opción" at bounding box center [378, 107] width 106 height 5
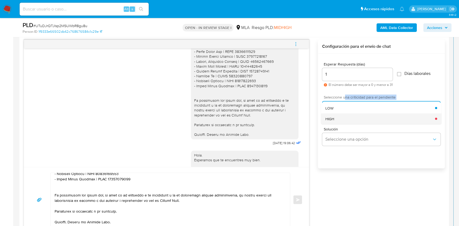
click at [341, 117] on div "HIGH" at bounding box center [380, 118] width 110 height 11
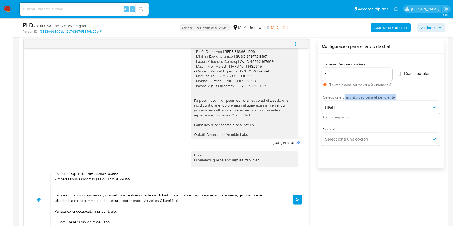
click at [296, 196] on button "Enviar" at bounding box center [298, 200] width 10 height 10
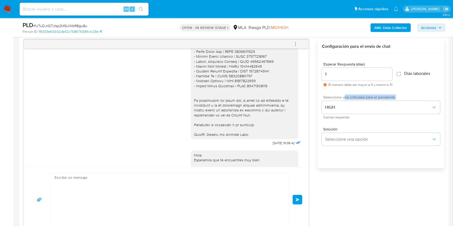
scroll to position [1055, 0]
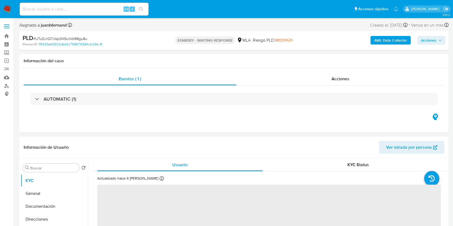
select select "10"
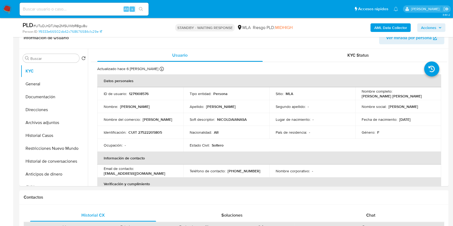
scroll to position [108, 0]
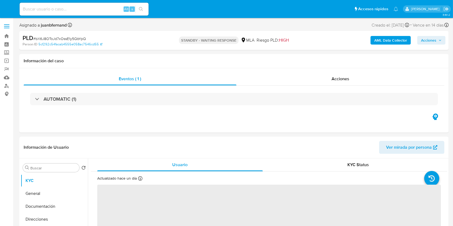
select select "10"
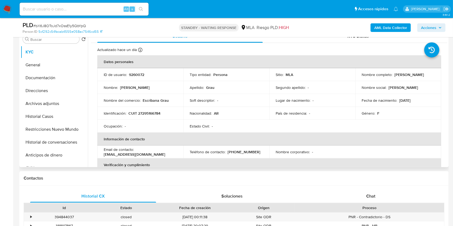
scroll to position [143, 0]
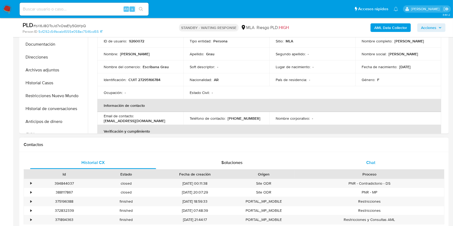
click at [388, 159] on div "Chat" at bounding box center [371, 163] width 126 height 13
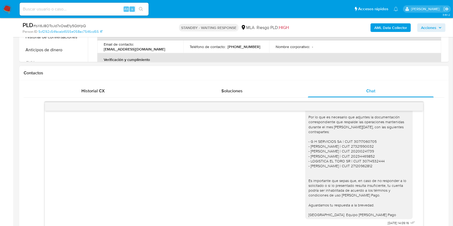
scroll to position [251, 0]
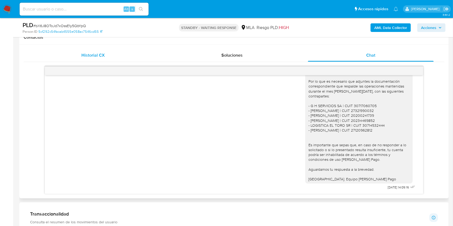
drag, startPoint x: 95, startPoint y: 48, endPoint x: 93, endPoint y: 55, distance: 7.5
click at [95, 48] on div "Historial CX Soluciones Chat Id Estado Fecha de creación Origen Proceso • 39484…" at bounding box center [234, 122] width 430 height 154
click at [93, 55] on span "Historial CX" at bounding box center [92, 55] width 23 height 6
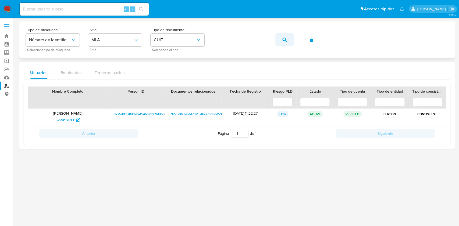
click at [279, 41] on button "button" at bounding box center [284, 39] width 18 height 13
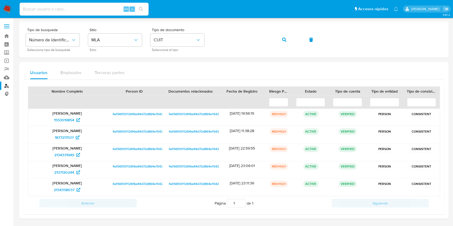
click at [112, 12] on div "Alt s" at bounding box center [84, 9] width 129 height 13
click at [115, 10] on input at bounding box center [84, 9] width 129 height 7
click at [288, 43] on button "button" at bounding box center [284, 39] width 18 height 13
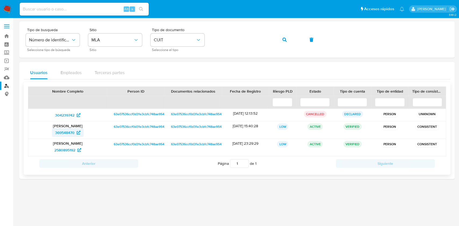
click at [77, 135] on span "369548470" at bounding box center [67, 133] width 25 height 9
click at [290, 39] on button "button" at bounding box center [284, 39] width 18 height 13
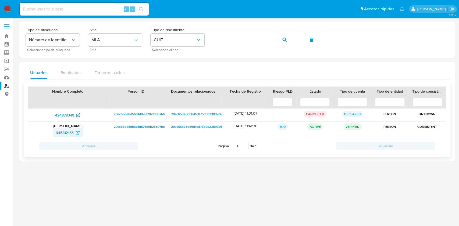
click at [73, 133] on span "345812153" at bounding box center [65, 133] width 18 height 9
click at [293, 40] on button "button" at bounding box center [284, 39] width 18 height 13
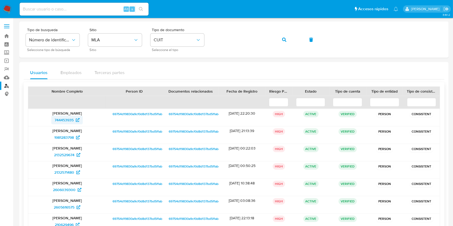
click at [72, 119] on span "744453935" at bounding box center [64, 120] width 19 height 9
click at [289, 42] on button "button" at bounding box center [284, 39] width 18 height 13
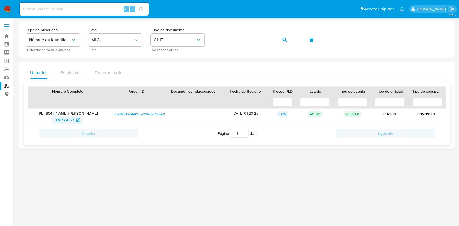
click at [63, 120] on span "179722052" at bounding box center [65, 120] width 18 height 9
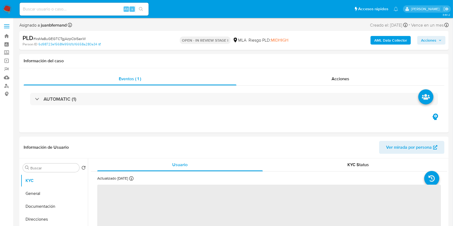
select select "10"
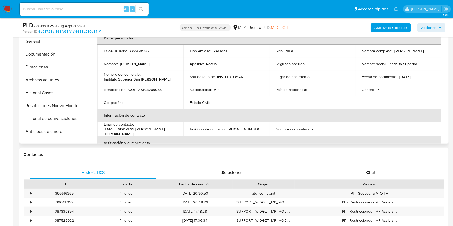
scroll to position [179, 0]
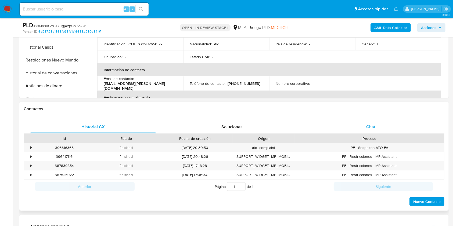
click at [382, 129] on div "Chat" at bounding box center [371, 127] width 126 height 13
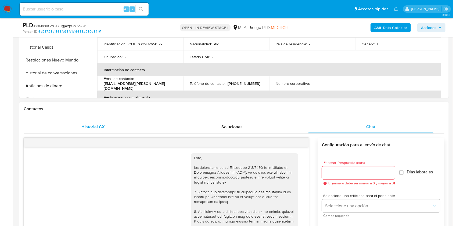
scroll to position [304, 0]
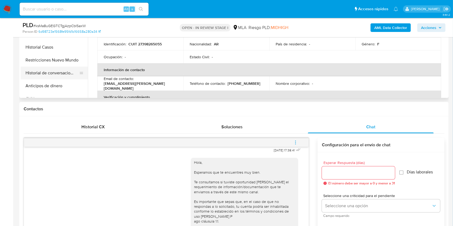
click at [38, 71] on button "Historial de conversaciones" at bounding box center [52, 73] width 63 height 13
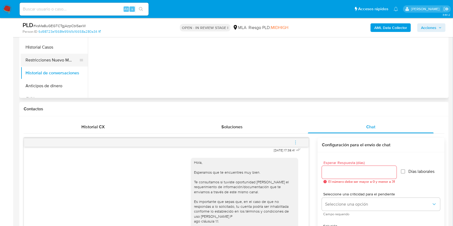
click at [43, 56] on button "Restricciones Nuevo Mundo" at bounding box center [52, 60] width 63 height 13
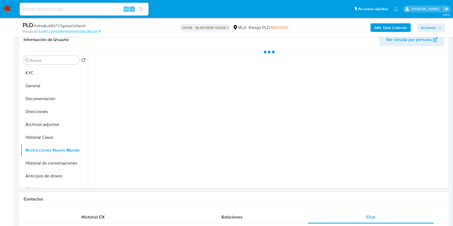
scroll to position [72, 0]
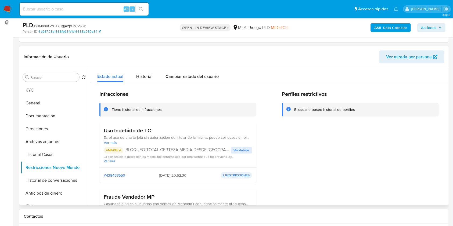
click at [236, 148] on span "Ver detalle" at bounding box center [242, 150] width 16 height 5
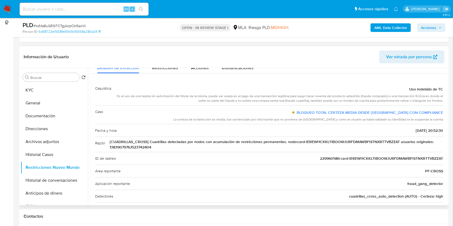
scroll to position [0, 0]
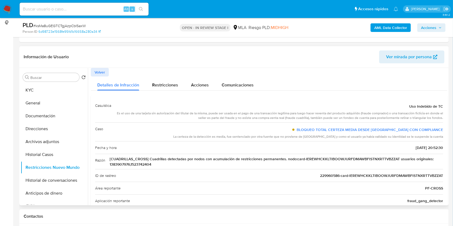
click at [104, 72] on span "Volver" at bounding box center [100, 73] width 10 height 8
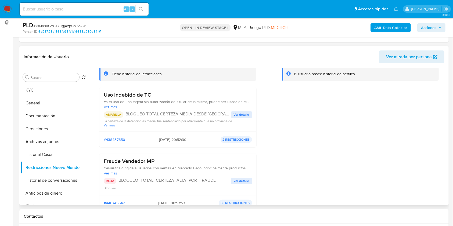
scroll to position [72, 0]
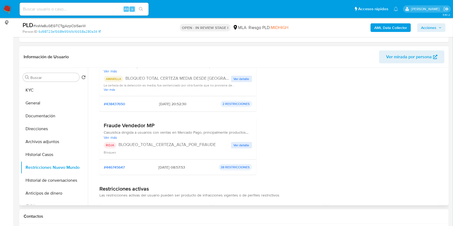
click at [235, 144] on span "Ver detalle" at bounding box center [242, 145] width 16 height 5
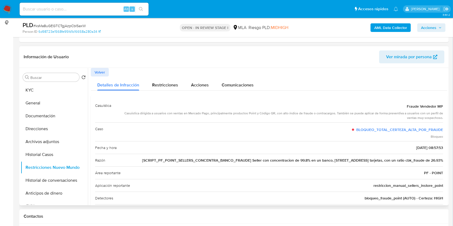
click at [106, 72] on button "Volver" at bounding box center [100, 72] width 18 height 9
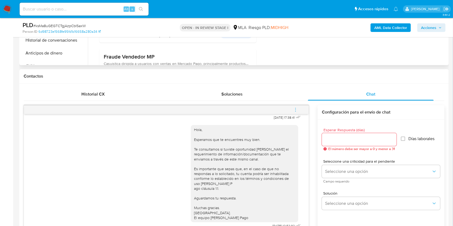
scroll to position [215, 0]
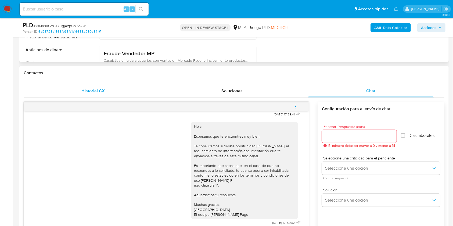
click at [111, 95] on div "Historial CX" at bounding box center [93, 91] width 126 height 13
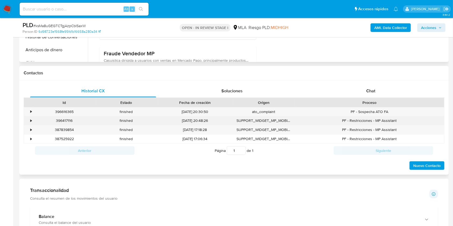
click at [60, 121] on div "396417116" at bounding box center [64, 120] width 62 height 9
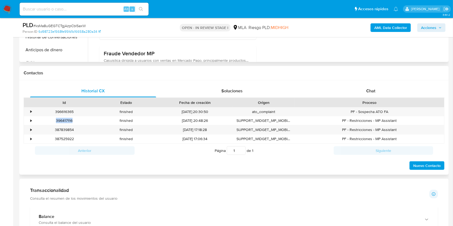
copy div "396417116"
click at [70, 128] on div "387839854" at bounding box center [64, 130] width 62 height 9
copy div "387839854"
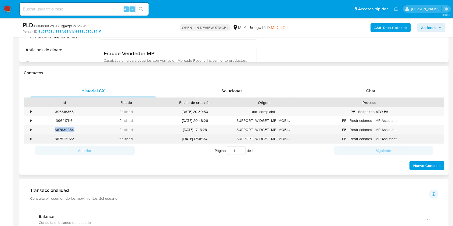
click at [64, 140] on div "387525922" at bounding box center [64, 139] width 62 height 9
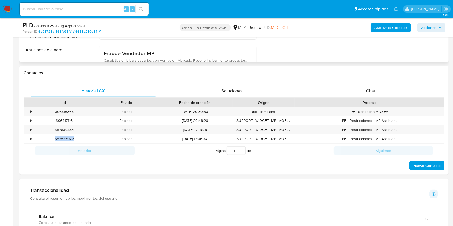
copy div "387525922"
click at [395, 95] on div "Chat" at bounding box center [371, 91] width 126 height 13
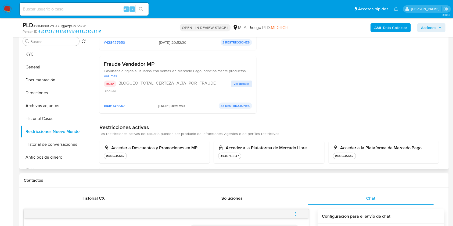
scroll to position [108, 0]
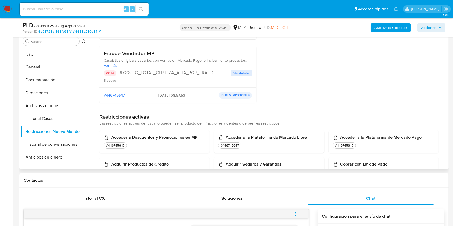
click at [236, 73] on span "Ver detalle" at bounding box center [242, 73] width 16 height 5
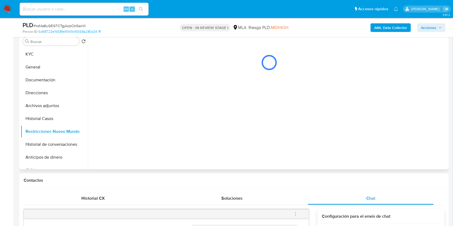
scroll to position [0, 0]
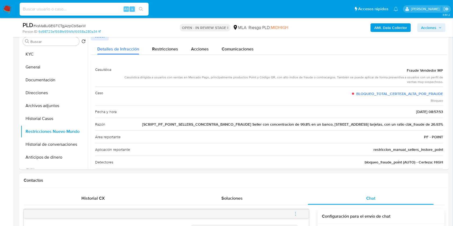
click at [105, 8] on input at bounding box center [84, 9] width 129 height 7
paste input "qMAo91uZTAutkucPHm7R73vK"
type input "qMAo91uZTAutkucPHm7R73vK"
click at [143, 9] on icon "search-icon" at bounding box center [141, 9] width 4 height 4
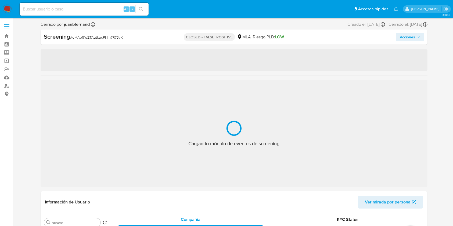
select select "10"
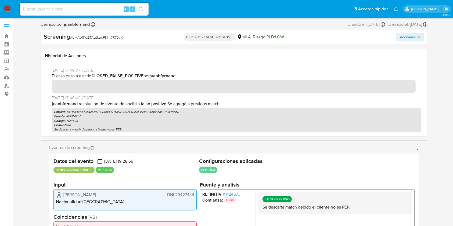
click at [105, 8] on input at bounding box center [84, 9] width 129 height 7
paste input "9AKaBe2wYVVZHOtQAXWQY9ki"
type input "9AKaBe2wYVVZHOtQAXWQY9ki"
click at [142, 8] on icon "search-icon" at bounding box center [141, 9] width 4 height 4
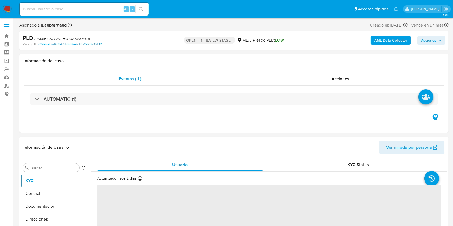
select select "10"
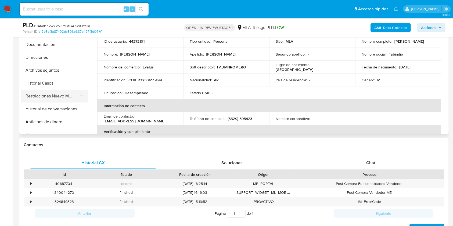
scroll to position [143, 0]
click at [56, 82] on button "Historial Casos" at bounding box center [52, 83] width 63 height 13
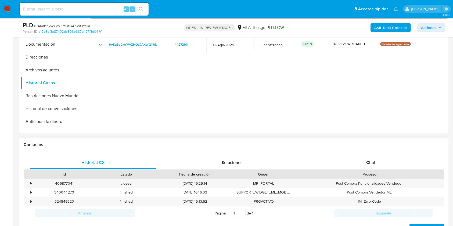
click at [397, 170] on div "Proceso" at bounding box center [370, 174] width 150 height 9
click at [397, 167] on div "Chat" at bounding box center [371, 163] width 126 height 13
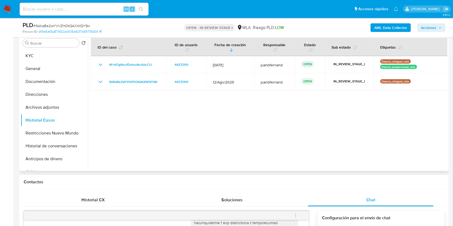
scroll to position [72, 0]
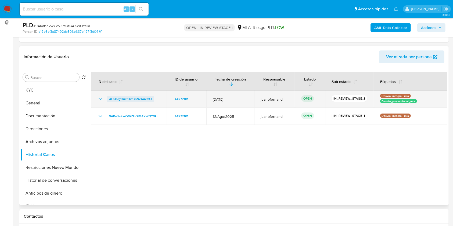
click at [133, 96] on span "4FnX7g9lucfDvhssNcAAcC1J" at bounding box center [130, 99] width 43 height 6
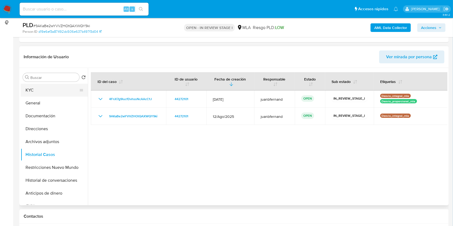
click at [46, 88] on button "KYC" at bounding box center [52, 90] width 63 height 13
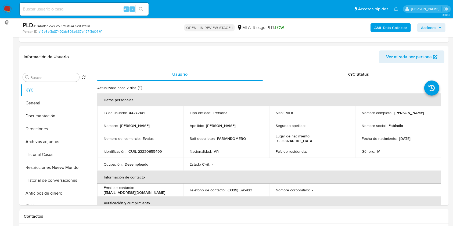
click at [389, 24] on b "AML Data Collector" at bounding box center [391, 27] width 33 height 9
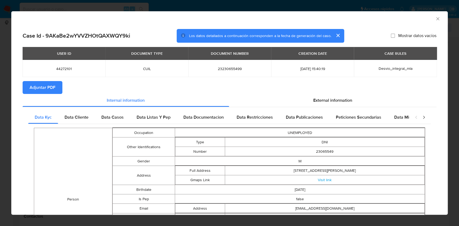
click at [435, 19] on icon "Cerrar ventana" at bounding box center [437, 18] width 5 height 5
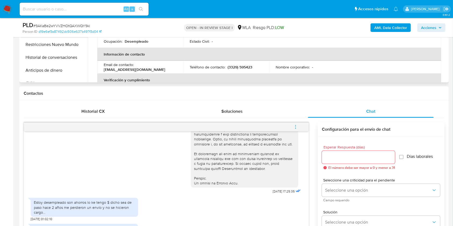
scroll to position [108, 0]
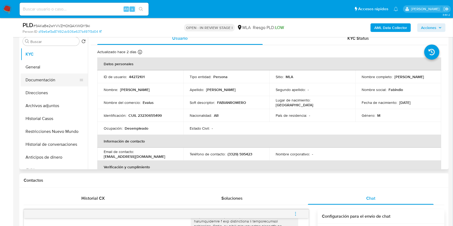
click at [54, 80] on button "Documentación" at bounding box center [52, 80] width 63 height 13
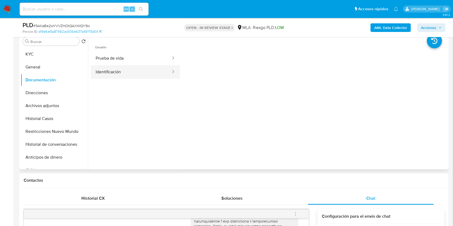
click at [161, 73] on button "Identificación" at bounding box center [131, 72] width 81 height 14
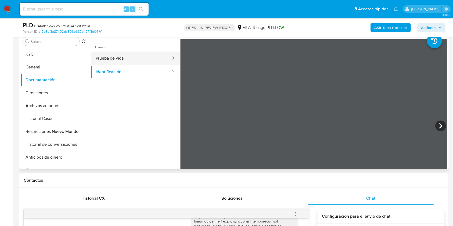
click at [144, 62] on button "Prueba de vida" at bounding box center [131, 59] width 81 height 14
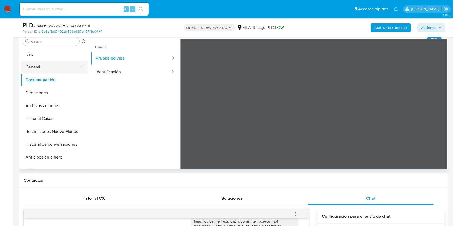
click at [49, 69] on button "General" at bounding box center [52, 67] width 63 height 13
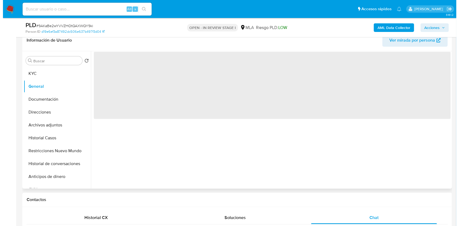
scroll to position [72, 0]
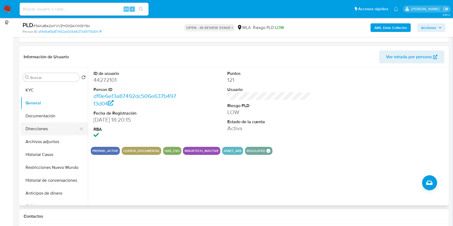
click at [54, 128] on button "Direcciones" at bounding box center [52, 129] width 63 height 13
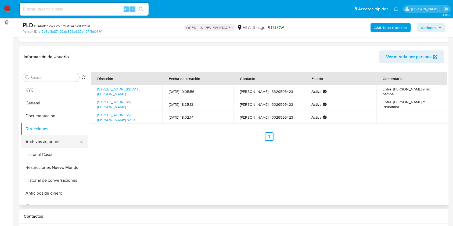
click at [55, 140] on button "Archivos adjuntos" at bounding box center [52, 142] width 63 height 13
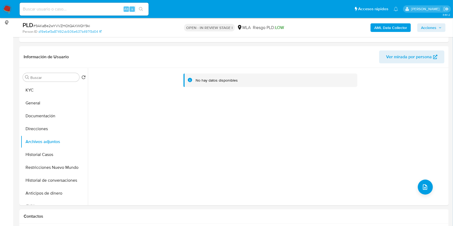
click at [399, 29] on b "AML Data Collector" at bounding box center [391, 27] width 33 height 9
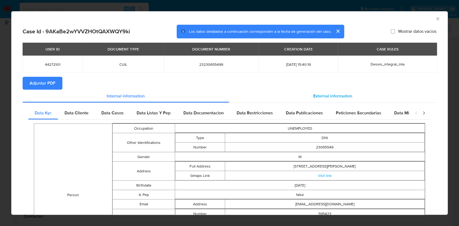
click at [310, 99] on div "External information" at bounding box center [333, 96] width 208 height 13
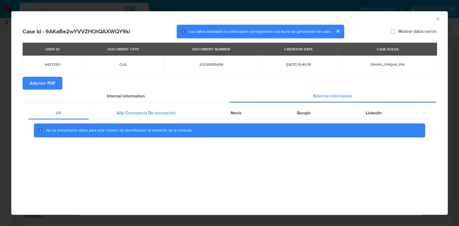
click at [179, 113] on div "Afip Constancia De Inscripción" at bounding box center [146, 113] width 114 height 13
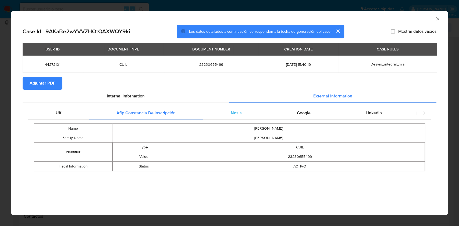
click at [251, 111] on div "Nosis" at bounding box center [236, 113] width 66 height 13
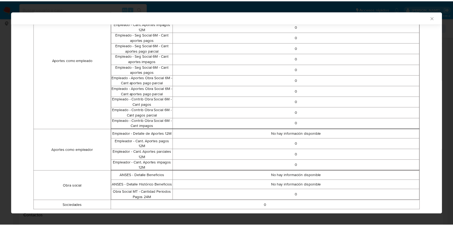
scroll to position [279, 0]
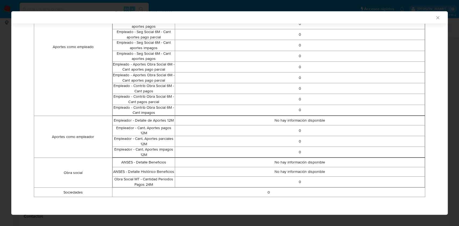
click at [435, 16] on icon "Cerrar ventana" at bounding box center [437, 17] width 5 height 5
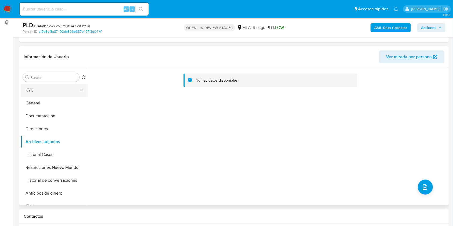
click at [34, 87] on button "KYC" at bounding box center [52, 90] width 63 height 13
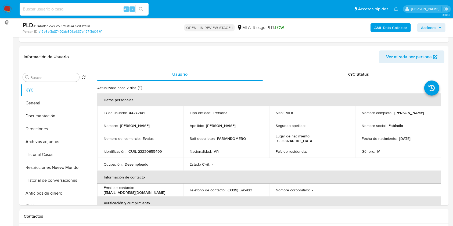
click at [94, 9] on input at bounding box center [84, 9] width 129 height 7
paste input "R7RV8ZjWRiRsofTuLhmeQApF"
type input "R7RV8ZjWRiRsofTuLhmeQApF"
click at [143, 11] on icon "search-icon" at bounding box center [141, 9] width 4 height 4
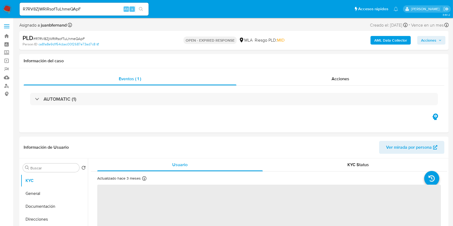
click at [102, 9] on input "R7RV8ZjWRiRsofTuLhmeQApF" at bounding box center [84, 9] width 129 height 7
select select "10"
click at [102, 9] on input "R7RV8ZjWRiRsofTuLhmeQApF" at bounding box center [84, 9] width 129 height 7
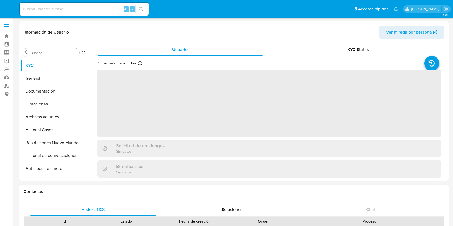
select select "10"
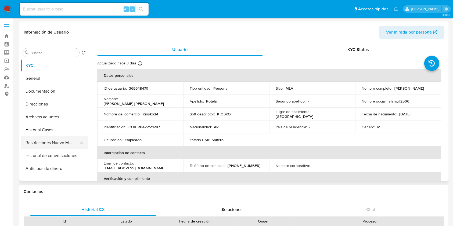
click at [46, 141] on button "Restricciones Nuevo Mundo" at bounding box center [52, 143] width 63 height 13
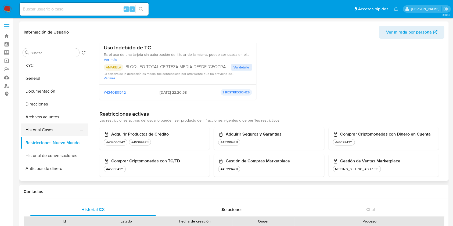
scroll to position [143, 0]
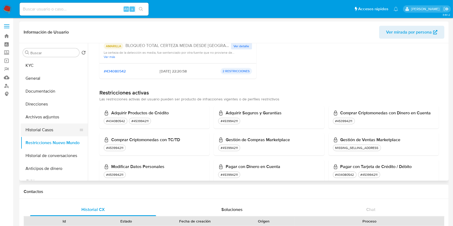
click at [40, 132] on button "Historial Casos" at bounding box center [52, 130] width 63 height 13
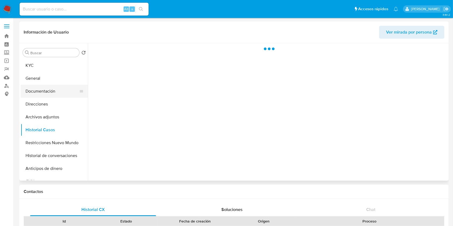
scroll to position [0, 0]
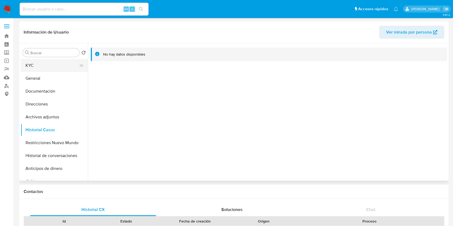
click at [49, 69] on button "KYC" at bounding box center [52, 65] width 63 height 13
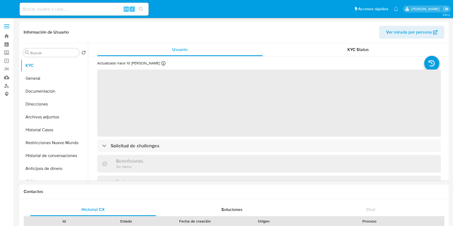
select select "10"
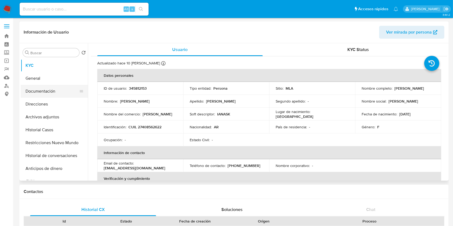
click at [45, 95] on button "Documentación" at bounding box center [52, 91] width 63 height 13
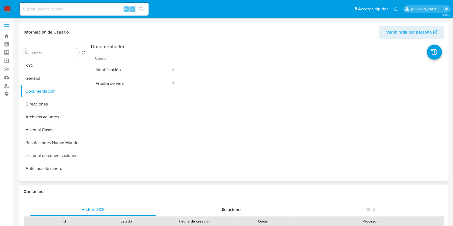
click at [123, 91] on ul "Usuario Identificación Prueba de vida" at bounding box center [135, 127] width 89 height 155
click at [128, 87] on button "Prueba de vida" at bounding box center [131, 84] width 81 height 14
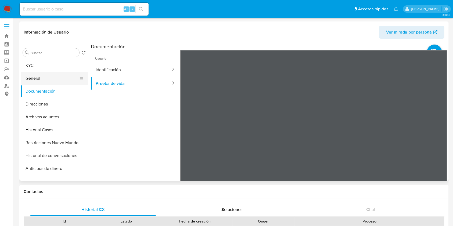
click at [51, 84] on button "General" at bounding box center [52, 78] width 63 height 13
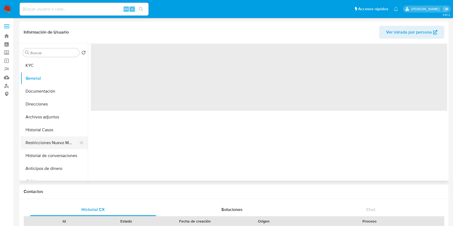
click at [50, 139] on button "Restricciones Nuevo Mundo" at bounding box center [52, 143] width 63 height 13
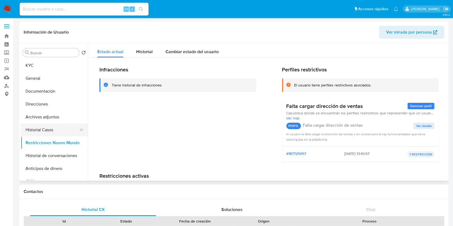
click at [55, 129] on button "Historial Casos" at bounding box center [52, 130] width 63 height 13
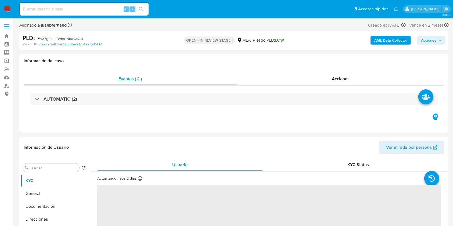
select select "10"
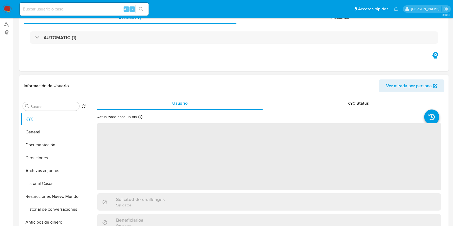
select select "10"
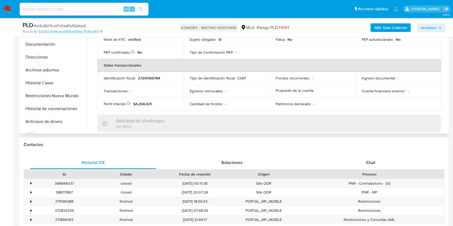
scroll to position [108, 0]
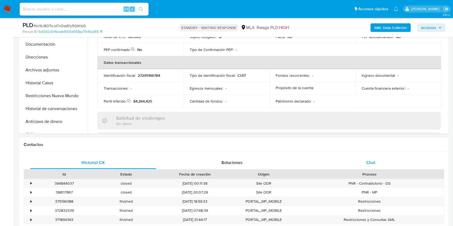
click at [372, 157] on div "Chat" at bounding box center [371, 163] width 126 height 13
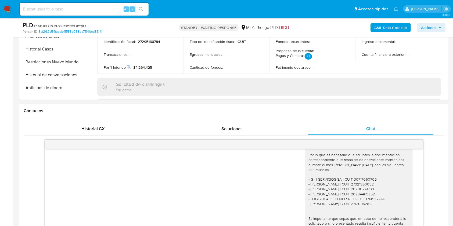
scroll to position [251, 0]
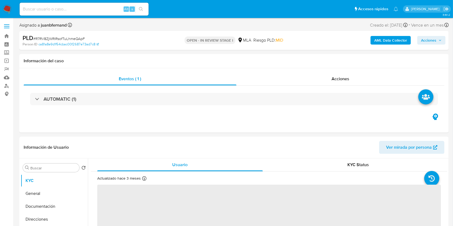
select select "10"
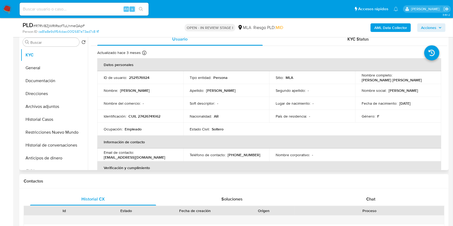
scroll to position [108, 0]
click at [54, 129] on button "Restricciones Nuevo Mundo" at bounding box center [52, 131] width 63 height 13
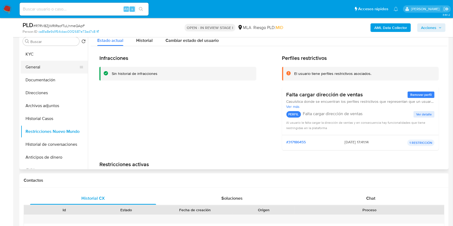
click at [45, 67] on button "General" at bounding box center [52, 67] width 63 height 13
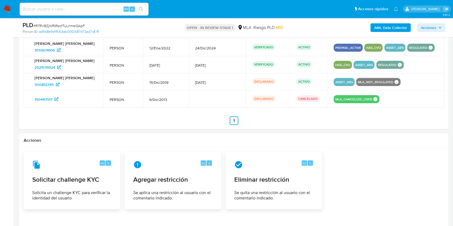
scroll to position [681, 0]
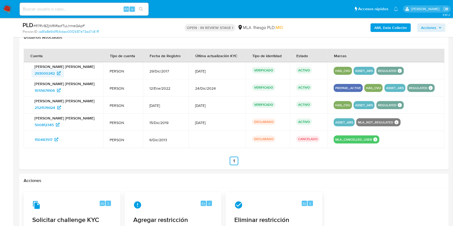
click at [51, 72] on span "293000242" at bounding box center [45, 73] width 20 height 9
click at [53, 92] on span "1055674106" at bounding box center [45, 90] width 20 height 9
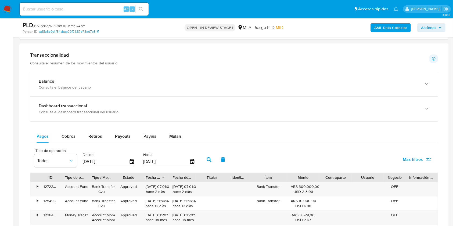
scroll to position [358, 0]
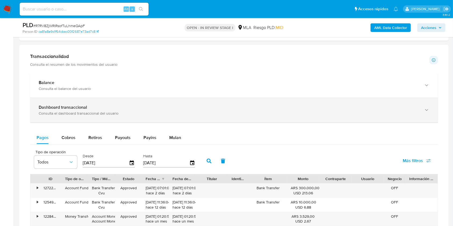
click at [55, 115] on div "Consulta el dashboard transaccional del usuario" at bounding box center [229, 113] width 380 height 5
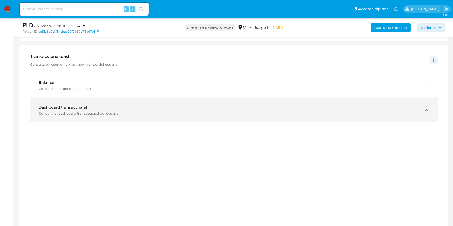
click at [75, 104] on div "Dashboard transaccional Consulta el dashboard transaccional del usuario" at bounding box center [234, 110] width 408 height 24
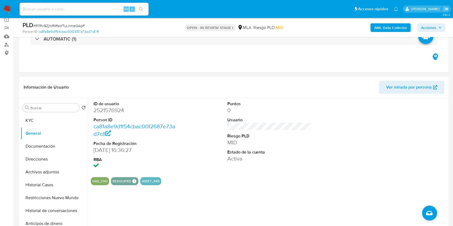
scroll to position [36, 0]
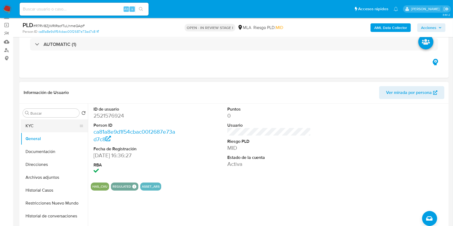
click at [44, 122] on button "KYC" at bounding box center [52, 126] width 63 height 13
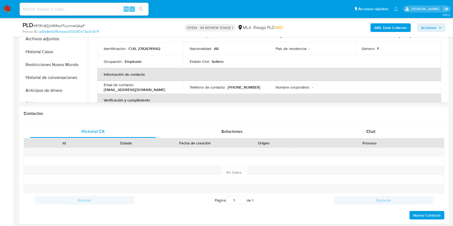
scroll to position [143, 0]
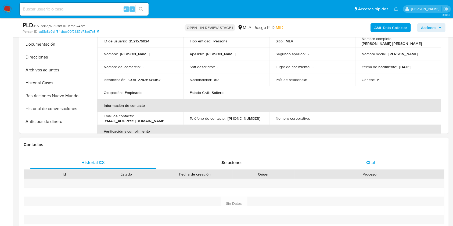
drag, startPoint x: 378, startPoint y: 166, endPoint x: 371, endPoint y: 166, distance: 6.5
click at [378, 166] on div "Chat" at bounding box center [371, 163] width 126 height 13
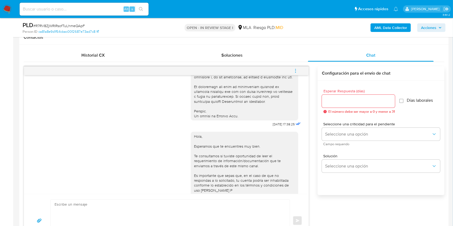
scroll to position [232, 0]
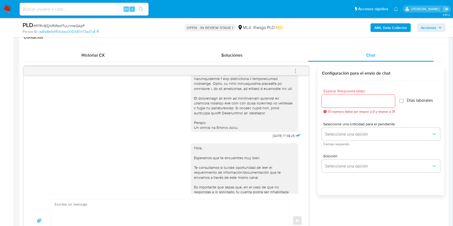
click at [273, 138] on span "18/08/2025 17:38:25" at bounding box center [284, 136] width 22 height 4
drag, startPoint x: 262, startPoint y: 146, endPoint x: 272, endPoint y: 147, distance: 9.5
click at [273, 138] on span "18/08/2025 17:38:25" at bounding box center [284, 136] width 22 height 4
copy span "18/08/2025"
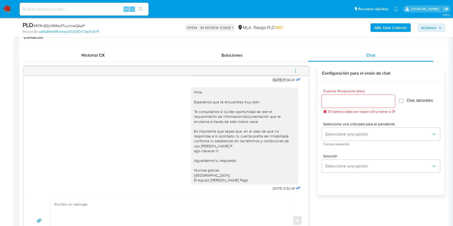
scroll to position [304, 0]
click at [273, 188] on span "22/08/2025 12:52:40" at bounding box center [284, 187] width 22 height 4
drag, startPoint x: 261, startPoint y: 188, endPoint x: 271, endPoint y: 188, distance: 9.4
click at [273, 188] on span "22/08/2025 12:52:40" at bounding box center [284, 187] width 22 height 4
copy span "22/08/2025"
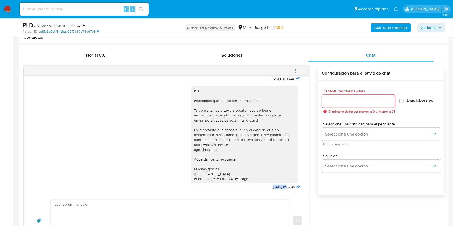
click at [297, 71] on icon "menu-action" at bounding box center [295, 71] width 5 height 5
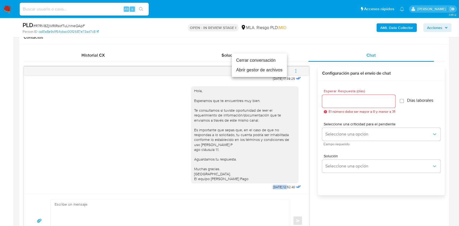
click at [257, 63] on li "Cerrar conversación" at bounding box center [259, 61] width 55 height 10
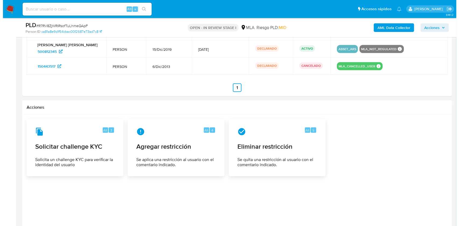
scroll to position [892, 0]
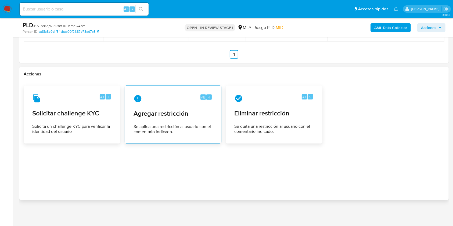
click at [168, 119] on div "Alt 4 Agregar restricción Se aplica una restricción al usuario con el comentari…" at bounding box center [173, 114] width 88 height 49
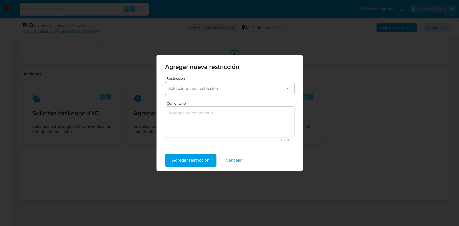
drag, startPoint x: 205, startPoint y: 97, endPoint x: 211, endPoint y: 91, distance: 8.4
click at [205, 96] on div "Restricción Seleccione una restricción" at bounding box center [229, 87] width 129 height 21
click at [211, 91] on span "Seleccione una restricción" at bounding box center [226, 88] width 117 height 5
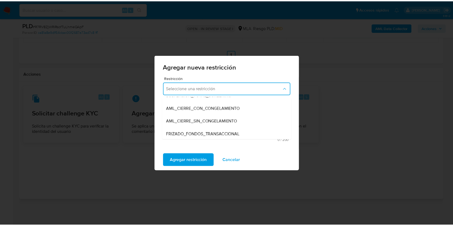
scroll to position [72, 0]
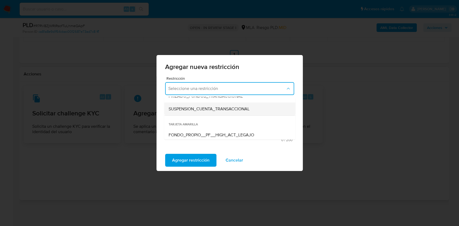
click at [204, 112] on div "SUSPENSION_CUENTA_TRANSACCIONAL" at bounding box center [227, 109] width 119 height 13
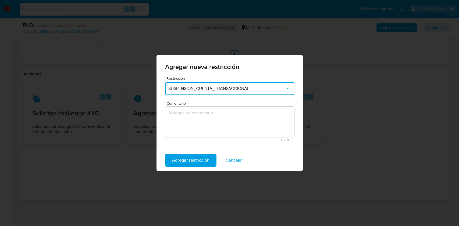
click at [209, 121] on textarea "Comentario" at bounding box center [229, 122] width 129 height 31
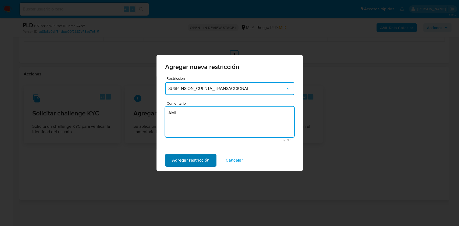
type textarea "AML"
click at [200, 160] on span "Agregar restricción" at bounding box center [190, 161] width 37 height 12
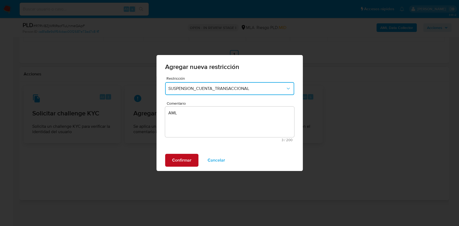
click at [181, 157] on span "Confirmar" at bounding box center [181, 161] width 19 height 12
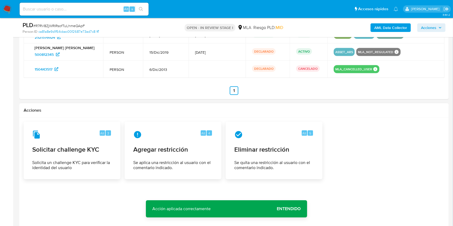
scroll to position [820, 0]
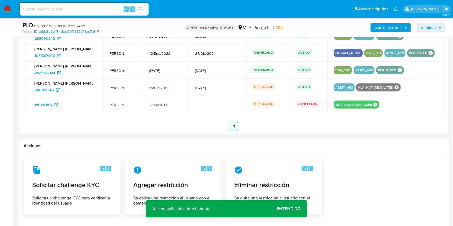
click at [291, 209] on span "Entendido" at bounding box center [289, 209] width 24 height 0
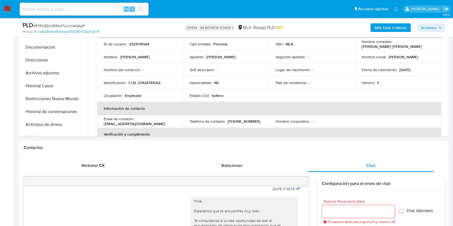
scroll to position [139, 0]
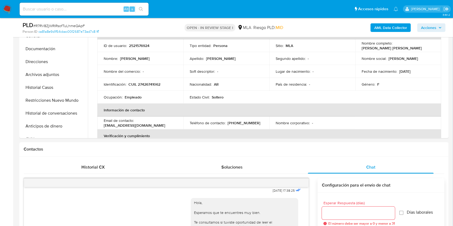
click at [387, 28] on b "AML Data Collector" at bounding box center [391, 27] width 33 height 9
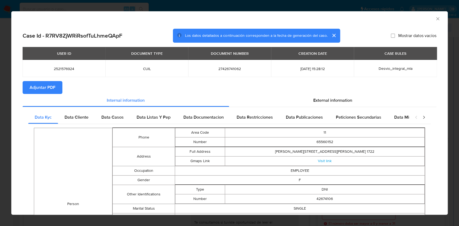
click at [47, 90] on span "Adjuntar PDF" at bounding box center [43, 88] width 26 height 12
click at [435, 19] on icon "Cerrar ventana" at bounding box center [437, 18] width 5 height 5
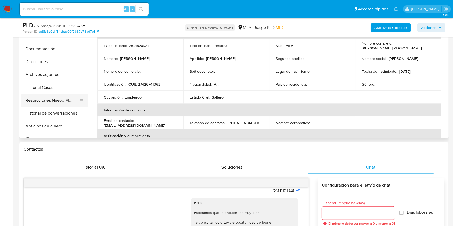
click at [51, 102] on button "Restricciones Nuevo Mundo" at bounding box center [52, 100] width 63 height 13
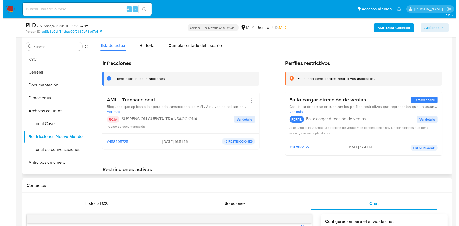
scroll to position [67, 0]
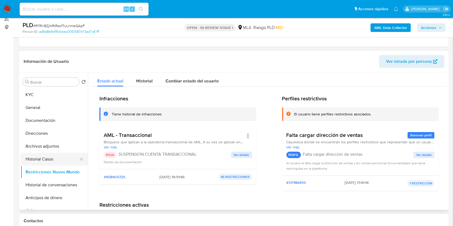
click at [40, 164] on button "Historial Casos" at bounding box center [52, 159] width 63 height 13
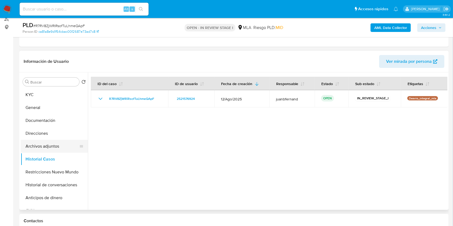
click at [51, 144] on button "Archivos adjuntos" at bounding box center [52, 146] width 63 height 13
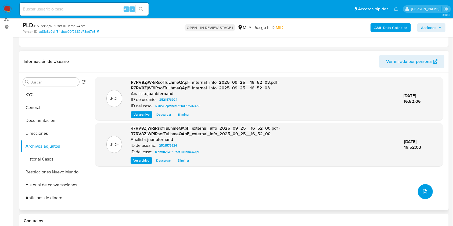
click at [429, 189] on button "upload-file" at bounding box center [425, 191] width 15 height 15
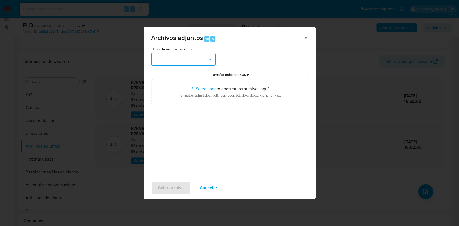
click at [198, 54] on button "button" at bounding box center [183, 59] width 65 height 13
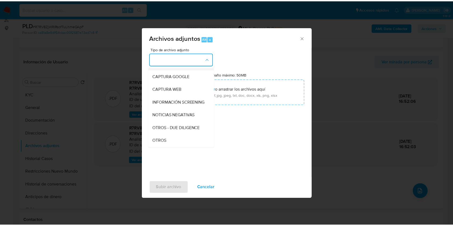
scroll to position [72, 0]
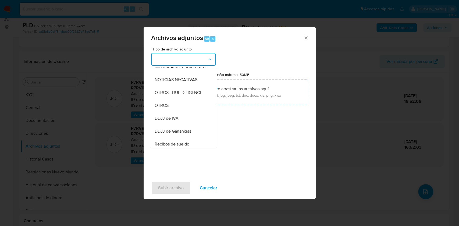
drag, startPoint x: 167, startPoint y: 104, endPoint x: 174, endPoint y: 118, distance: 15.9
click at [167, 105] on div "OTROS" at bounding box center [181, 105] width 55 height 13
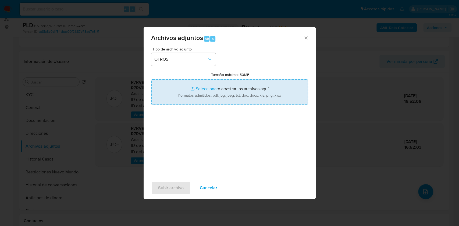
type input "C:\fakepath\Caselog R7RV8ZjWRiRsofTuLhmeQApF_2025_08_18_23_59_17.docx"
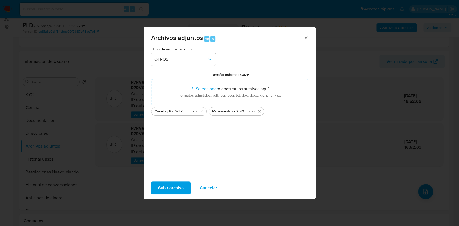
click at [164, 187] on span "Subir archivo" at bounding box center [171, 188] width 26 height 12
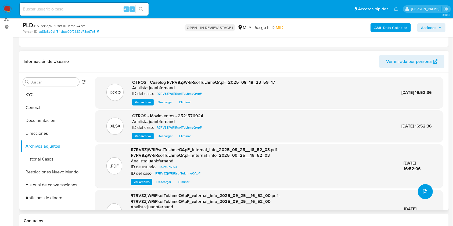
scroll to position [29, 0]
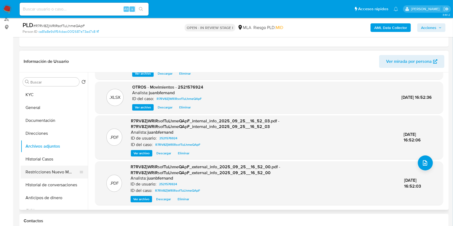
click at [57, 169] on button "Restricciones Nuevo Mundo" at bounding box center [52, 172] width 63 height 13
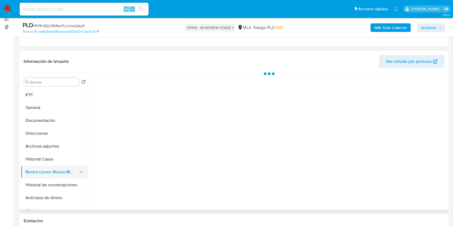
scroll to position [0, 0]
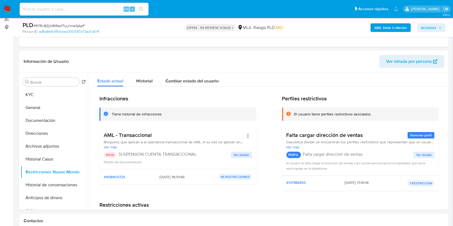
click at [426, 24] on span "Acciones" at bounding box center [428, 27] width 15 height 9
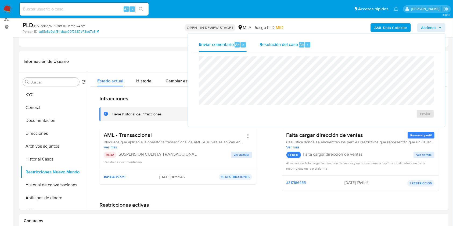
click at [275, 48] on div "Resolución del caso Alt r" at bounding box center [285, 45] width 51 height 14
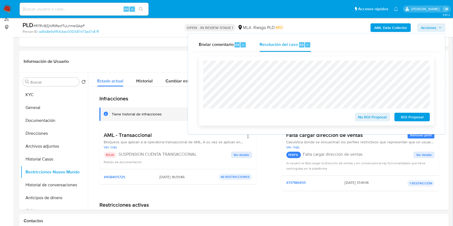
click at [420, 118] on span "ROI Proposal" at bounding box center [413, 117] width 28 height 8
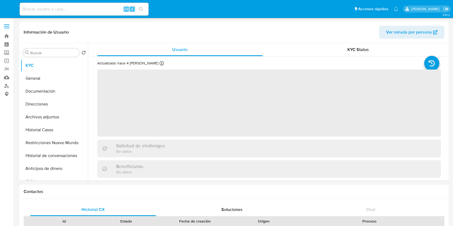
select select "10"
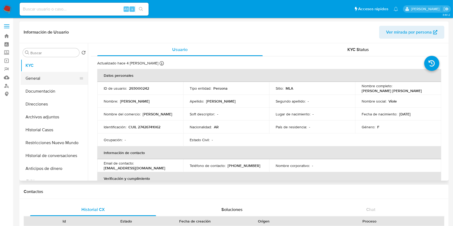
click at [44, 80] on button "General" at bounding box center [52, 78] width 63 height 13
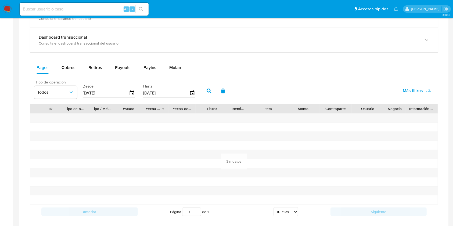
scroll to position [287, 0]
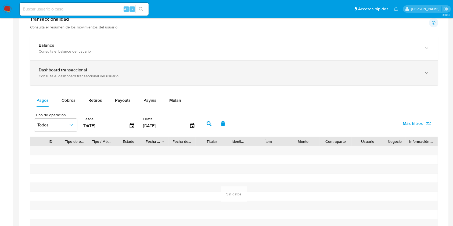
drag, startPoint x: 74, startPoint y: 79, endPoint x: 73, endPoint y: 73, distance: 5.2
click at [74, 79] on div "Dashboard transaccional Consulta el dashboard transaccional del usuario" at bounding box center [234, 73] width 408 height 24
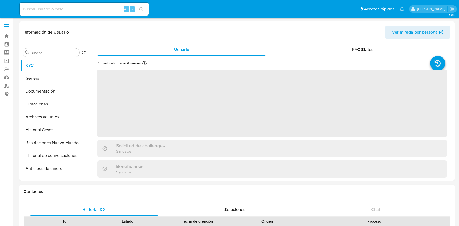
select select "10"
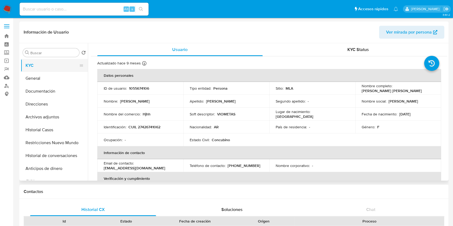
click at [50, 77] on button "General" at bounding box center [54, 78] width 67 height 13
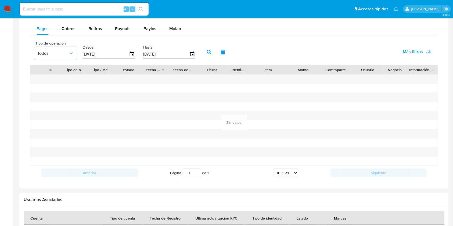
scroll to position [287, 0]
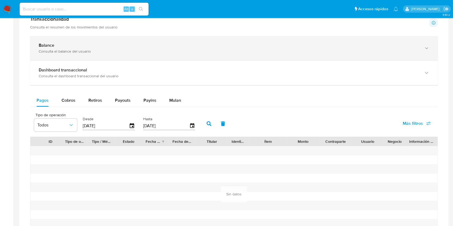
drag, startPoint x: 59, startPoint y: 66, endPoint x: 72, endPoint y: 55, distance: 16.8
click at [59, 66] on div "Dashboard transaccional Consulta el dashboard transaccional del usuario" at bounding box center [234, 73] width 408 height 24
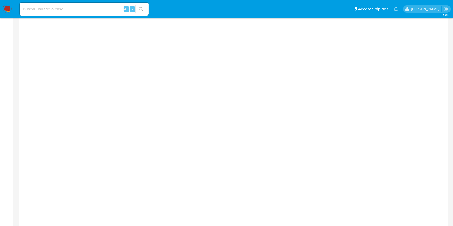
scroll to position [358, 0]
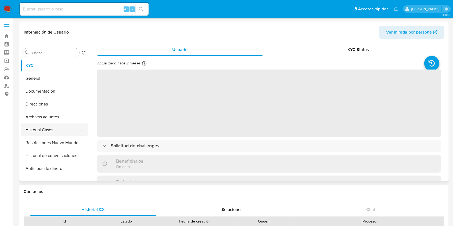
click at [55, 130] on button "Historial Casos" at bounding box center [52, 130] width 63 height 13
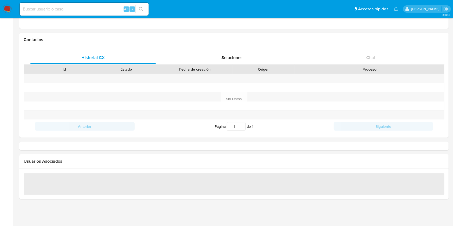
select select "10"
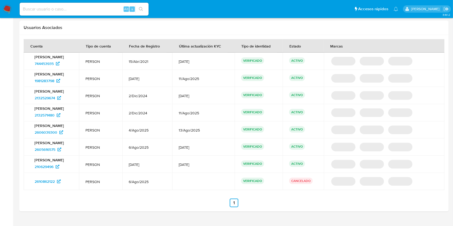
scroll to position [538, 0]
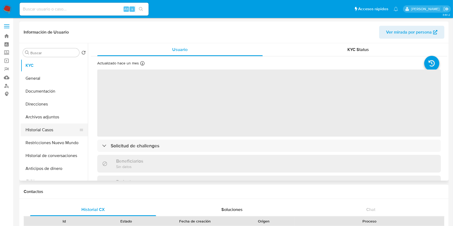
click at [45, 132] on button "Historial Casos" at bounding box center [52, 130] width 63 height 13
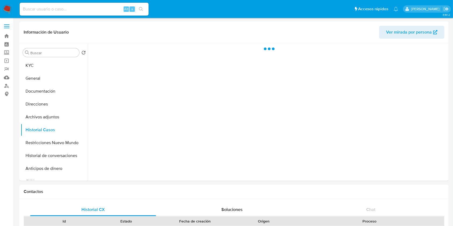
select select "10"
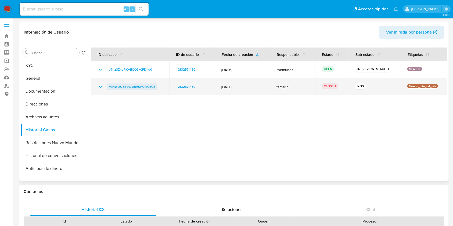
click at [121, 86] on span "ysNWDUB3ovJJI5ASvXkgCECE" at bounding box center [132, 87] width 46 height 6
click at [98, 86] on icon "Mostrar/Ocultar" at bounding box center [100, 87] width 6 height 6
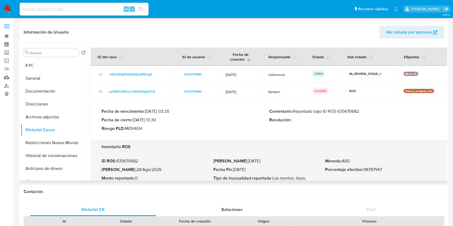
click at [353, 111] on p "Comentario : Reportado bajo ID ROS 635670682" at bounding box center [353, 111] width 168 height 5
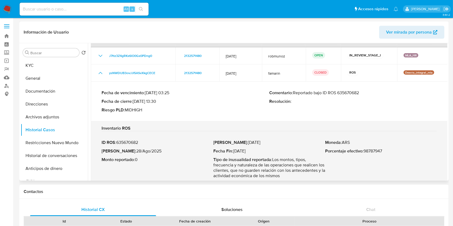
scroll to position [28, 0]
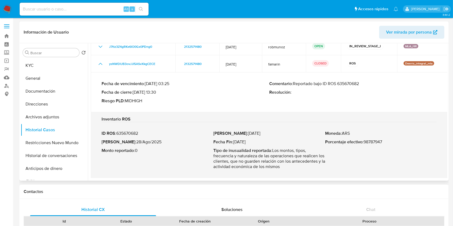
click at [149, 143] on p "Fecha ROS : 28/Ago/2025" at bounding box center [158, 142] width 112 height 5
drag, startPoint x: 149, startPoint y: 143, endPoint x: 127, endPoint y: 143, distance: 22.3
click at [127, 143] on p "Fecha ROS : 28/Ago/2025" at bounding box center [158, 142] width 112 height 5
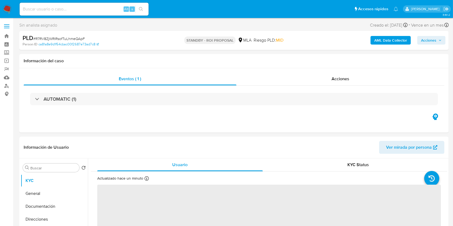
select select "10"
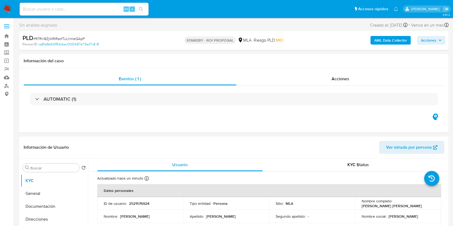
click at [68, 6] on input at bounding box center [84, 9] width 129 height 7
paste input "QkFSuibFA0bX9tXSmZFh9jOf"
type input "QkFSuibFA0bX9tXSmZFh9jOf"
click at [151, 10] on ul "Pausado Ver notificaciones QkFSuibFA0bX9tXSmZFh9jOf Alt s Accesos rápidos Presi…" at bounding box center [209, 8] width 384 height 13
click at [147, 9] on input "QkFSuibFA0bX9tXSmZFh9jOf" at bounding box center [84, 9] width 129 height 7
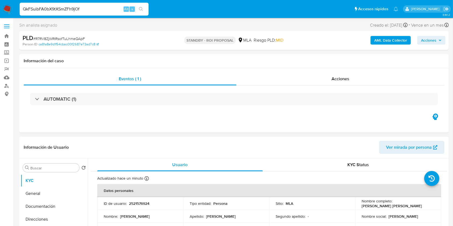
click at [143, 8] on button "search-icon" at bounding box center [141, 9] width 11 height 8
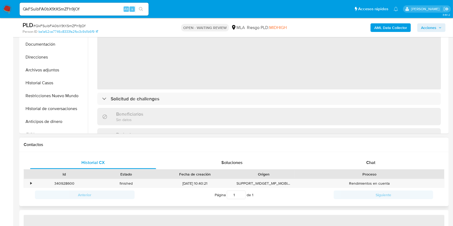
select select "10"
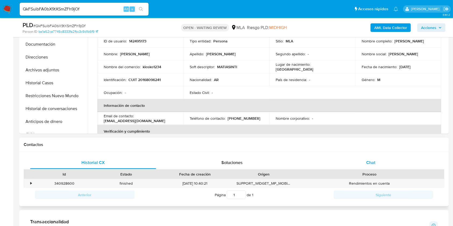
click at [375, 167] on div "Chat" at bounding box center [371, 163] width 126 height 13
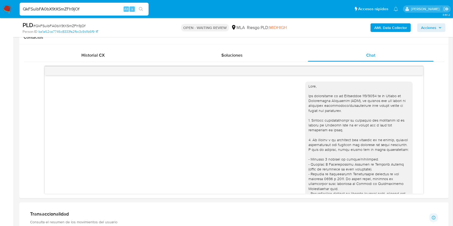
click at [104, 7] on input "QkFSuibFA0bX9tXSmZFh9jOf" at bounding box center [84, 9] width 129 height 7
paste input "4SrfzAmph22E4d0tsR30KdaZ"
type input "4SrfzAmph22E4d0tsR30KdaZ"
click at [142, 9] on icon "search-icon" at bounding box center [141, 9] width 4 height 4
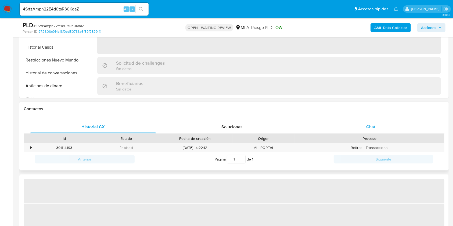
select select "10"
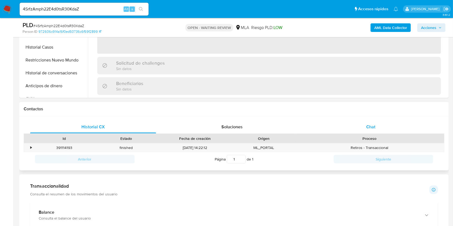
click at [398, 127] on div "Chat" at bounding box center [371, 127] width 126 height 13
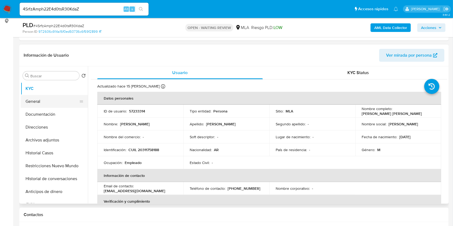
scroll to position [72, 0]
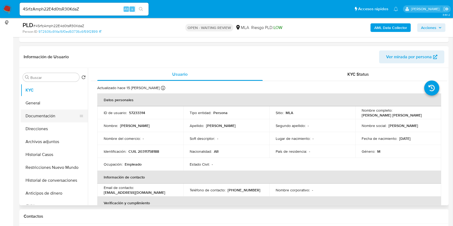
click at [58, 114] on button "Documentación" at bounding box center [52, 116] width 63 height 13
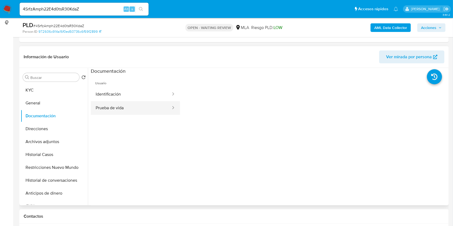
click at [144, 103] on button "Prueba de vida" at bounding box center [131, 108] width 81 height 14
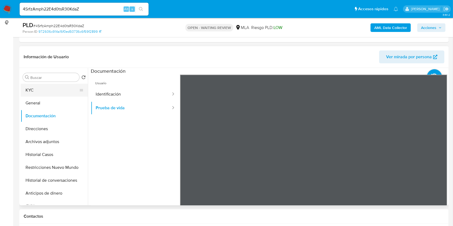
click at [55, 90] on button "KYC" at bounding box center [52, 90] width 63 height 13
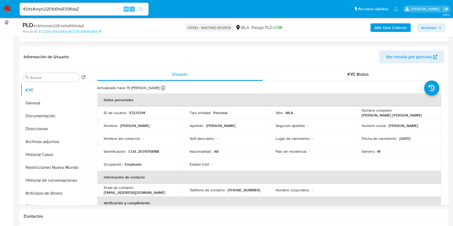
click at [107, 10] on input "4SrfzAmph22E4d0tsR30KdaZ" at bounding box center [84, 9] width 129 height 7
click at [108, 10] on input "4SrfzAmph22E4d0tsR30KdaZ" at bounding box center [84, 9] width 129 height 7
paste input "Os5AXOVikFW3hp5Du2SCqzBn"
type input "Os5AXOVikFW3hp5Du2SCqzBn"
click at [141, 8] on icon "search-icon" at bounding box center [141, 9] width 4 height 4
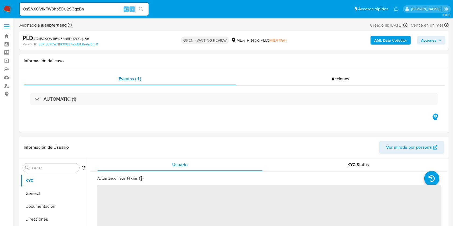
select select "10"
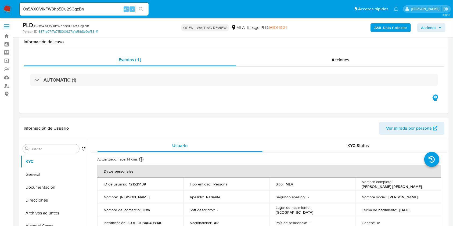
scroll to position [215, 0]
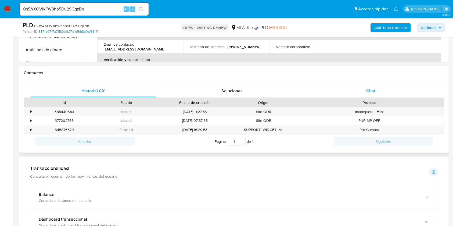
click at [384, 96] on div "Chat" at bounding box center [371, 91] width 126 height 13
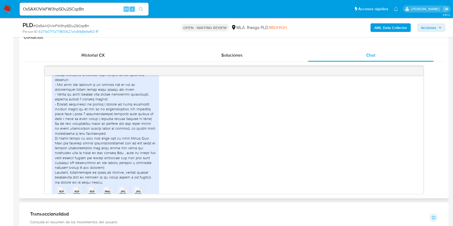
scroll to position [340, 0]
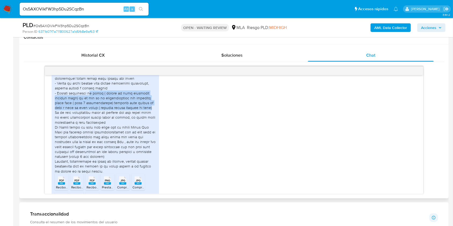
drag, startPoint x: 91, startPoint y: 104, endPoint x: 149, endPoint y: 116, distance: 59.6
click at [149, 116] on div at bounding box center [105, 105] width 101 height 137
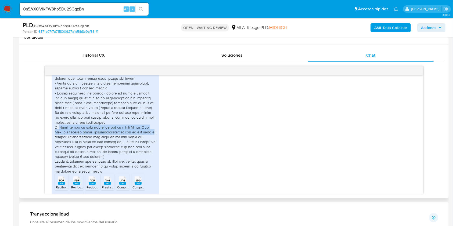
drag, startPoint x: 60, startPoint y: 137, endPoint x: 149, endPoint y: 144, distance: 89.6
click at [149, 144] on div at bounding box center [105, 105] width 101 height 137
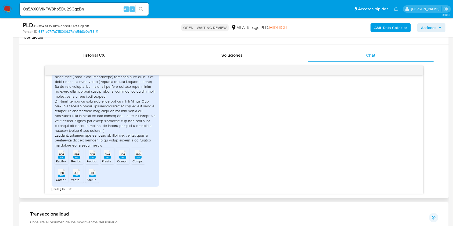
click at [52, 189] on span "[DATE] 16:19:31" at bounding box center [62, 189] width 21 height 4
click at [62, 189] on span "[DATE] 16:19:31" at bounding box center [62, 189] width 21 height 4
drag, startPoint x: 62, startPoint y: 189, endPoint x: 52, endPoint y: 188, distance: 9.4
click at [52, 188] on span "[DATE] 16:19:31" at bounding box center [62, 189] width 21 height 4
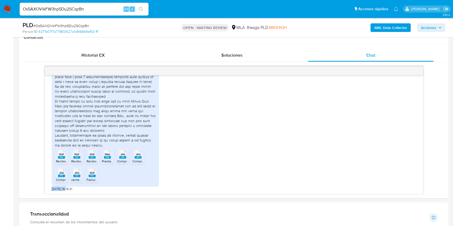
copy span "[DATE]"
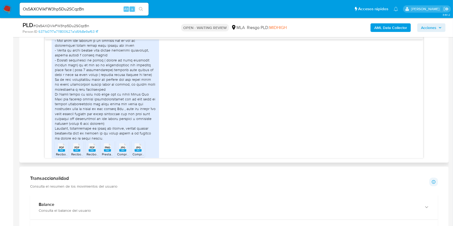
scroll to position [304, 0]
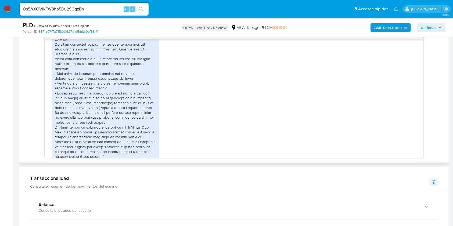
click at [147, 54] on div at bounding box center [105, 105] width 101 height 137
drag, startPoint x: 147, startPoint y: 54, endPoint x: 116, endPoint y: 61, distance: 31.2
click at [116, 61] on div at bounding box center [105, 105] width 101 height 137
copy div "soy empleado en relacion de dependencia. Adjunto ultimos 3 recibos de sueldo."
click at [56, 69] on div at bounding box center [105, 105] width 101 height 137
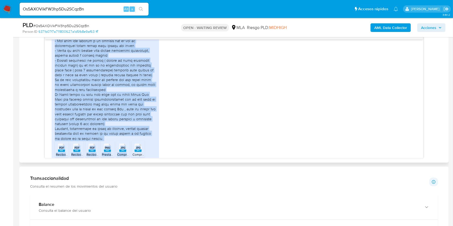
scroll to position [341, 0]
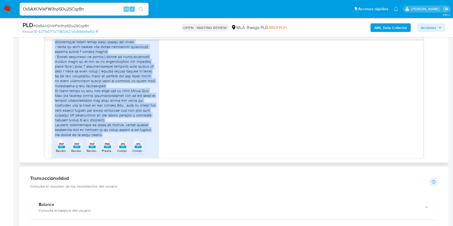
drag, startPoint x: 56, startPoint y: 69, endPoint x: 98, endPoint y: 144, distance: 85.1
click at [98, 137] on div at bounding box center [105, 68] width 101 height 137
copy div "En lo que respecta a la actividad del año son generalmente montos pequeños reci…"
click at [108, 9] on input "Os5AXOVikFW3hp5Du2SCqzBn" at bounding box center [84, 9] width 129 height 7
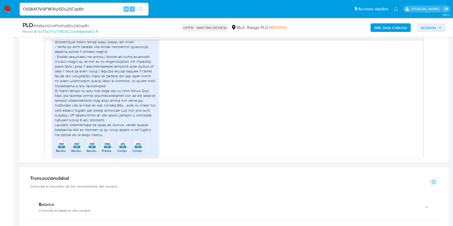
click at [108, 9] on input "Os5AXOVikFW3hp5Du2SCqzBn" at bounding box center [84, 9] width 129 height 7
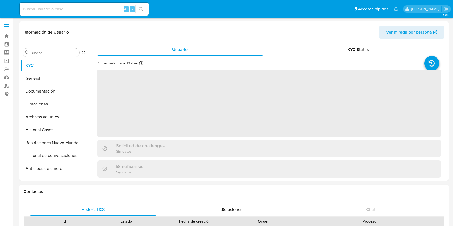
select select "10"
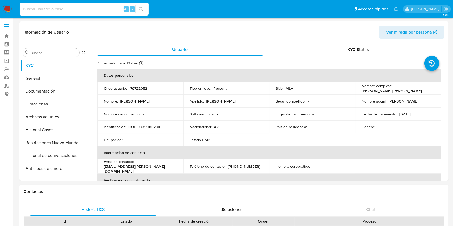
click at [112, 8] on input at bounding box center [84, 9] width 129 height 7
paste input "0lHRX4TgMuXaQKQB2Cl4bW1P"
type input "0lHRX4TgMuXaQKQB2Cl4bW1P"
click at [144, 10] on button "search-icon" at bounding box center [141, 9] width 11 height 8
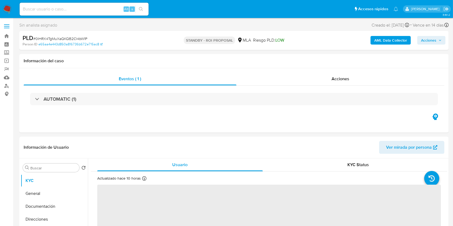
select select "10"
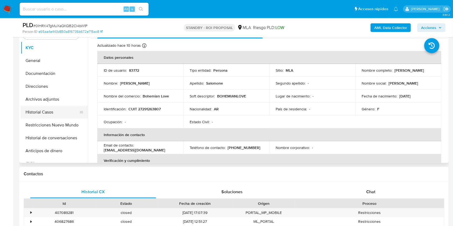
scroll to position [108, 0]
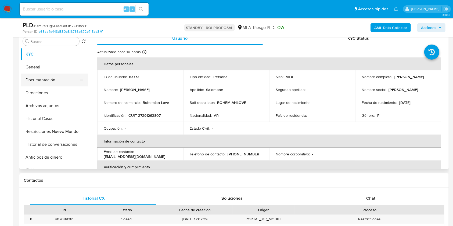
click at [48, 81] on button "Documentación" at bounding box center [52, 80] width 63 height 13
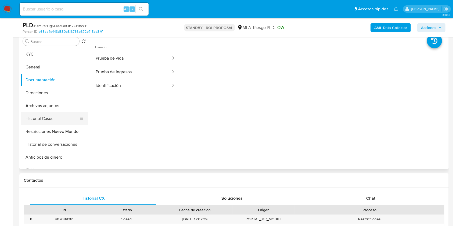
click at [47, 113] on button "Historial Casos" at bounding box center [52, 118] width 63 height 13
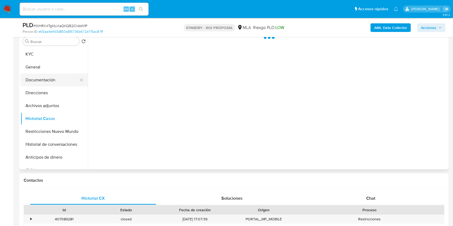
click at [58, 85] on button "Documentación" at bounding box center [52, 80] width 63 height 13
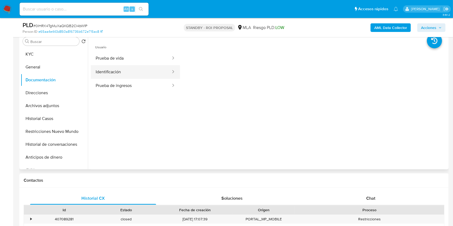
click at [149, 68] on button "Identificación" at bounding box center [131, 72] width 81 height 14
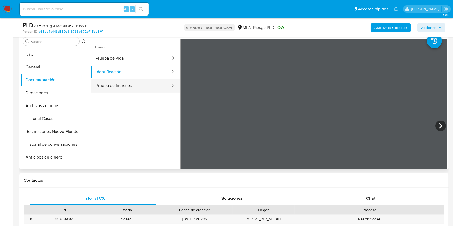
click at [146, 81] on button "Prueba de ingresos" at bounding box center [131, 86] width 81 height 14
click at [440, 125] on icon at bounding box center [440, 125] width 3 height 5
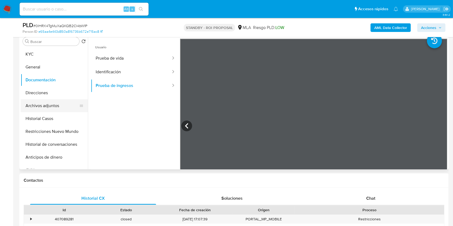
click at [47, 105] on button "Archivos adjuntos" at bounding box center [52, 105] width 63 height 13
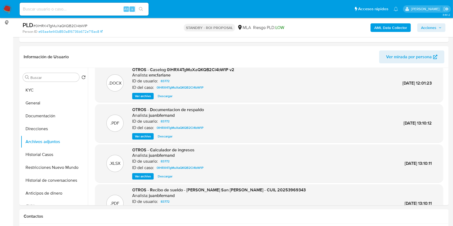
scroll to position [0, 0]
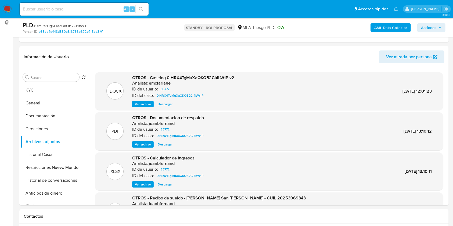
click at [162, 103] on span "Descargar" at bounding box center [165, 104] width 15 height 5
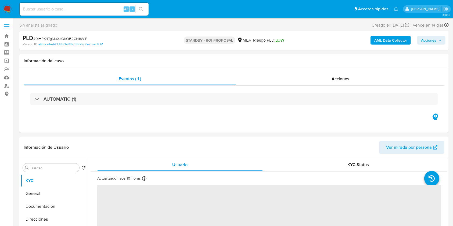
select select "10"
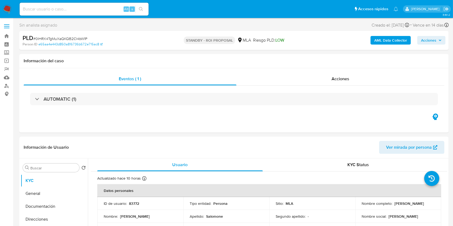
drag, startPoint x: 93, startPoint y: 10, endPoint x: 99, endPoint y: 12, distance: 6.3
click at [93, 10] on input at bounding box center [84, 9] width 129 height 7
paste input "xtAKDzkLVjTkRvchN7kycJAI"
type input "xtAKDzkLVjTkRvchN7kycJAI"
drag, startPoint x: 141, startPoint y: 12, endPoint x: 148, endPoint y: 6, distance: 9.6
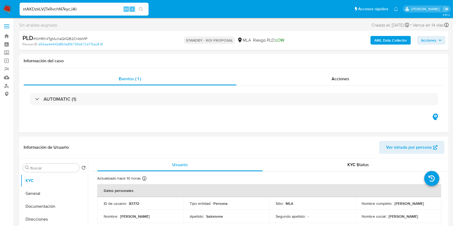
click at [141, 12] on button "search-icon" at bounding box center [141, 9] width 11 height 8
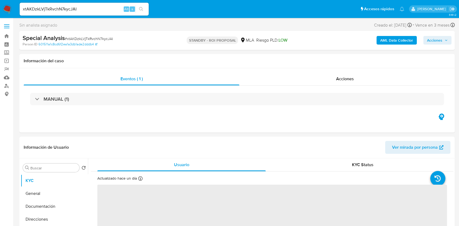
select select "10"
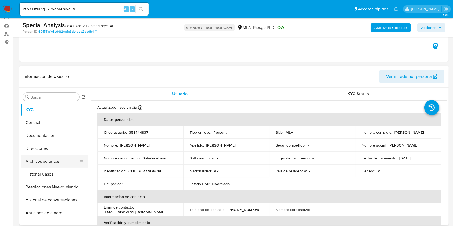
scroll to position [72, 0]
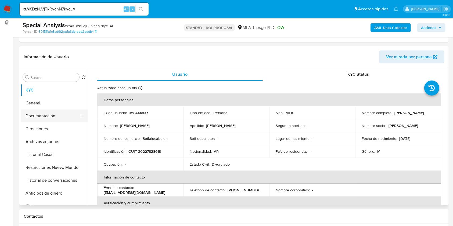
click at [47, 115] on button "Documentación" at bounding box center [52, 116] width 63 height 13
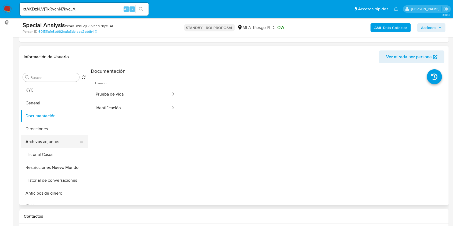
click at [48, 143] on button "Archivos adjuntos" at bounding box center [52, 142] width 63 height 13
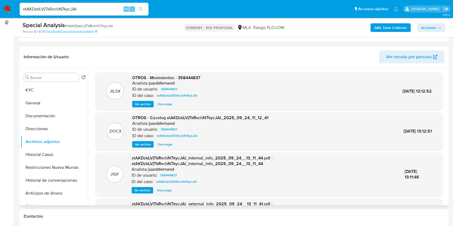
click at [168, 144] on span "Descargar" at bounding box center [165, 144] width 15 height 5
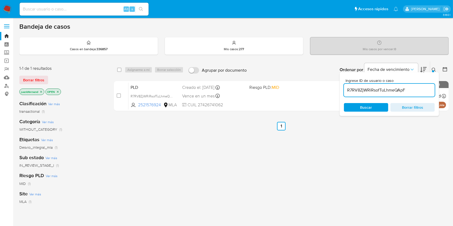
click at [412, 93] on input "R7RV8ZjWRiRsofTuLhmeQApF" at bounding box center [389, 90] width 91 height 7
paste input "Os5AXOVikFW3hp5Du2SCqzBn"
type input "Os5AXOVikFW3hp5Du2SCqzBn"
click at [119, 70] on input "checkbox" at bounding box center [119, 70] width 4 height 4
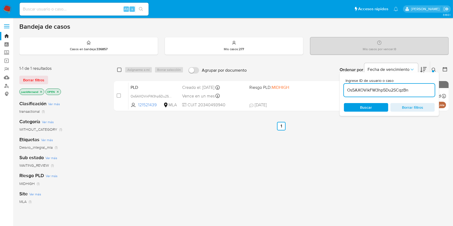
checkbox input "true"
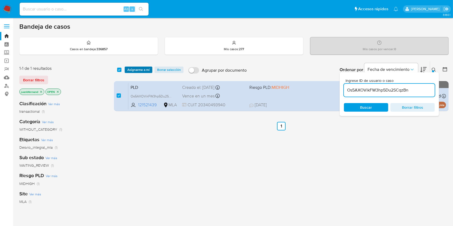
click at [133, 69] on span "Asignarme a mí" at bounding box center [138, 69] width 22 height 5
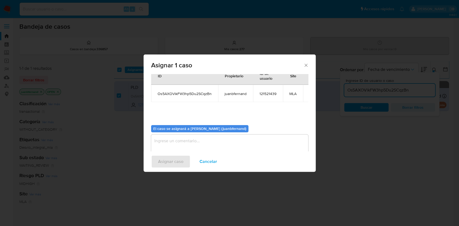
scroll to position [27, 0]
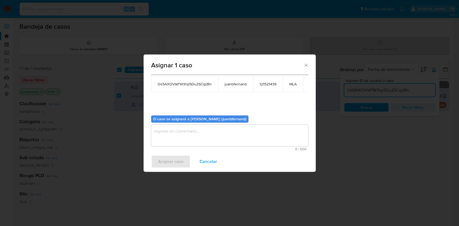
drag, startPoint x: 220, startPoint y: 149, endPoint x: 216, endPoint y: 151, distance: 4.5
click at [220, 149] on span "0 / 500" at bounding box center [230, 149] width 154 height 3
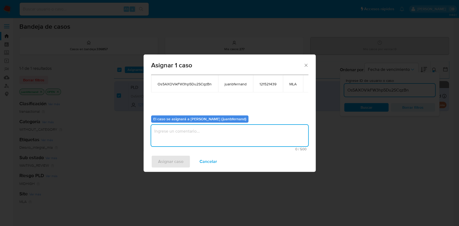
click at [213, 141] on textarea "assign-modal" at bounding box center [229, 136] width 157 height 22
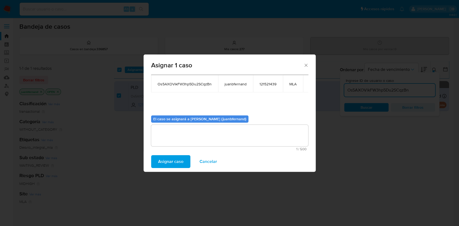
click at [167, 161] on span "Asignar caso" at bounding box center [170, 162] width 25 height 12
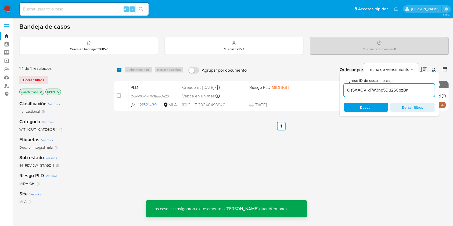
click at [119, 71] on input "checkbox" at bounding box center [119, 70] width 4 height 4
checkbox input "true"
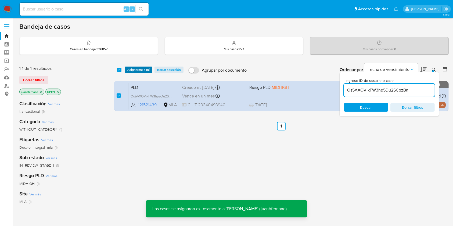
click at [130, 70] on span "Asignarme a mí" at bounding box center [138, 69] width 22 height 5
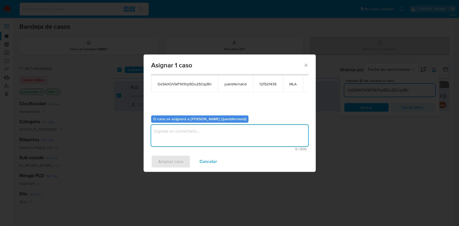
click at [196, 129] on textarea "assign-modal" at bounding box center [229, 136] width 157 height 22
click at [175, 166] on span "Asignar caso" at bounding box center [170, 162] width 25 height 12
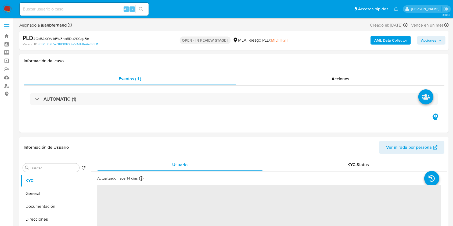
select select "10"
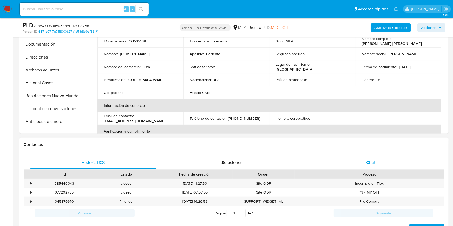
click at [380, 162] on div "Chat" at bounding box center [371, 163] width 126 height 13
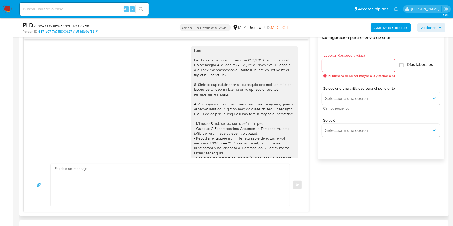
scroll to position [376, 0]
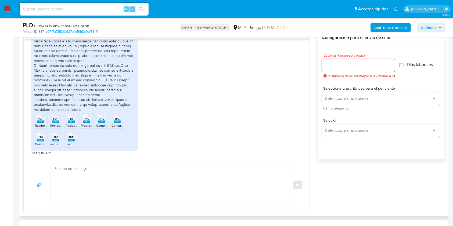
click at [115, 172] on textarea at bounding box center [169, 185] width 229 height 42
paste textarea "Hola. ¡Muchas gracias por tu respuesta! Confirmamos la recepción de la document…"
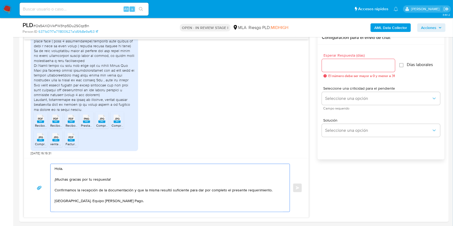
type textarea "Hola. ¡Muchas gracias por tu respuesta! Confirmamos la recepción de la document…"
click at [355, 67] on input "Esperar Respuesta (días)" at bounding box center [358, 65] width 73 height 7
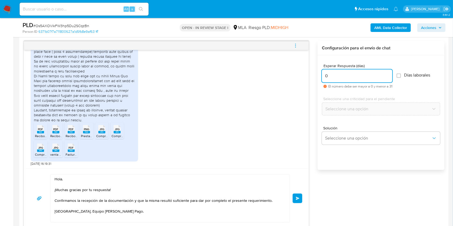
scroll to position [287, 0]
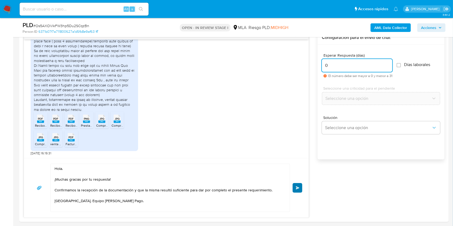
type input "0"
click at [298, 187] on span "Enviar" at bounding box center [298, 188] width 4 height 3
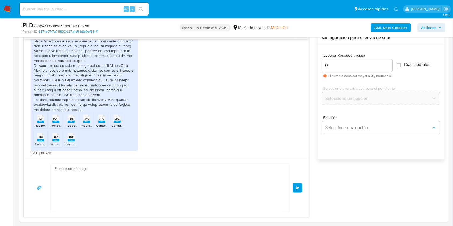
scroll to position [436, 0]
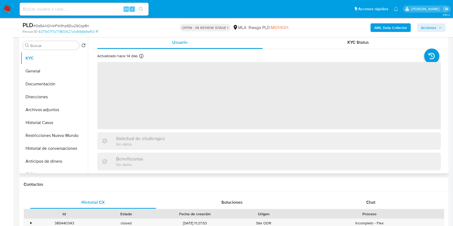
scroll to position [108, 0]
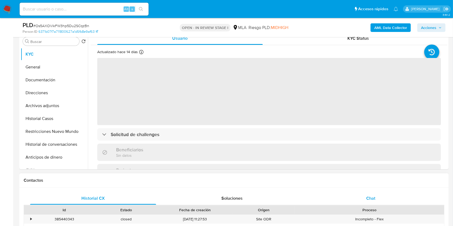
select select "10"
click at [374, 201] on span "Chat" at bounding box center [371, 198] width 9 height 6
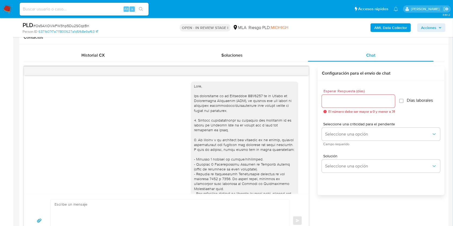
scroll to position [436, 0]
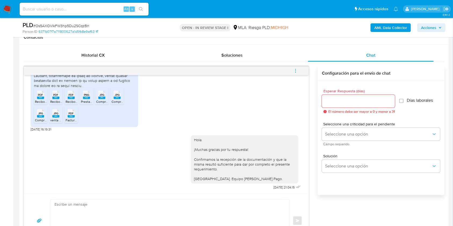
click at [293, 67] on span "menu-action" at bounding box center [295, 71] width 5 height 13
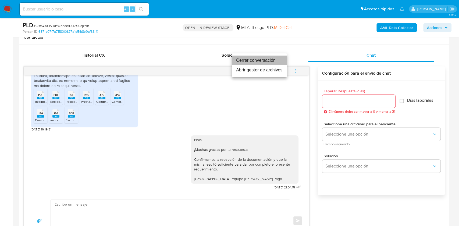
click at [255, 59] on li "Cerrar conversación" at bounding box center [259, 61] width 55 height 10
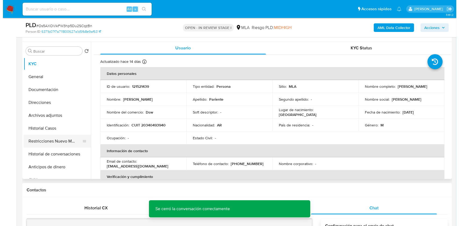
scroll to position [108, 0]
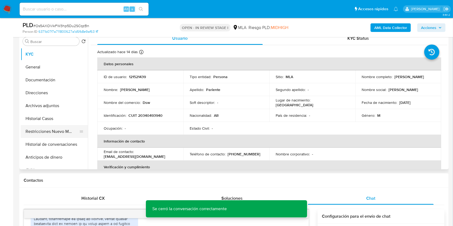
click at [47, 129] on button "Restricciones Nuevo Mundo" at bounding box center [52, 131] width 63 height 13
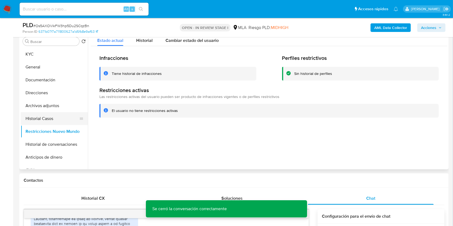
click at [48, 119] on button "Historial Casos" at bounding box center [52, 118] width 63 height 13
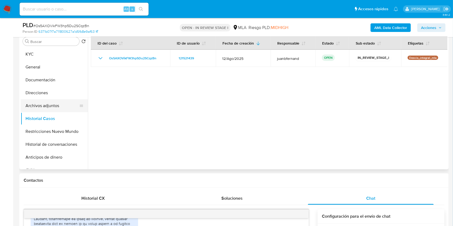
click at [51, 106] on button "Archivos adjuntos" at bounding box center [52, 105] width 63 height 13
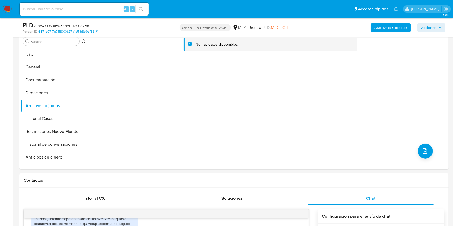
click at [397, 27] on b "AML Data Collector" at bounding box center [391, 27] width 33 height 9
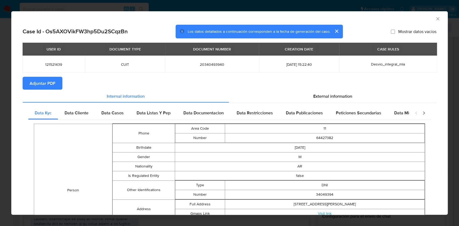
click at [55, 83] on span "Adjuntar PDF" at bounding box center [43, 83] width 26 height 12
click at [435, 18] on icon "Cerrar ventana" at bounding box center [437, 18] width 5 height 5
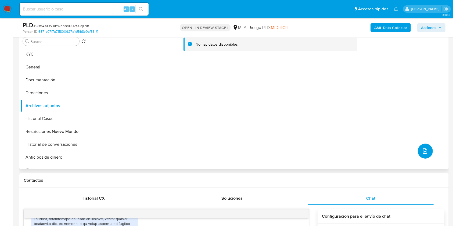
click at [418, 148] on button "upload-file" at bounding box center [425, 151] width 15 height 15
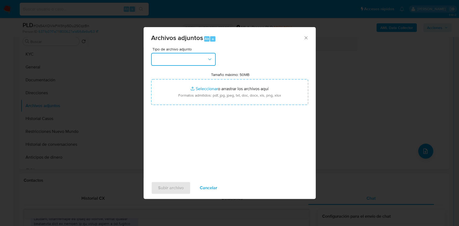
click at [178, 58] on button "button" at bounding box center [183, 59] width 65 height 13
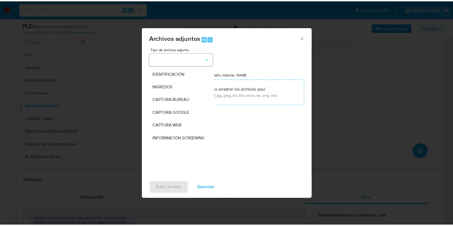
scroll to position [72, 0]
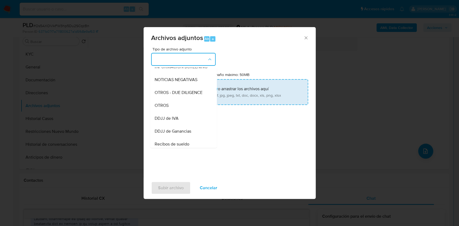
drag, startPoint x: 172, startPoint y: 107, endPoint x: 173, endPoint y: 104, distance: 3.3
click at [172, 108] on div "OTROS" at bounding box center [181, 105] width 55 height 13
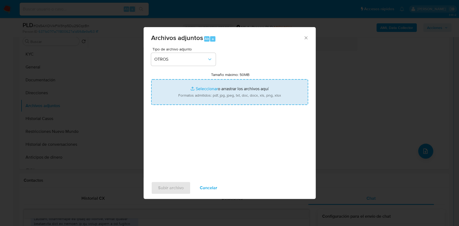
type input "C:\fakepath\Calculador de ingresos.xlsx"
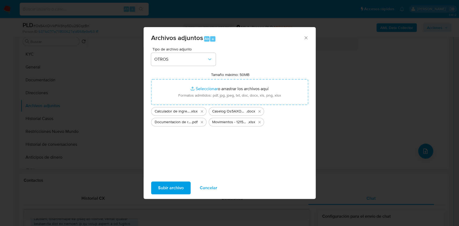
click at [178, 184] on span "Subir archivo" at bounding box center [171, 188] width 26 height 12
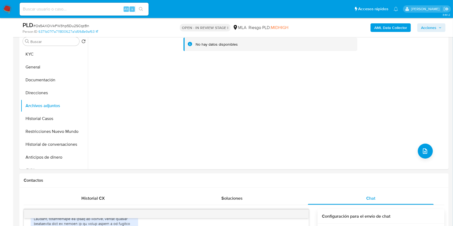
click at [51, 119] on button "Historial Casos" at bounding box center [54, 118] width 67 height 13
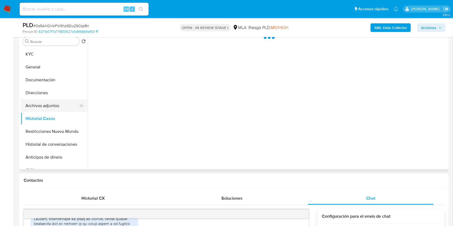
click at [56, 102] on button "Archivos adjuntos" at bounding box center [52, 105] width 63 height 13
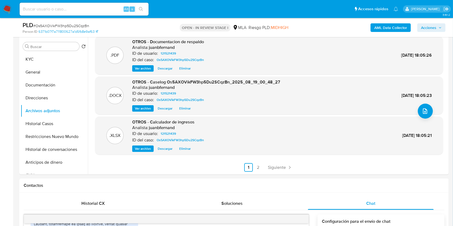
scroll to position [108, 0]
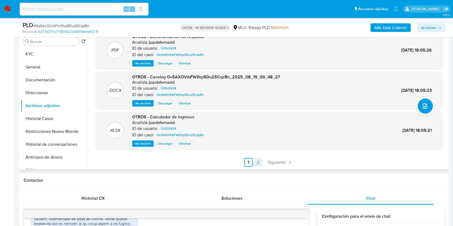
click at [256, 161] on link "2" at bounding box center [258, 162] width 9 height 9
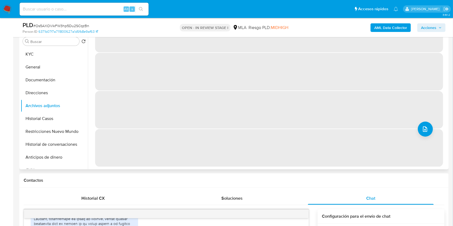
scroll to position [0, 0]
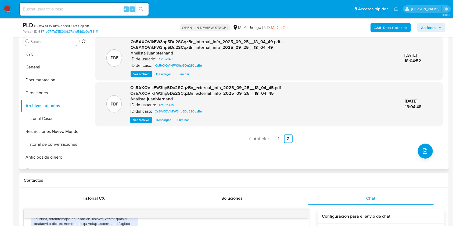
click at [436, 28] on span "Acciones" at bounding box center [428, 27] width 15 height 9
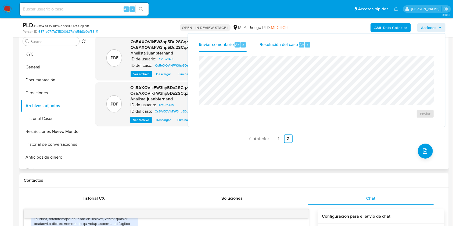
click at [290, 46] on span "Resolución del caso" at bounding box center [279, 44] width 38 height 6
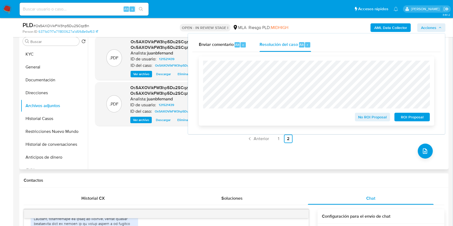
click at [378, 120] on span "No ROI Proposal" at bounding box center [373, 117] width 28 height 8
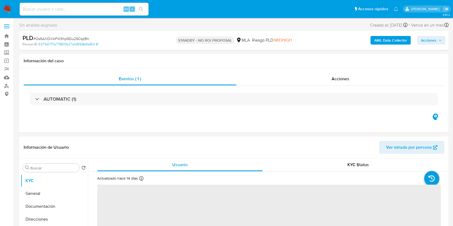
select select "10"
